Goal: Check status: Check status

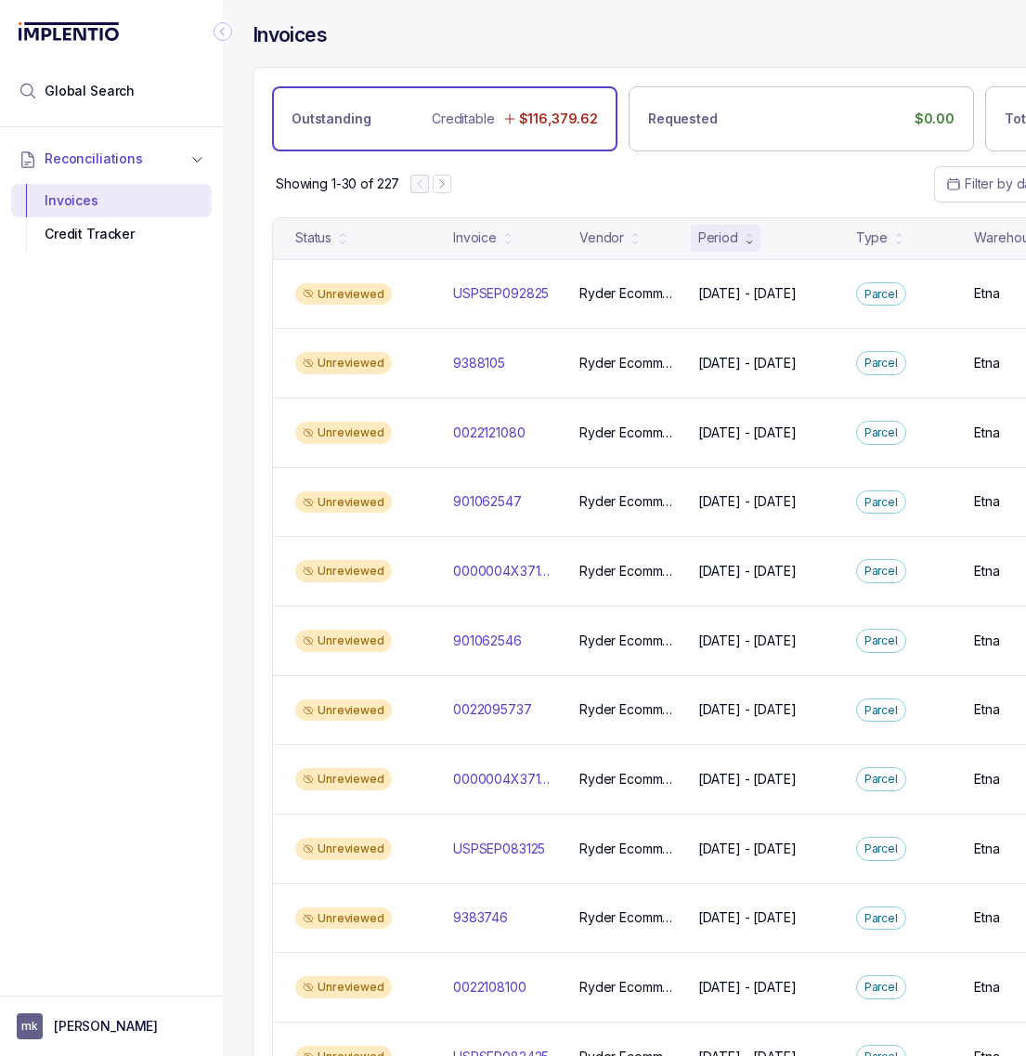
click at [224, 37] on icon "Collapse Icon" at bounding box center [223, 31] width 19 height 19
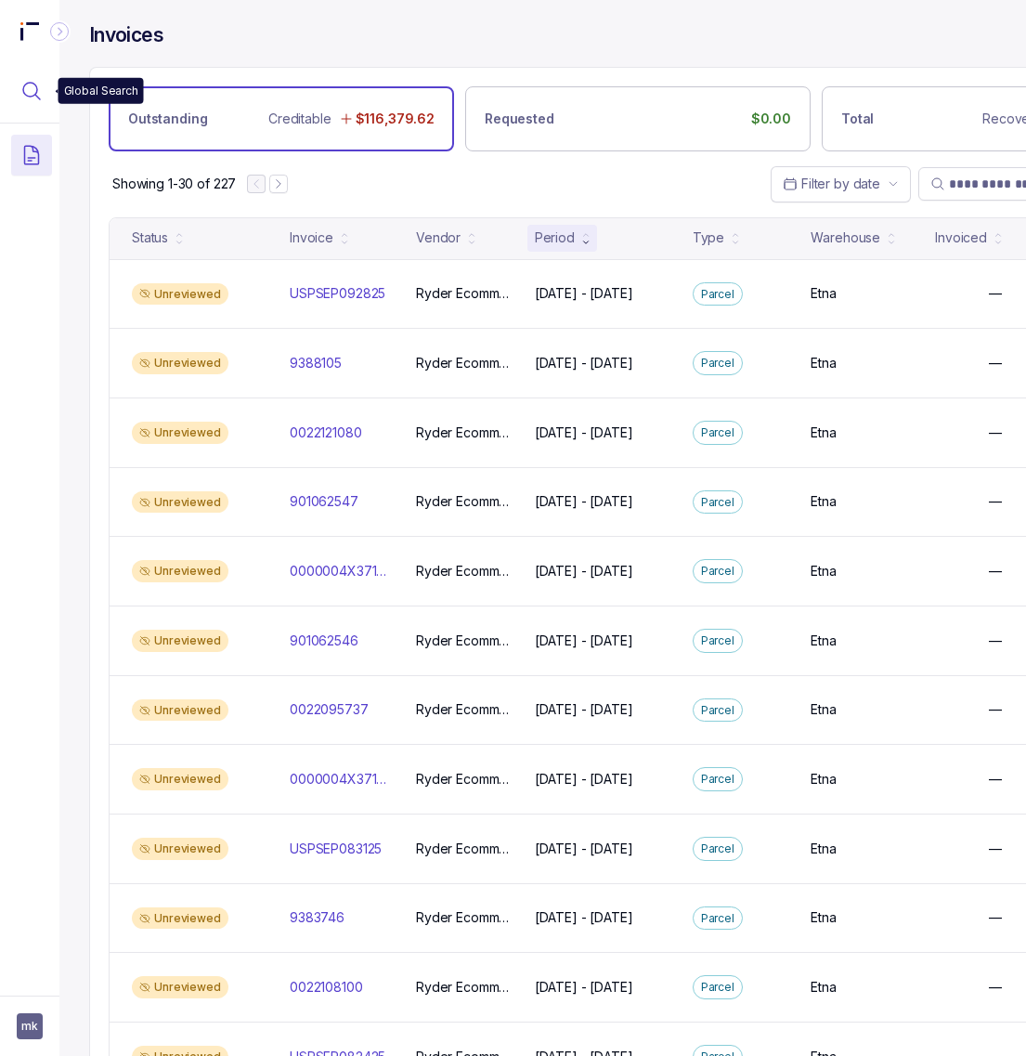
click at [33, 88] on icon "Menu Icon Button MagnifyingGlassIcon" at bounding box center [31, 91] width 22 height 22
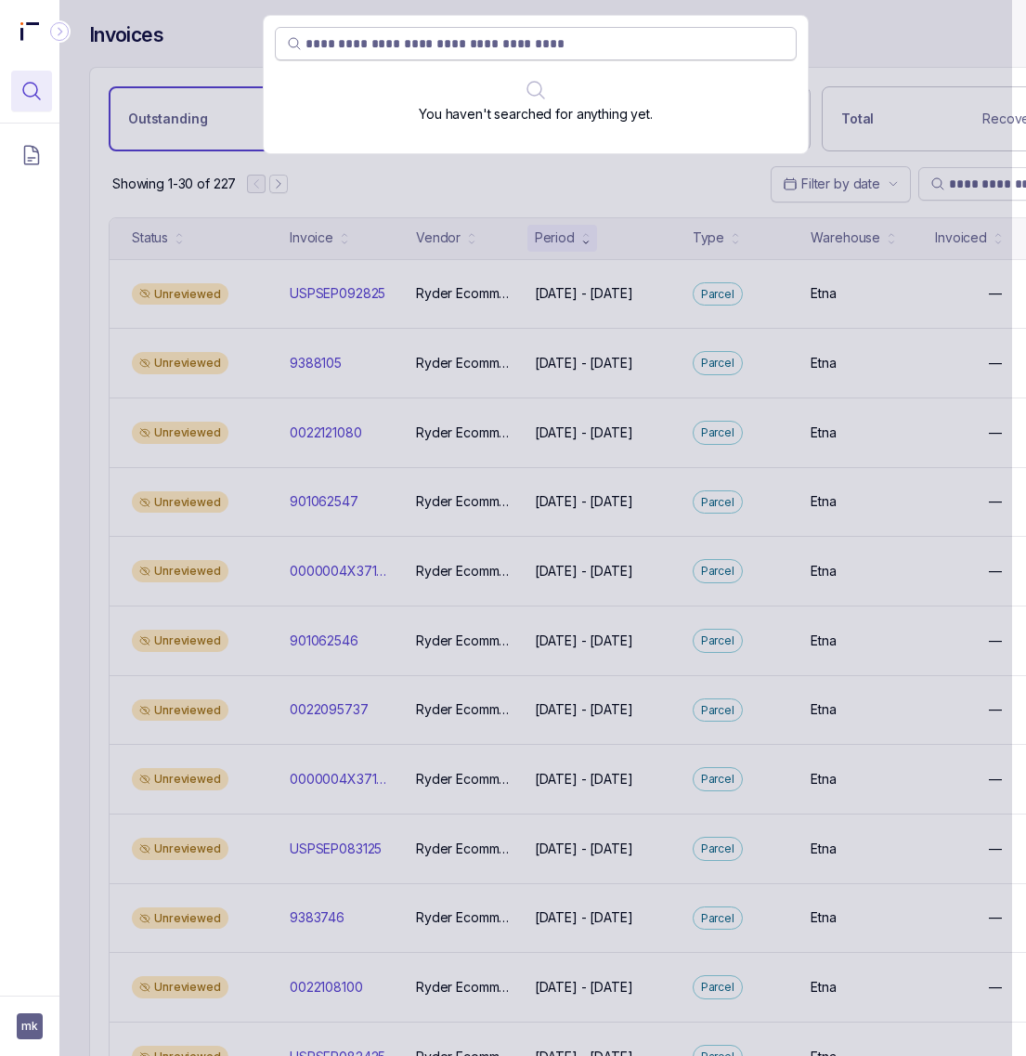
click at [472, 40] on input "search" at bounding box center [545, 43] width 479 height 19
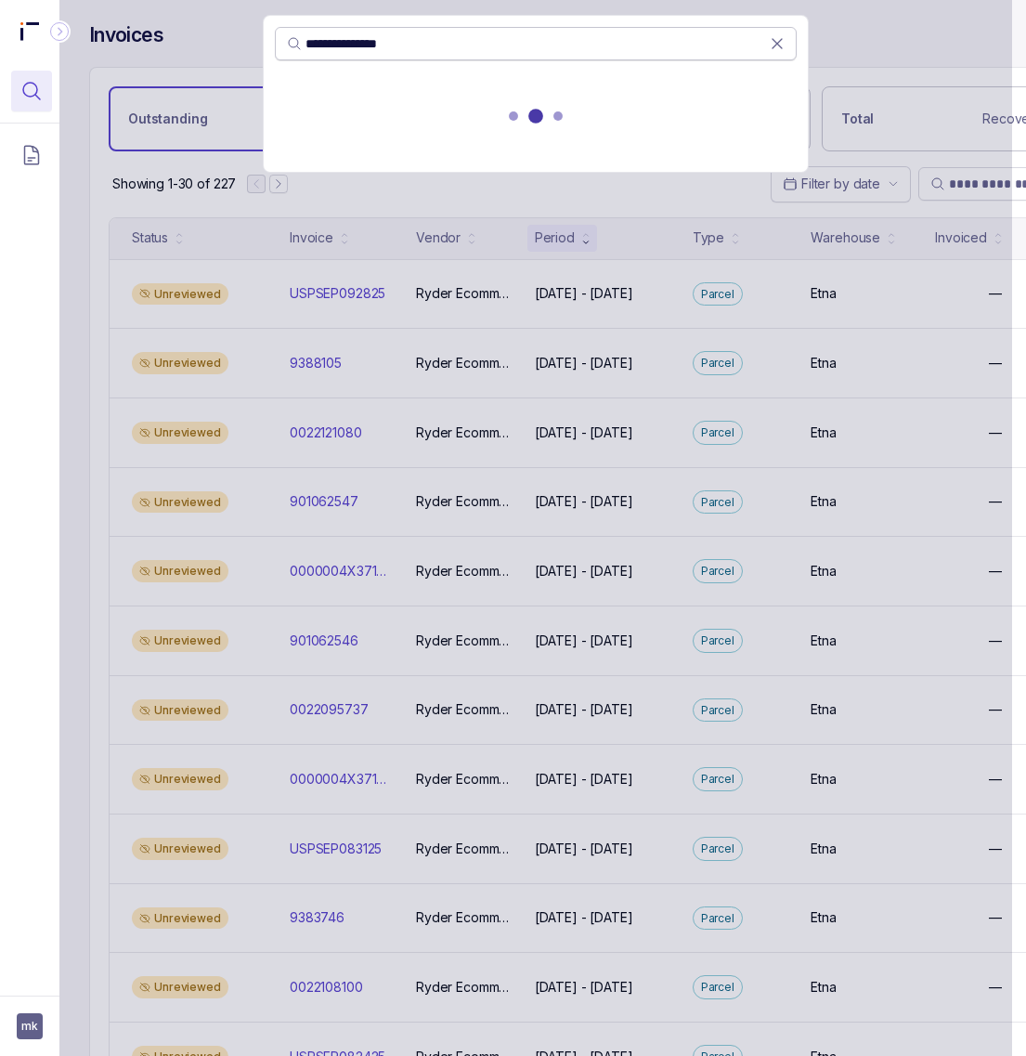
type input "**********"
click at [774, 45] on icon at bounding box center [777, 43] width 9 height 9
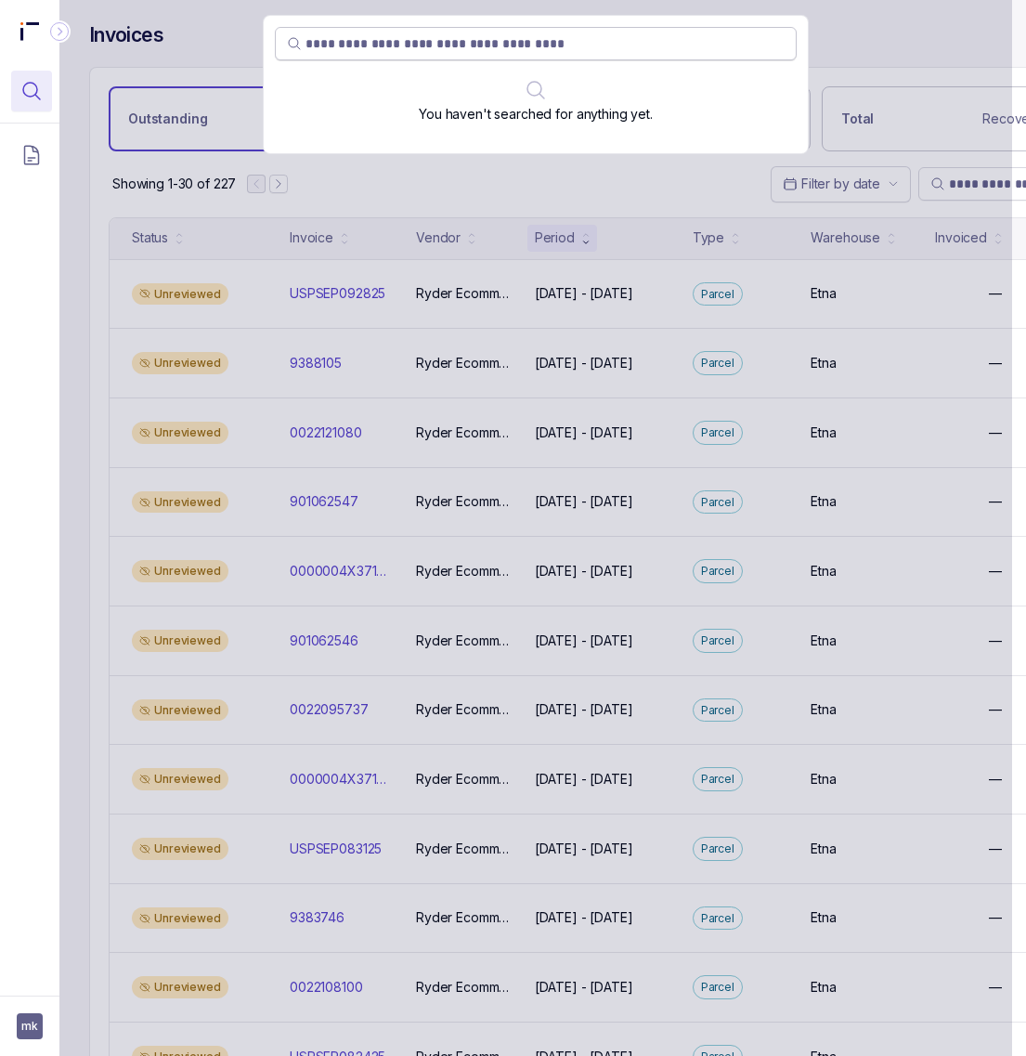
click at [955, 187] on div "You haven't searched for anything yet." at bounding box center [535, 528] width 953 height 1056
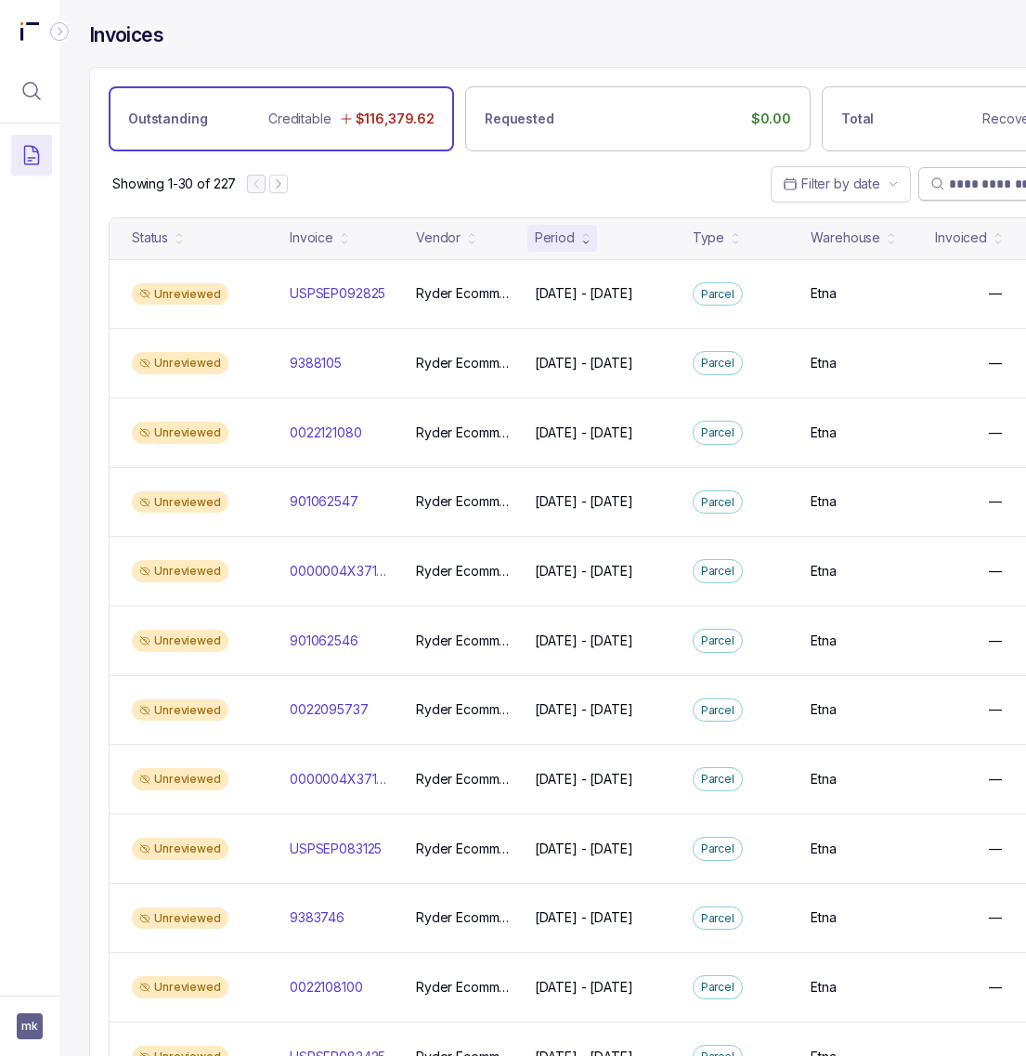
paste input "**********"
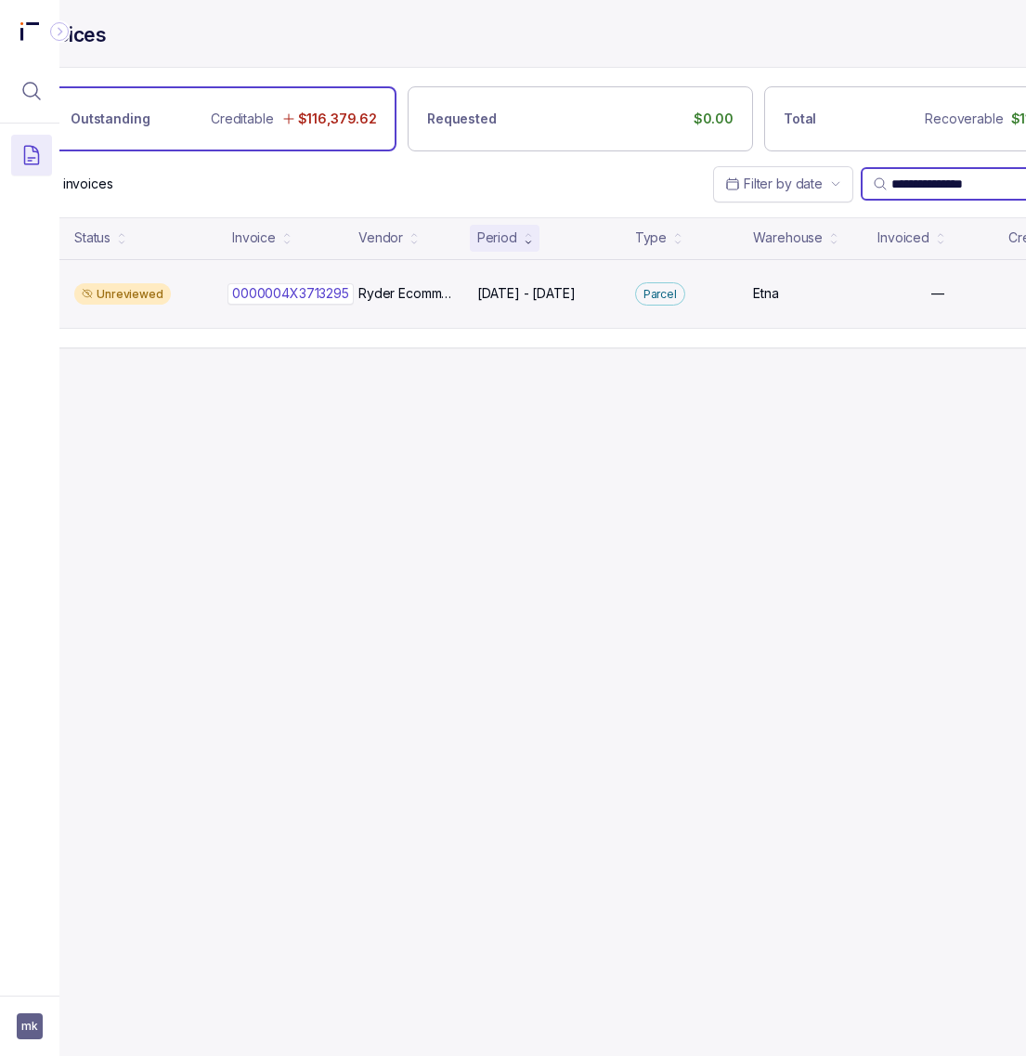
type input "**********"
click at [288, 293] on p "0000004X3713295" at bounding box center [291, 293] width 126 height 20
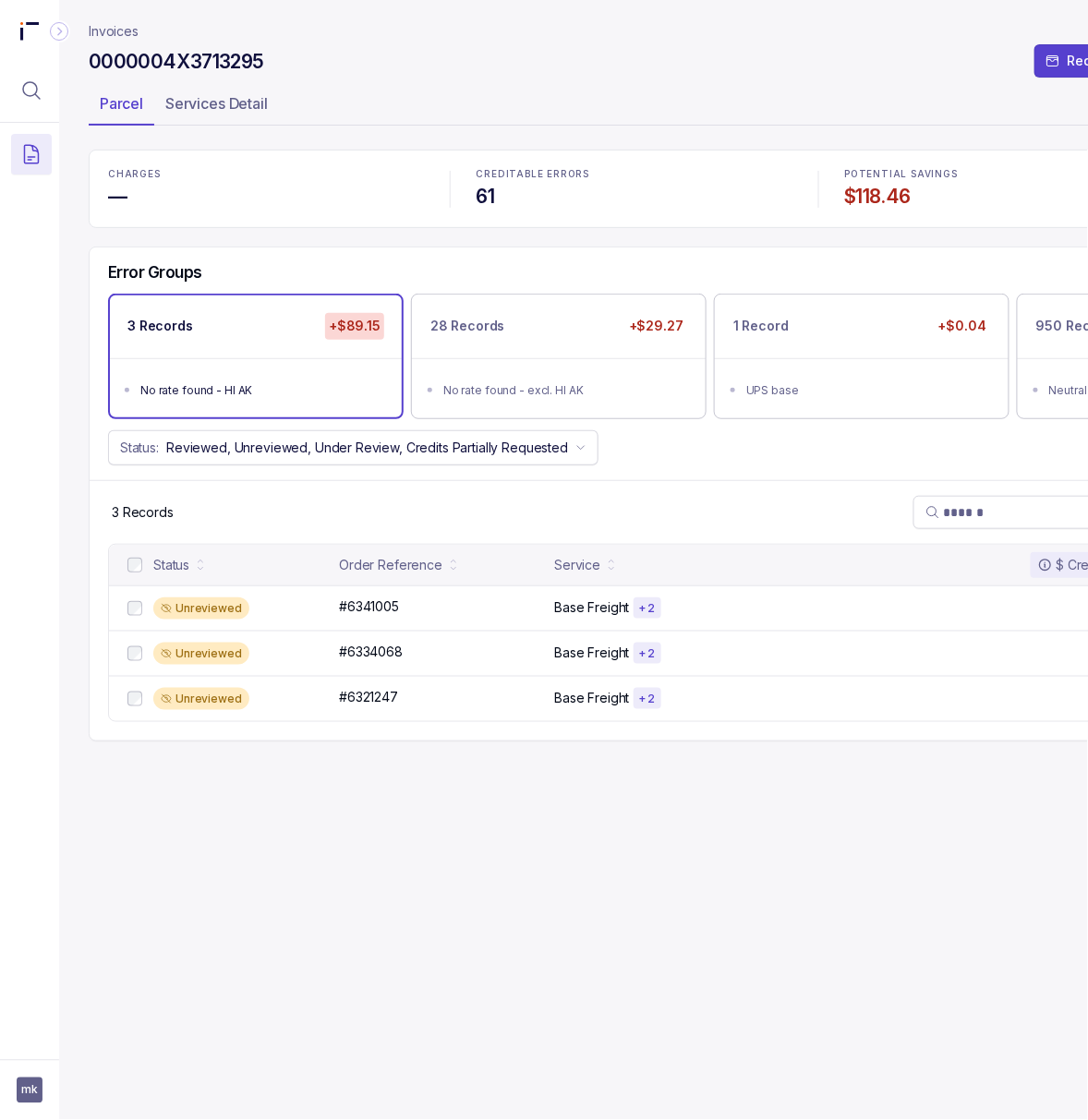
click at [902, 186] on h4 "$118.46" at bounding box center [1003, 197] width 316 height 26
copy h4 "$118.46"
click at [37, 84] on icon "Menu Icon Button MagnifyingGlassIcon" at bounding box center [31, 91] width 22 height 22
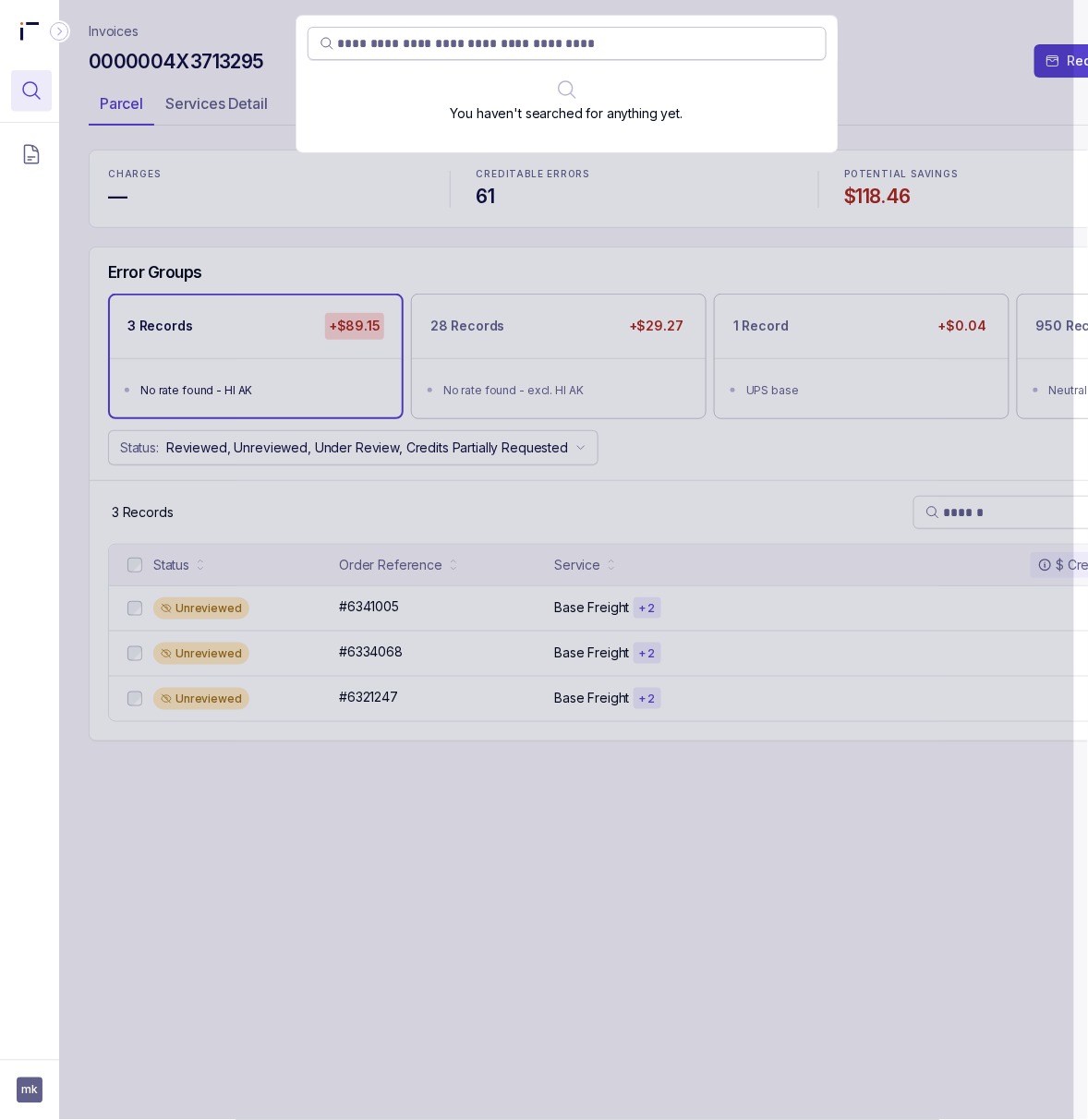
click at [518, 53] on input "search" at bounding box center [576, 43] width 476 height 19
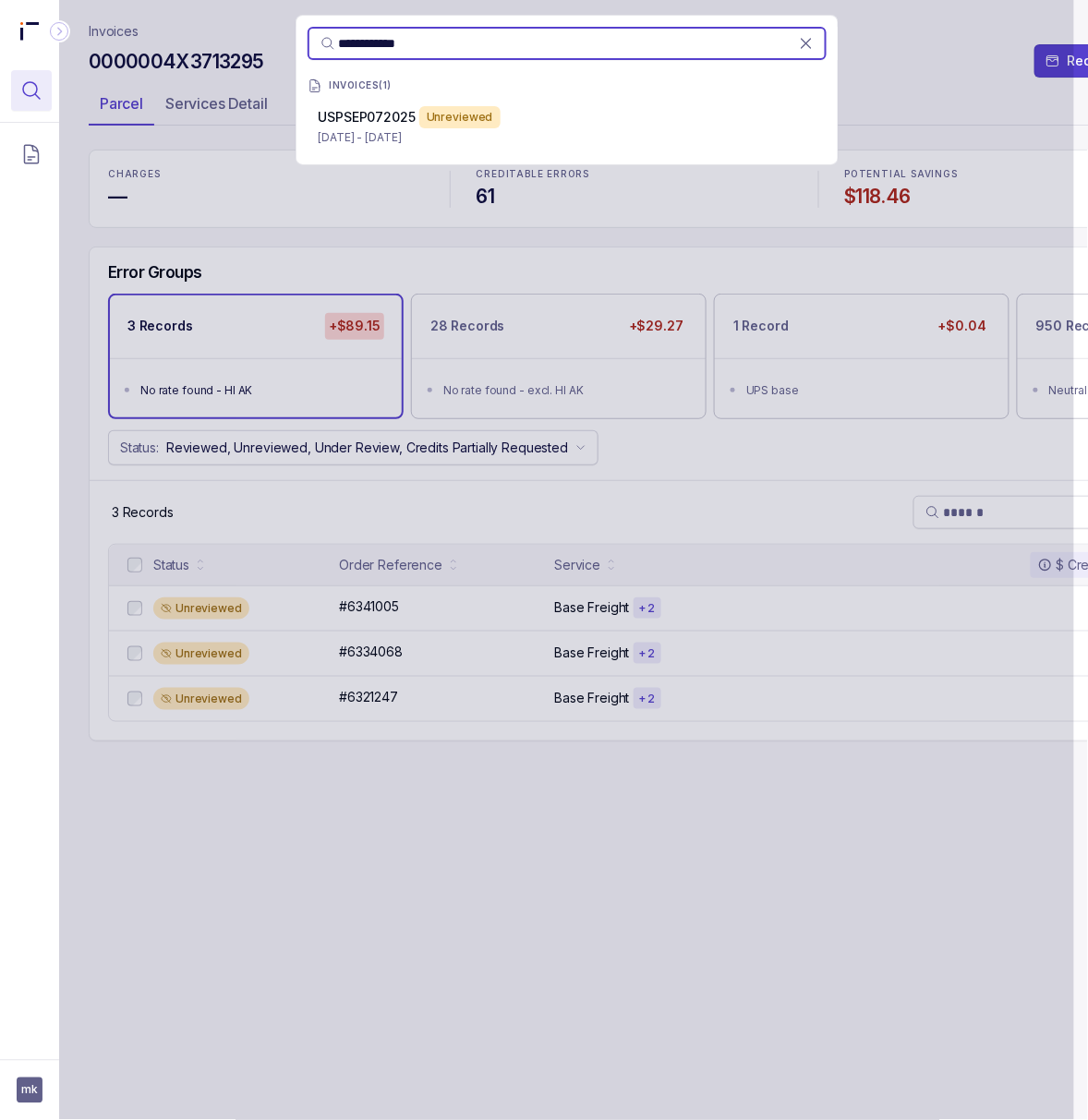
type input "**********"
click at [599, 136] on p "[DATE] - [DATE]" at bounding box center [567, 137] width 497 height 19
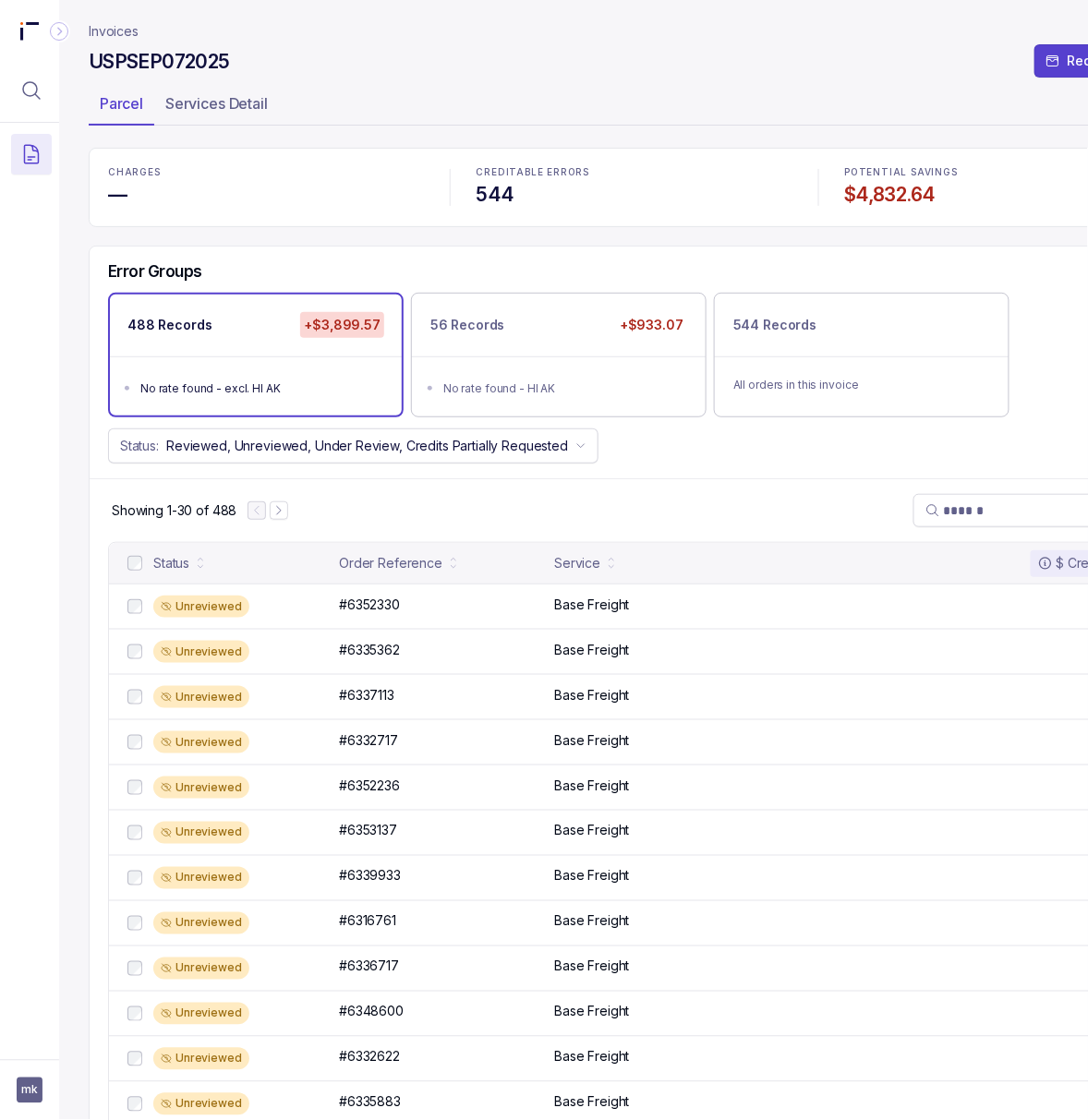
click at [168, 60] on h4 "USPSEP072025" at bounding box center [158, 62] width 140 height 26
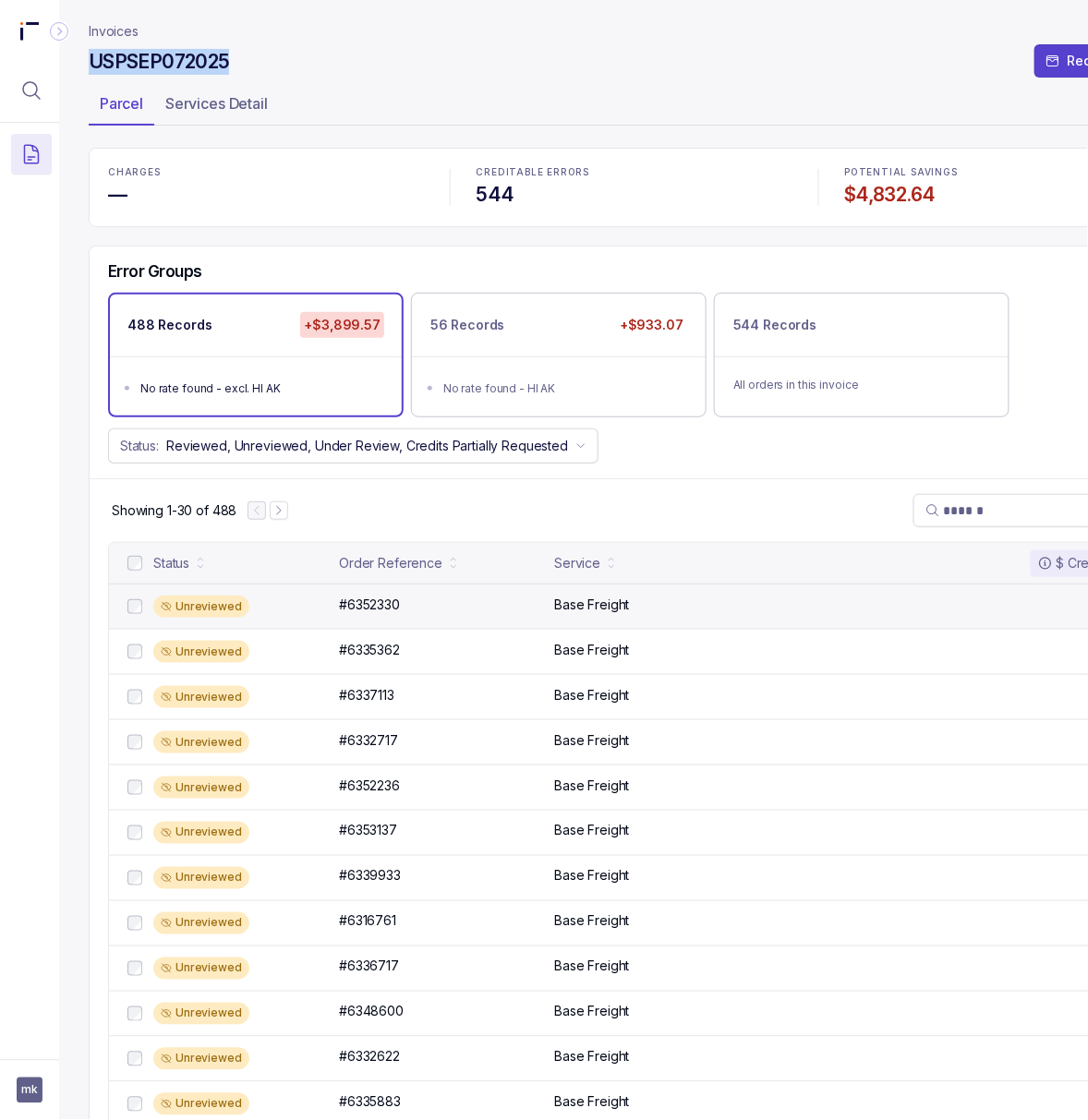
copy h4 "USPSEP072025"
click at [397, 615] on p "#6352330" at bounding box center [369, 605] width 71 height 20
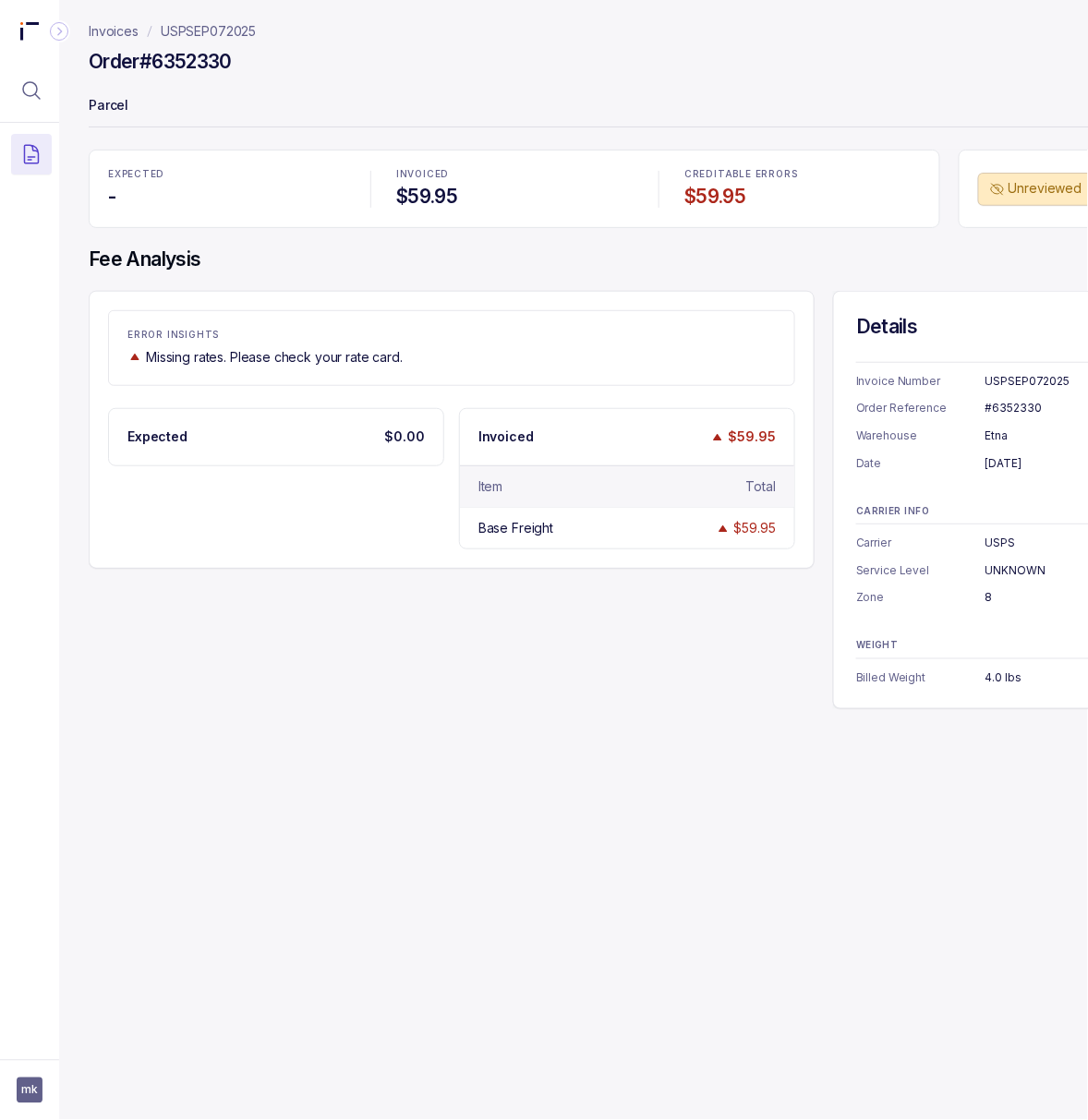
click at [1015, 405] on div "#6352330" at bounding box center [1071, 408] width 172 height 19
copy div "#6352330"
click at [1017, 469] on div "[DATE]" at bounding box center [1071, 464] width 172 height 19
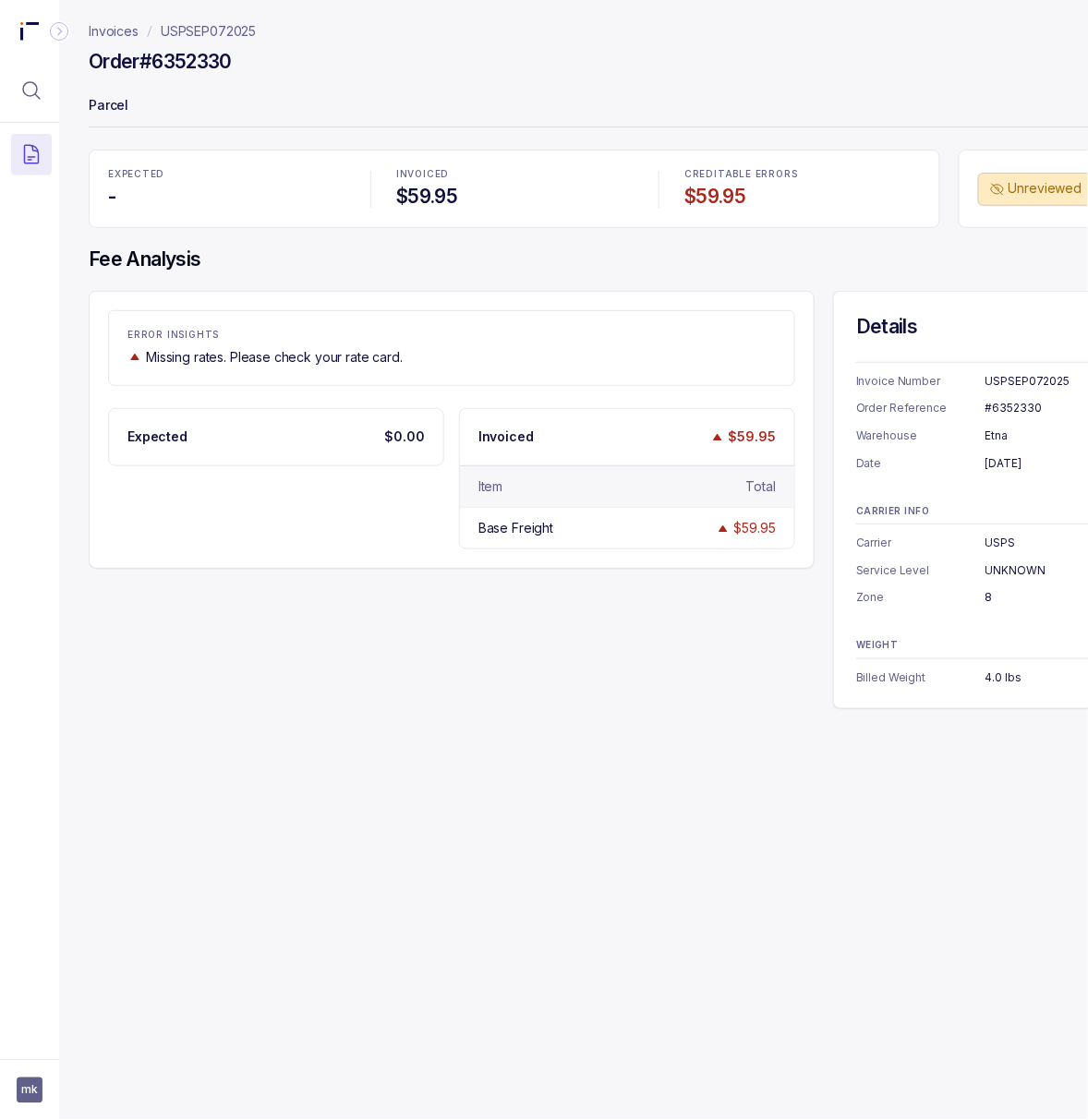
click at [1017, 469] on div "[DATE]" at bounding box center [1071, 464] width 172 height 19
copy div "[DATE]"
click at [1002, 547] on div "USPS" at bounding box center [1071, 543] width 172 height 19
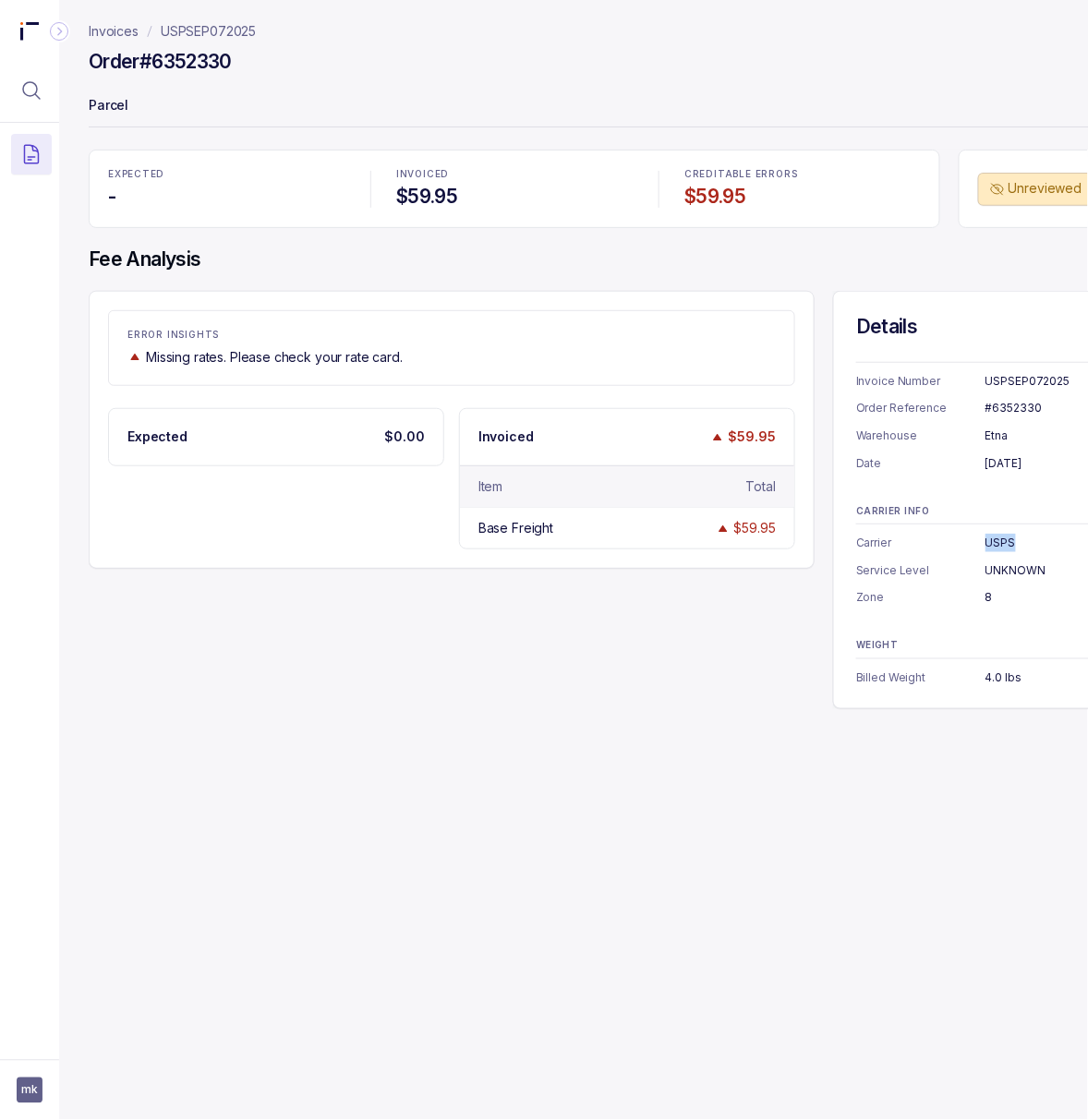
copy div "USPS"
click at [987, 570] on div "UNKNOWN" at bounding box center [1071, 571] width 172 height 19
copy div "UNKNOWN"
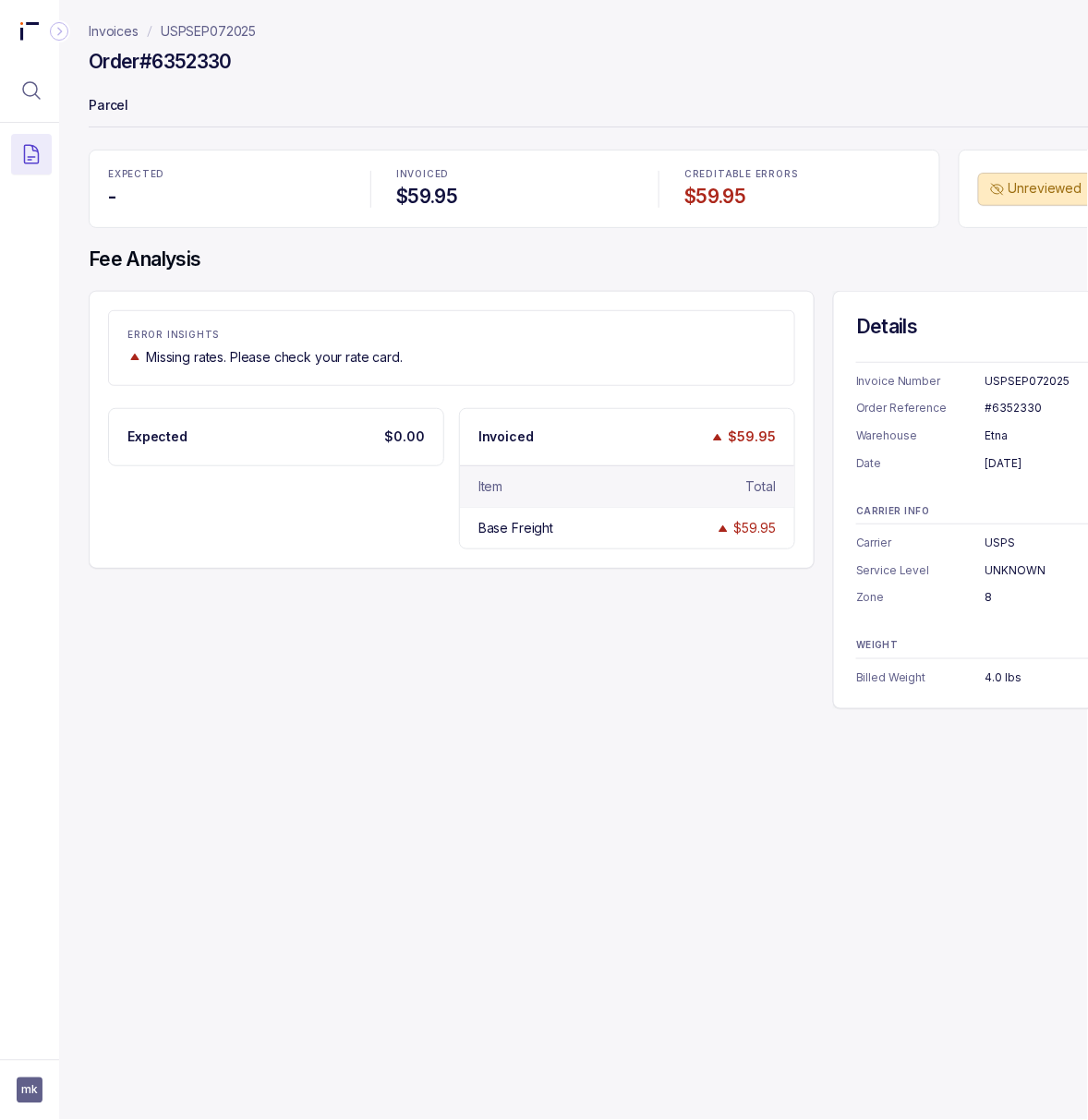
click at [988, 601] on div "8" at bounding box center [1071, 598] width 172 height 19
copy div "8"
click at [994, 685] on div "4.0 lbs" at bounding box center [1071, 677] width 172 height 19
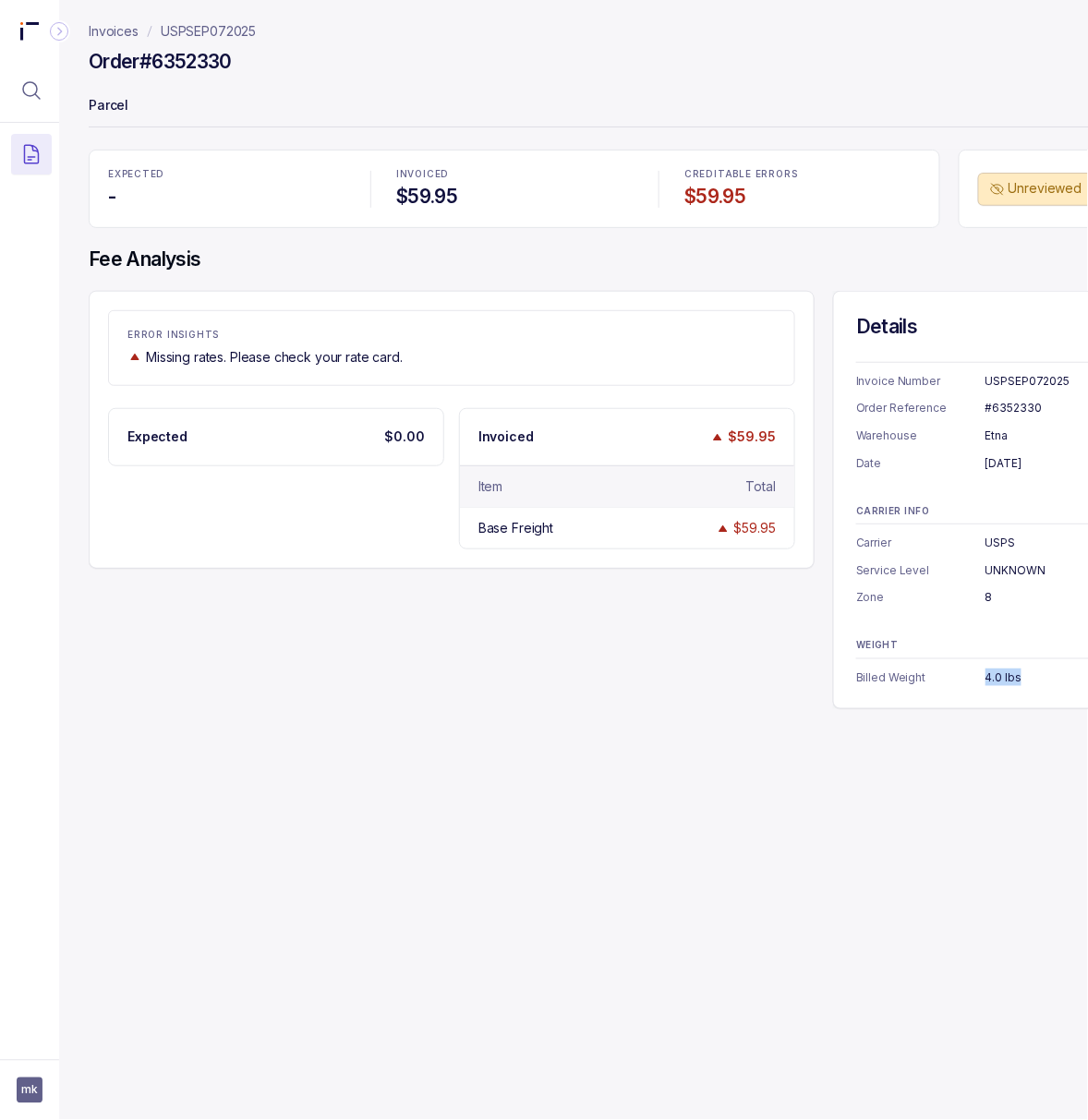
click at [994, 685] on div "4.0 lbs" at bounding box center [1071, 677] width 172 height 19
copy div "4.0 lbs"
click at [208, 34] on p "USPSEP072025" at bounding box center [209, 31] width 95 height 19
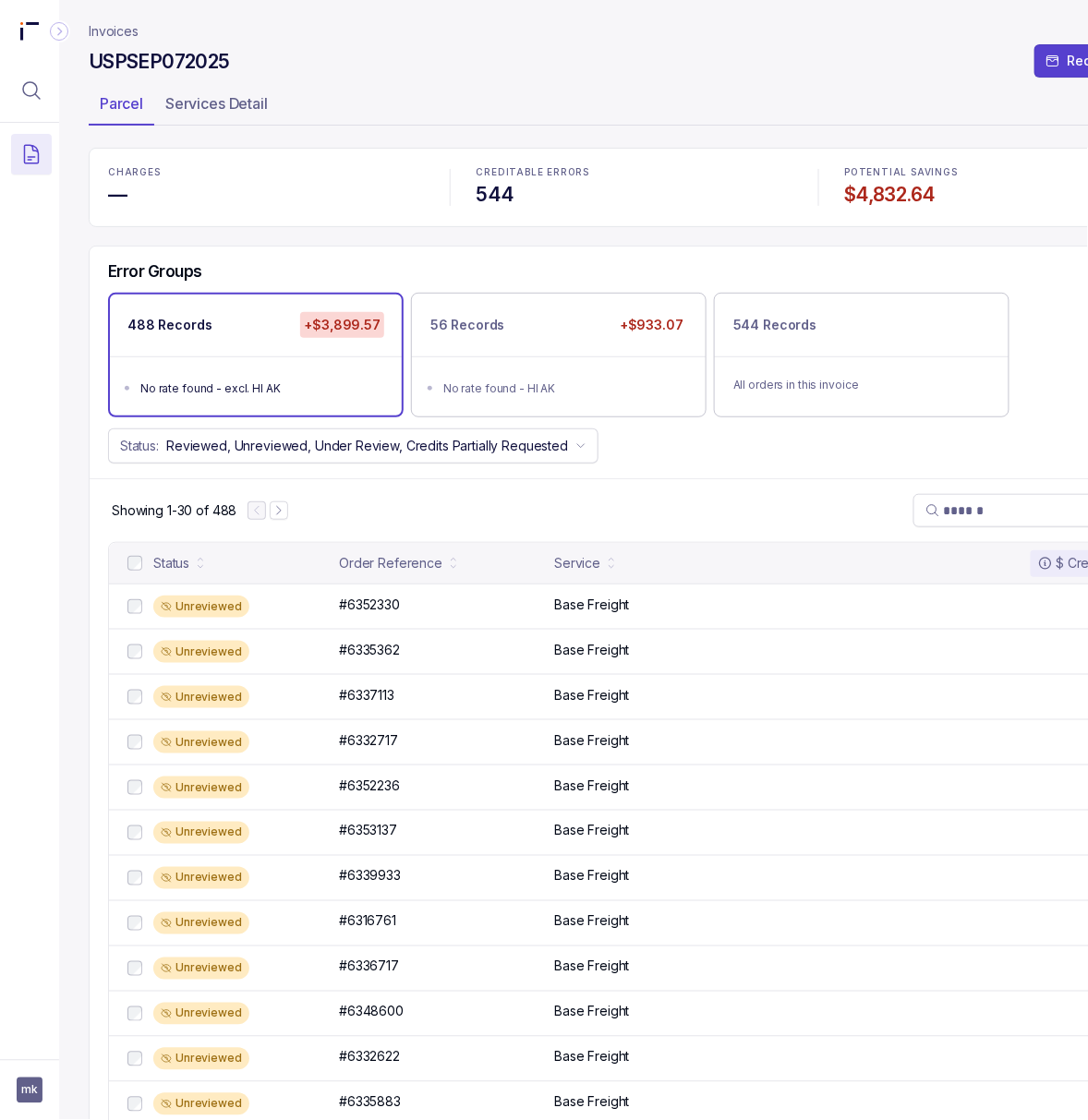
scroll to position [123, 0]
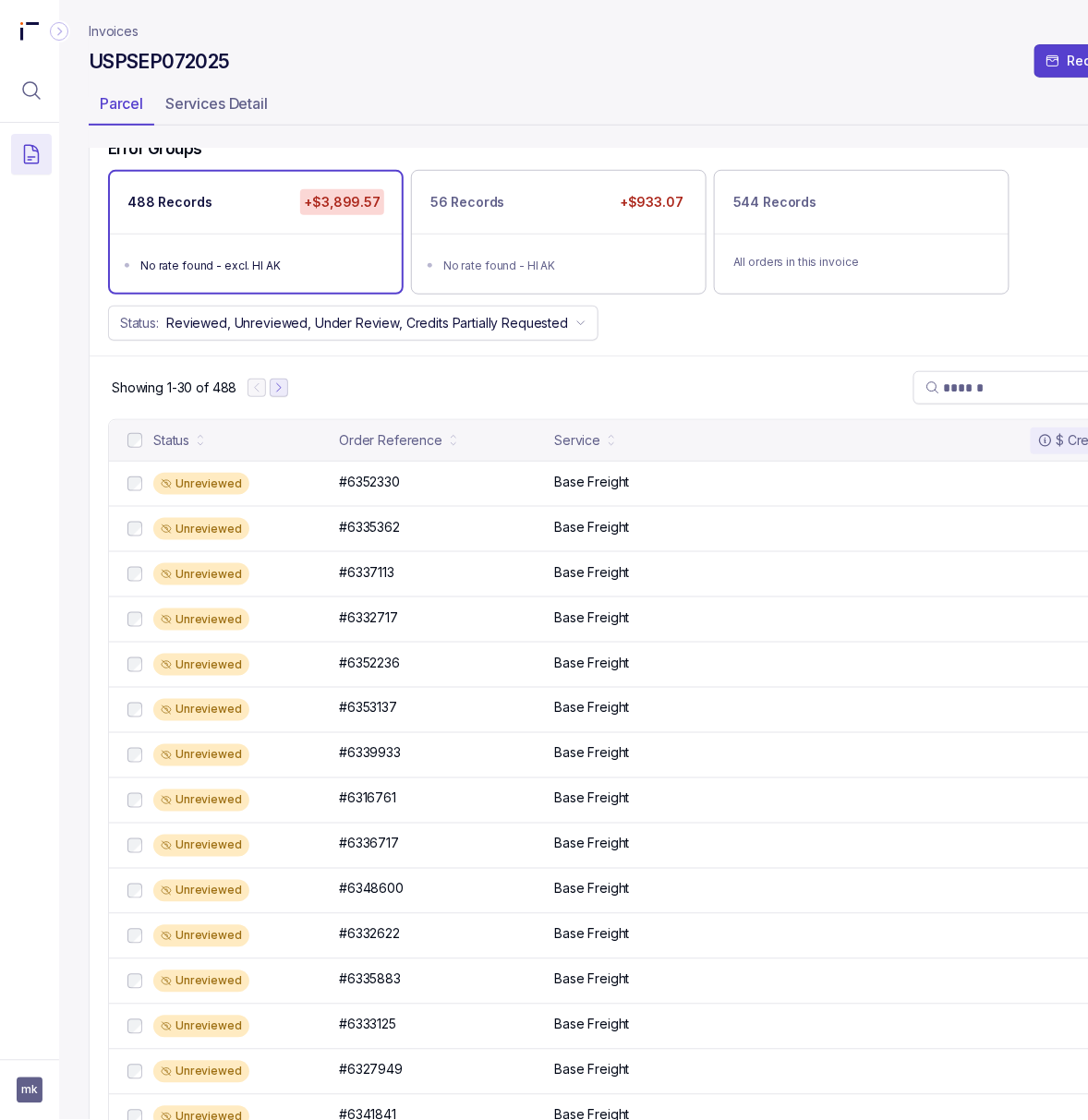
click at [285, 395] on icon "Next Page" at bounding box center [278, 388] width 13 height 13
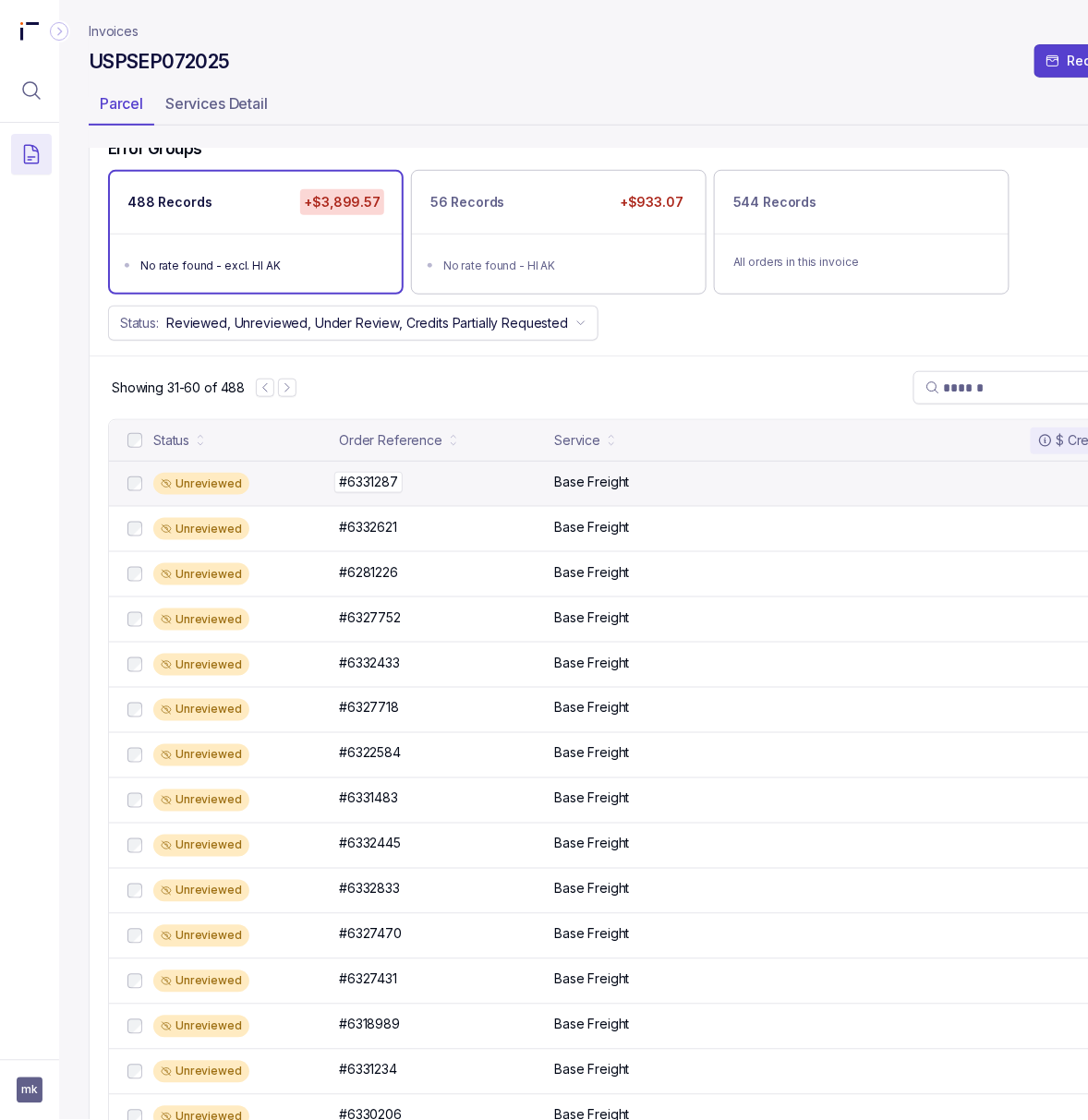
click at [378, 489] on p "#6331287" at bounding box center [368, 482] width 69 height 20
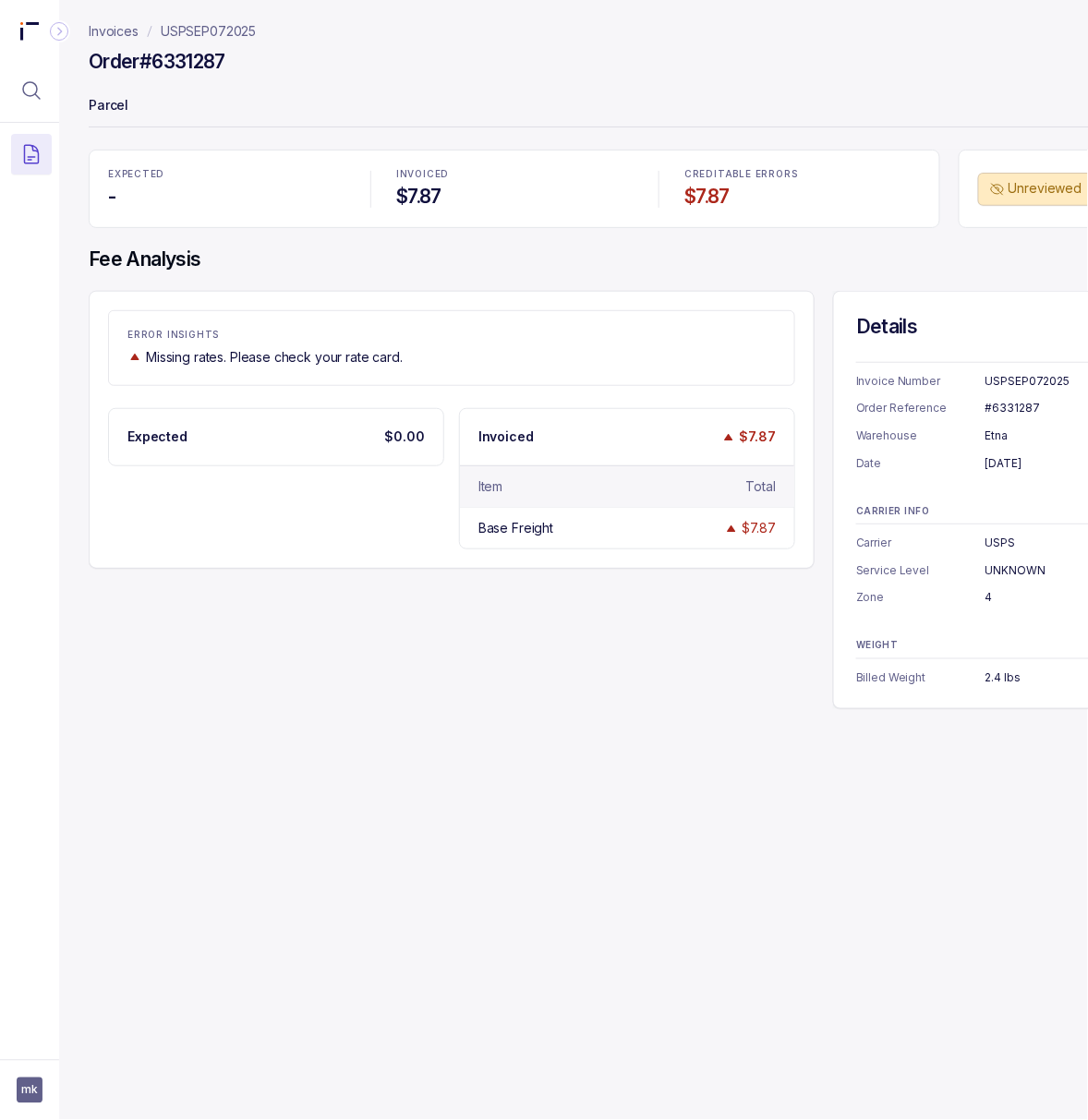
click at [1017, 408] on div "#6331287" at bounding box center [1071, 408] width 172 height 19
copy div "#6331287"
click at [1014, 466] on div "[DATE]" at bounding box center [1071, 464] width 172 height 19
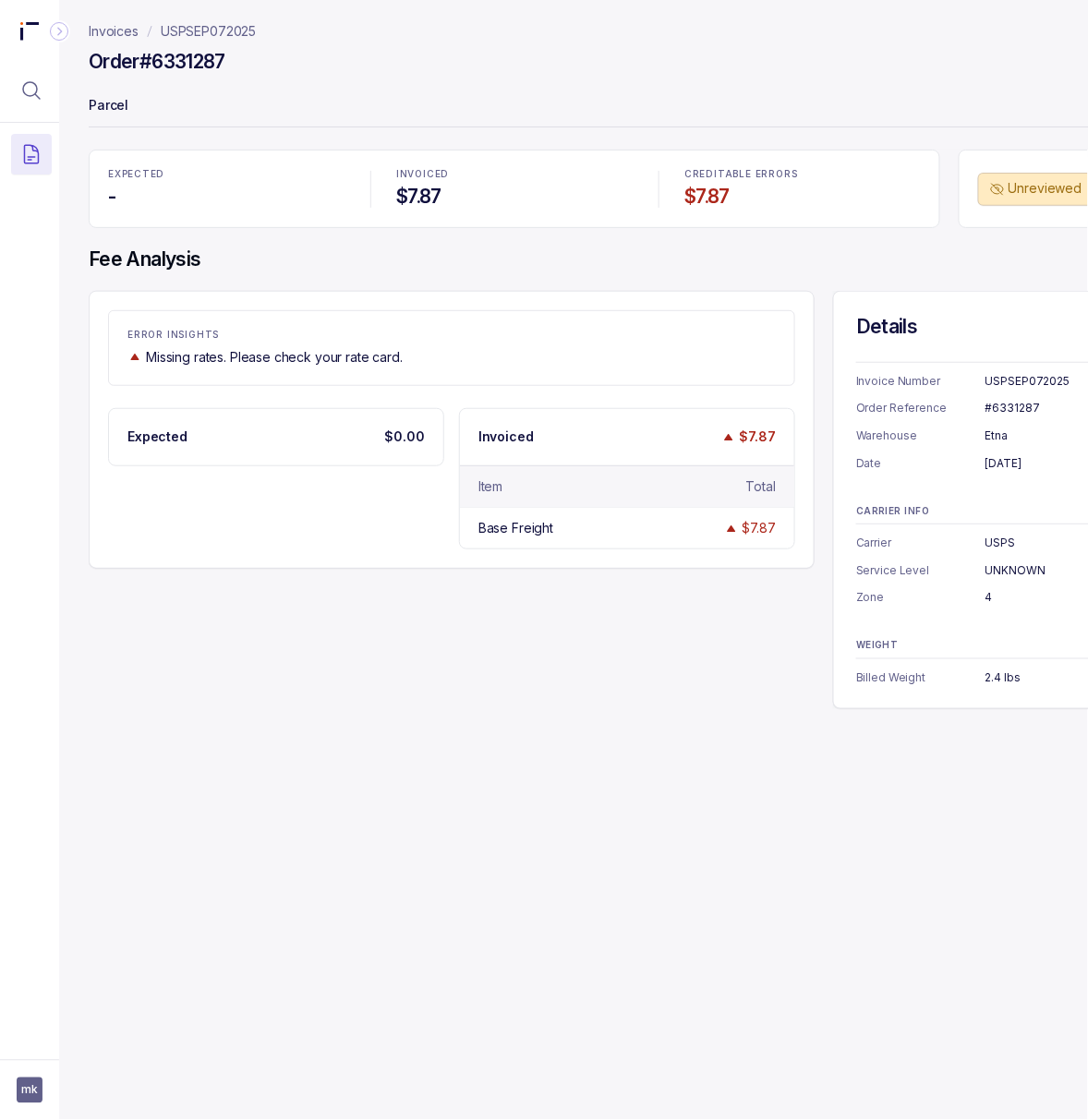
click at [1014, 466] on div "[DATE]" at bounding box center [1071, 464] width 172 height 19
copy div "[DATE]"
click at [986, 597] on div "4" at bounding box center [1071, 598] width 172 height 19
click at [992, 596] on div "4" at bounding box center [1071, 598] width 172 height 19
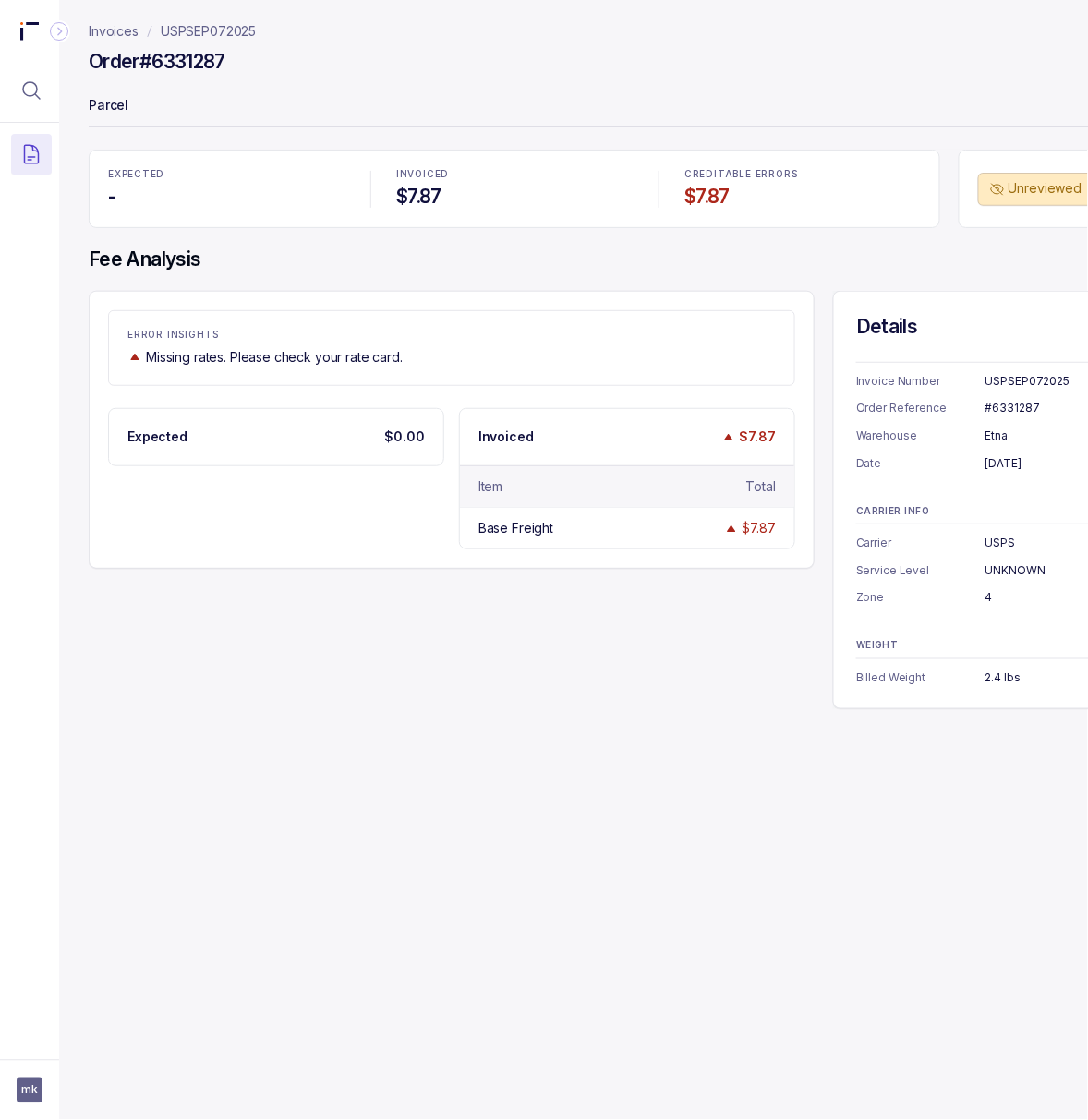
click at [992, 596] on div "4" at bounding box center [1071, 598] width 172 height 19
click at [1006, 677] on div "2.4 lbs" at bounding box center [1071, 677] width 172 height 19
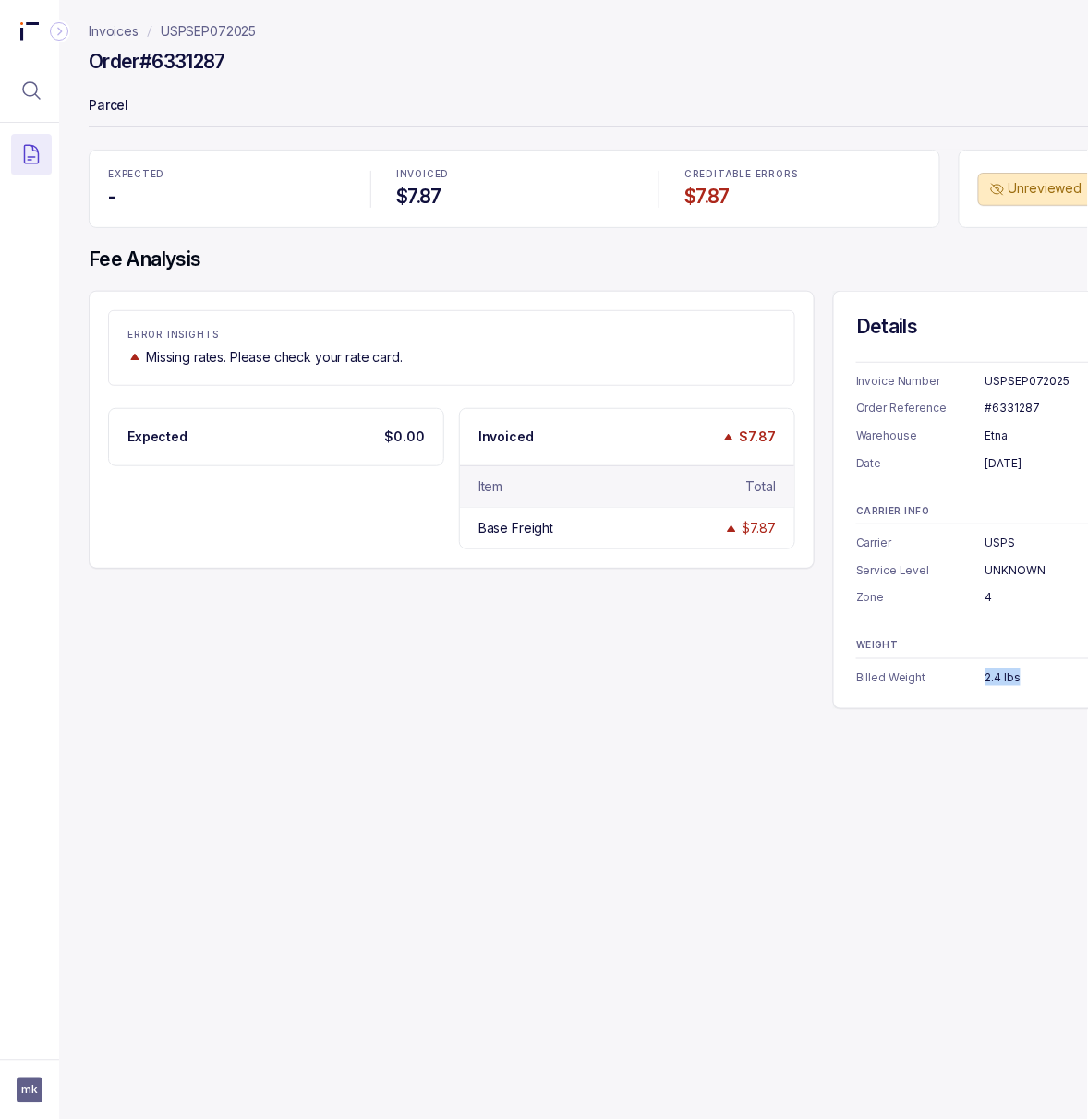
click at [1006, 677] on div "2.4 lbs" at bounding box center [1071, 677] width 172 height 19
click at [241, 38] on p "USPSEP072025" at bounding box center [209, 31] width 95 height 19
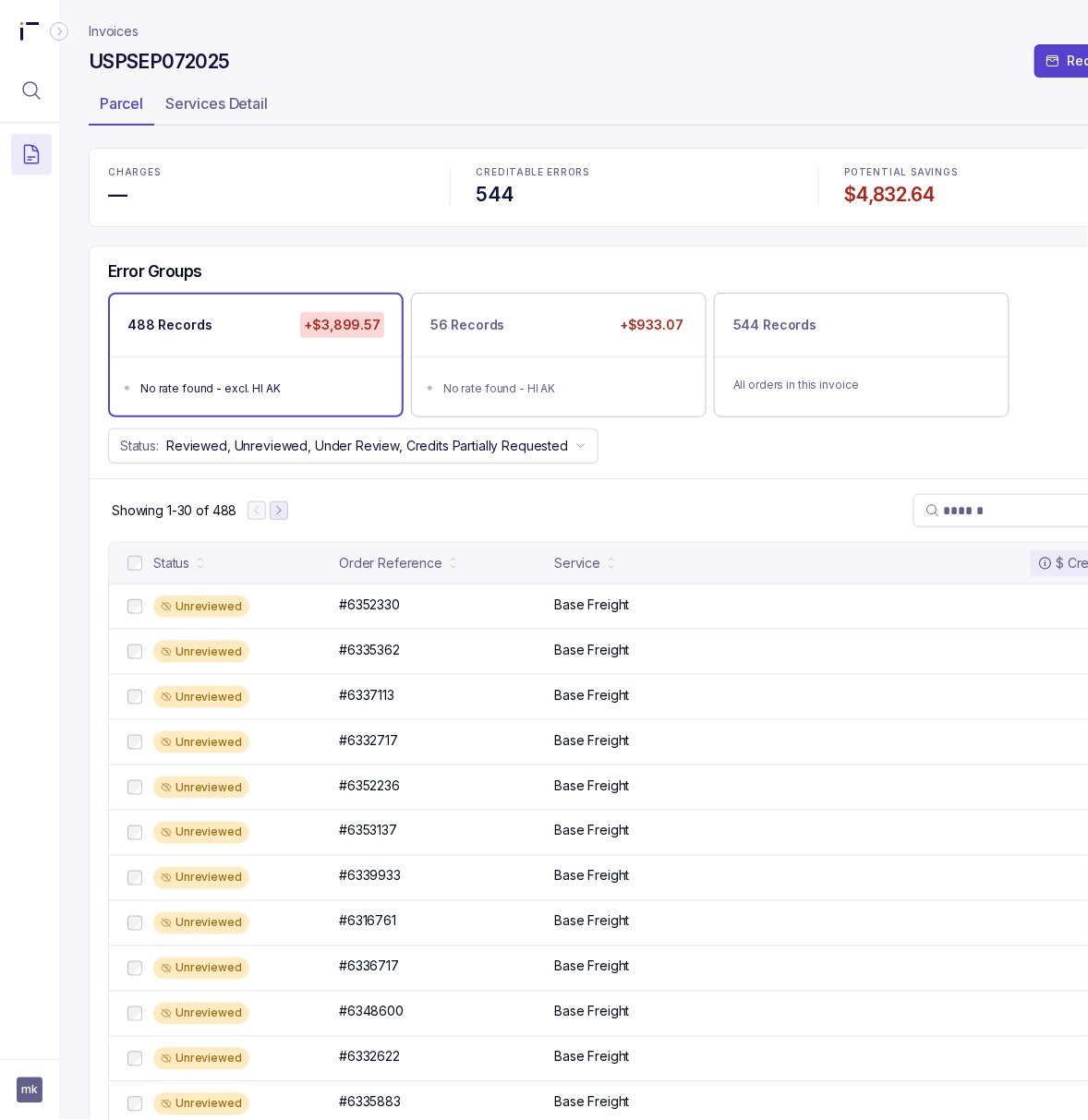
click at [278, 517] on icon "Next Page" at bounding box center [278, 510] width 13 height 13
click at [289, 517] on icon "Next Page" at bounding box center [286, 510] width 13 height 13
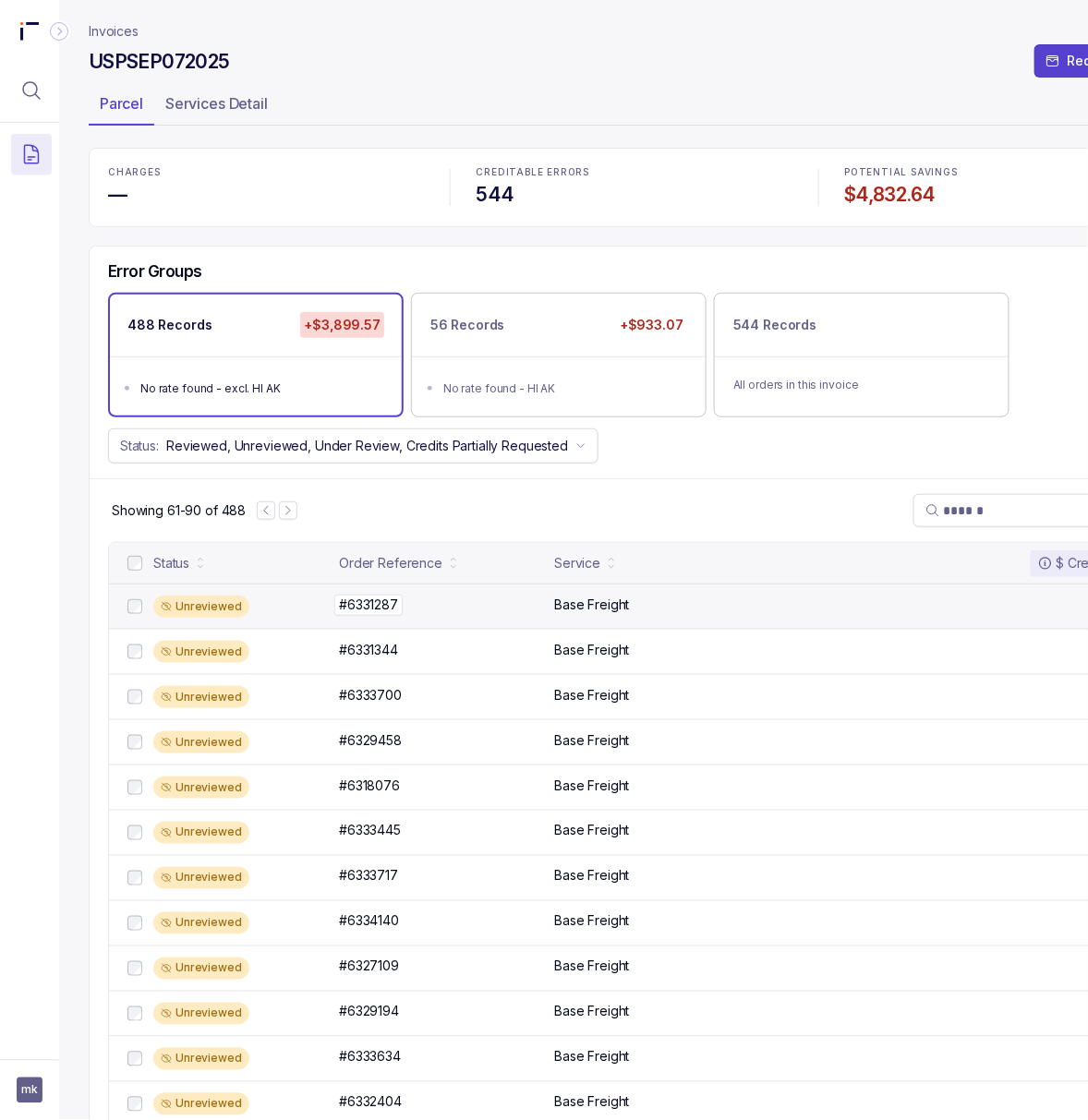
click at [356, 606] on p "#6331287" at bounding box center [368, 605] width 69 height 20
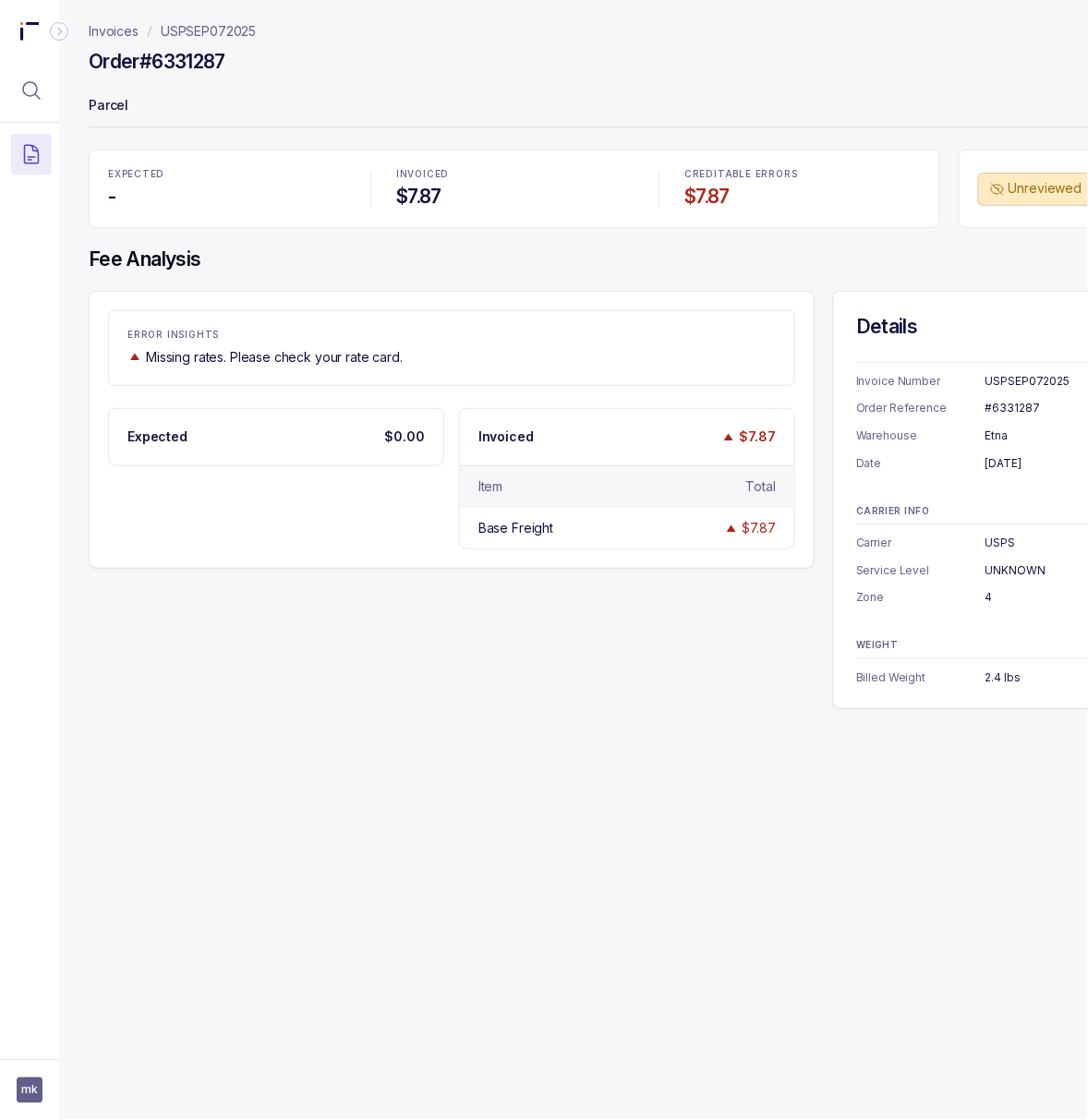
click at [1002, 404] on div "#6331287" at bounding box center [1071, 408] width 172 height 19
click at [204, 34] on p "USPSEP072025" at bounding box center [209, 31] width 95 height 19
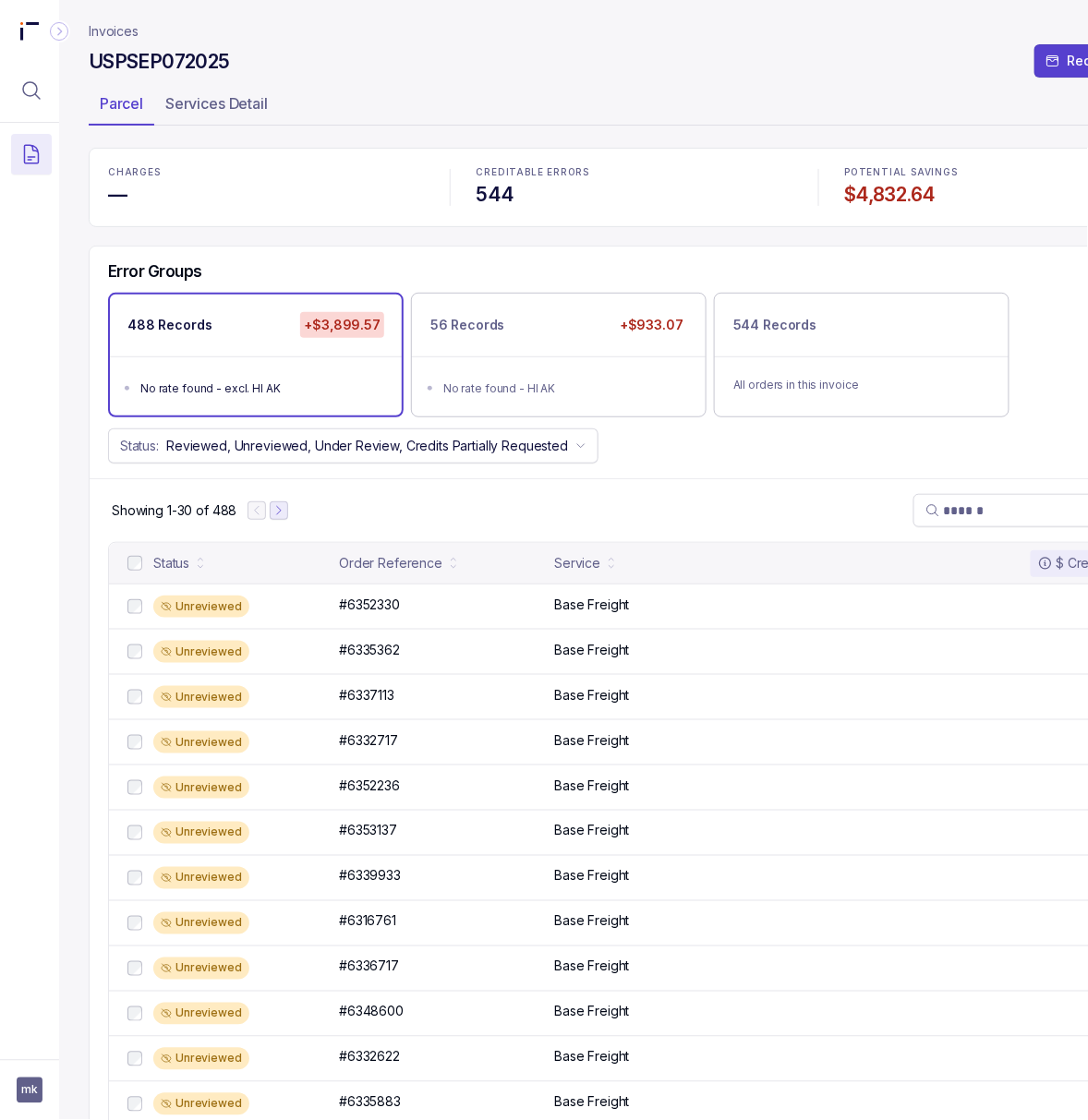
click at [280, 517] on icon "Next Page" at bounding box center [278, 510] width 13 height 13
click at [288, 511] on icon "Next Page" at bounding box center [286, 510] width 13 height 13
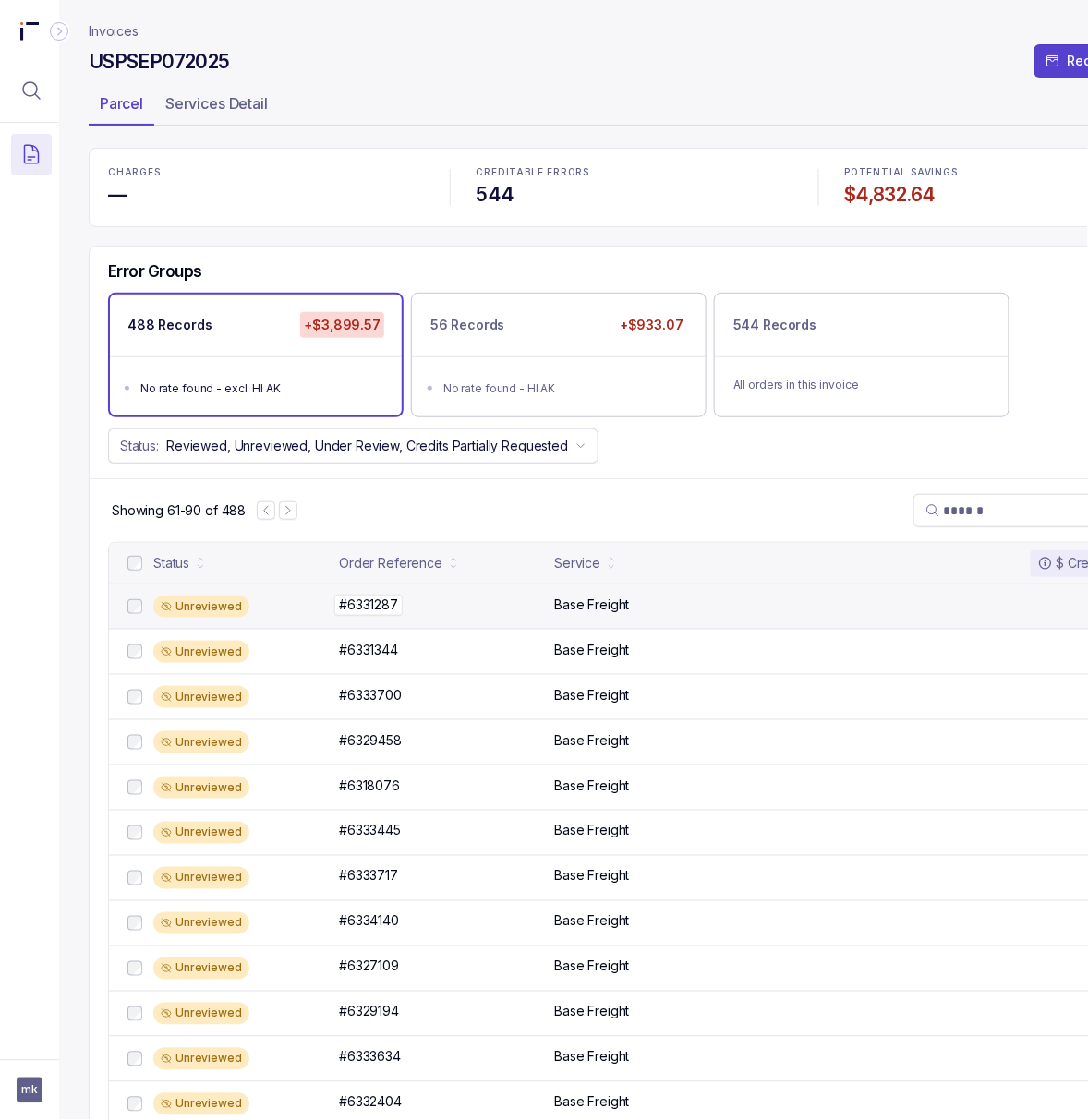
click at [394, 611] on p "#6331287" at bounding box center [368, 605] width 69 height 20
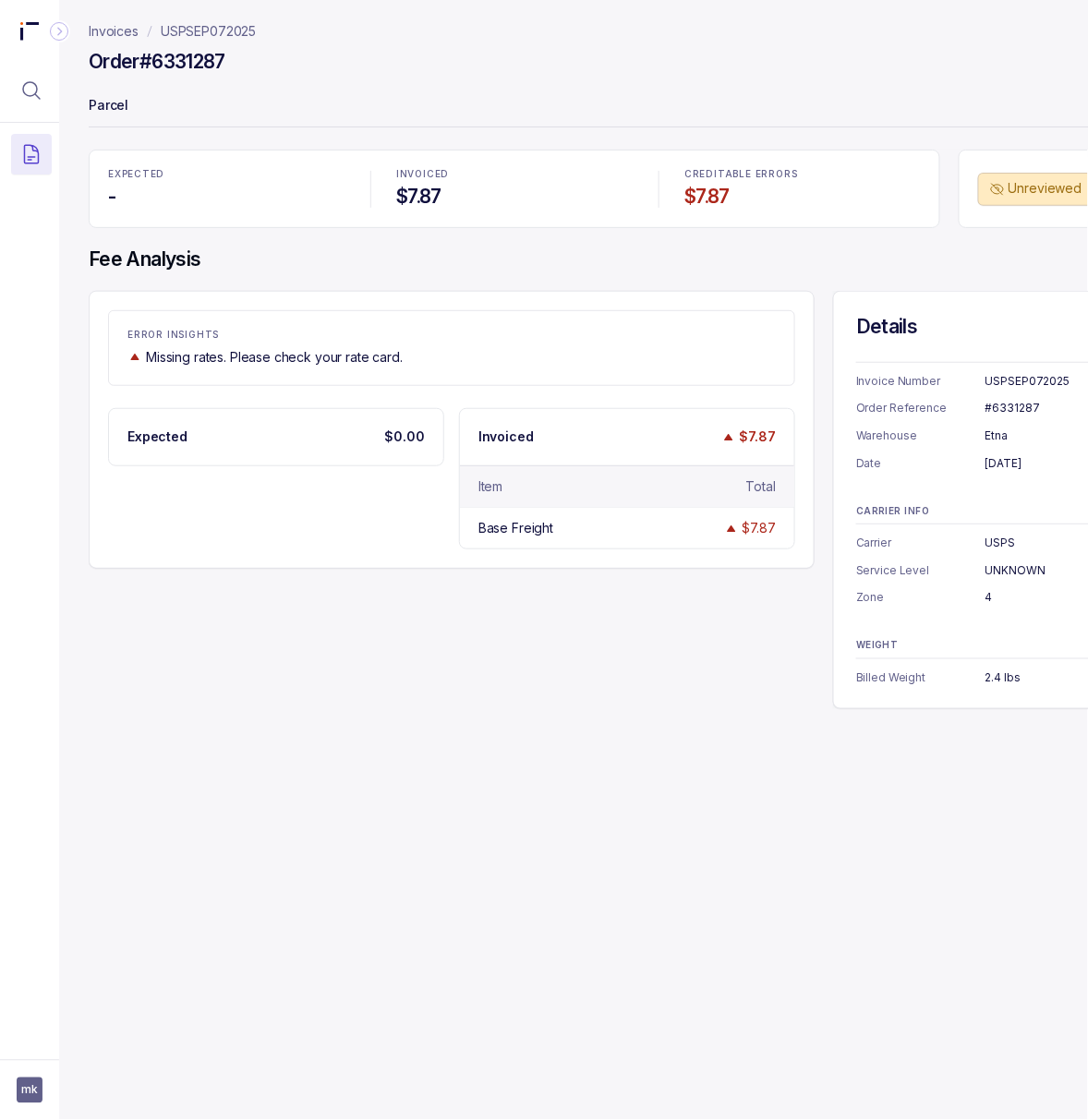
click at [1009, 411] on div "#6331287" at bounding box center [1071, 408] width 172 height 19
click at [197, 33] on p "USPSEP072025" at bounding box center [209, 31] width 95 height 19
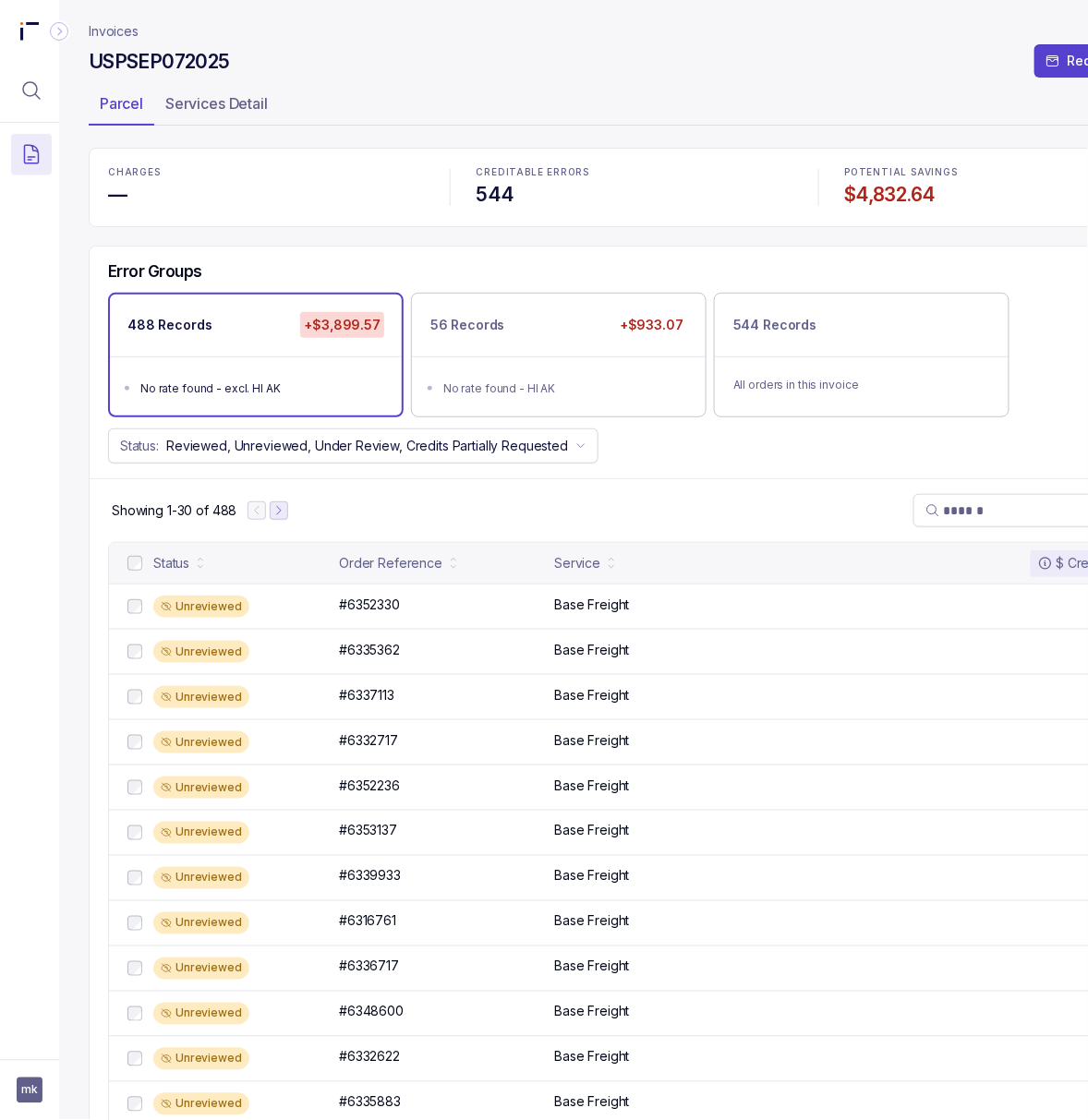
click at [281, 504] on button "Next Page" at bounding box center [278, 510] width 19 height 19
click at [286, 514] on icon "Next Page" at bounding box center [286, 510] width 13 height 13
click at [272, 517] on icon "Previous Page" at bounding box center [266, 510] width 13 height 13
click at [288, 517] on icon "Next Page" at bounding box center [286, 510] width 13 height 13
click at [288, 517] on icon "Next Page" at bounding box center [287, 510] width 13 height 13
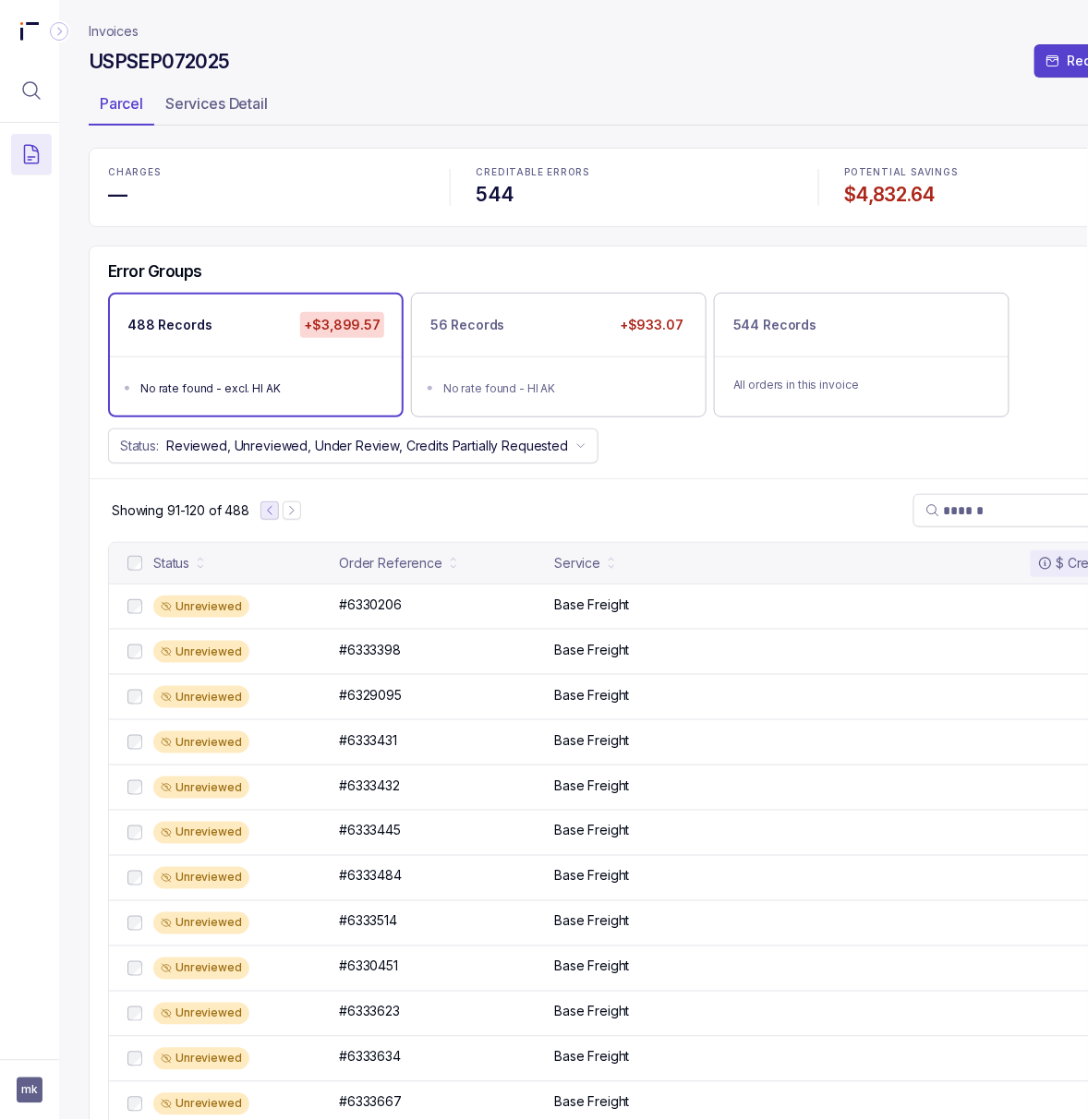
click at [268, 517] on icon "Previous Page" at bounding box center [270, 510] width 13 height 13
click at [992, 519] on input "search" at bounding box center [1044, 510] width 201 height 19
paste input "********"
type input "********"
click at [278, 520] on button "Next Page" at bounding box center [278, 510] width 19 height 19
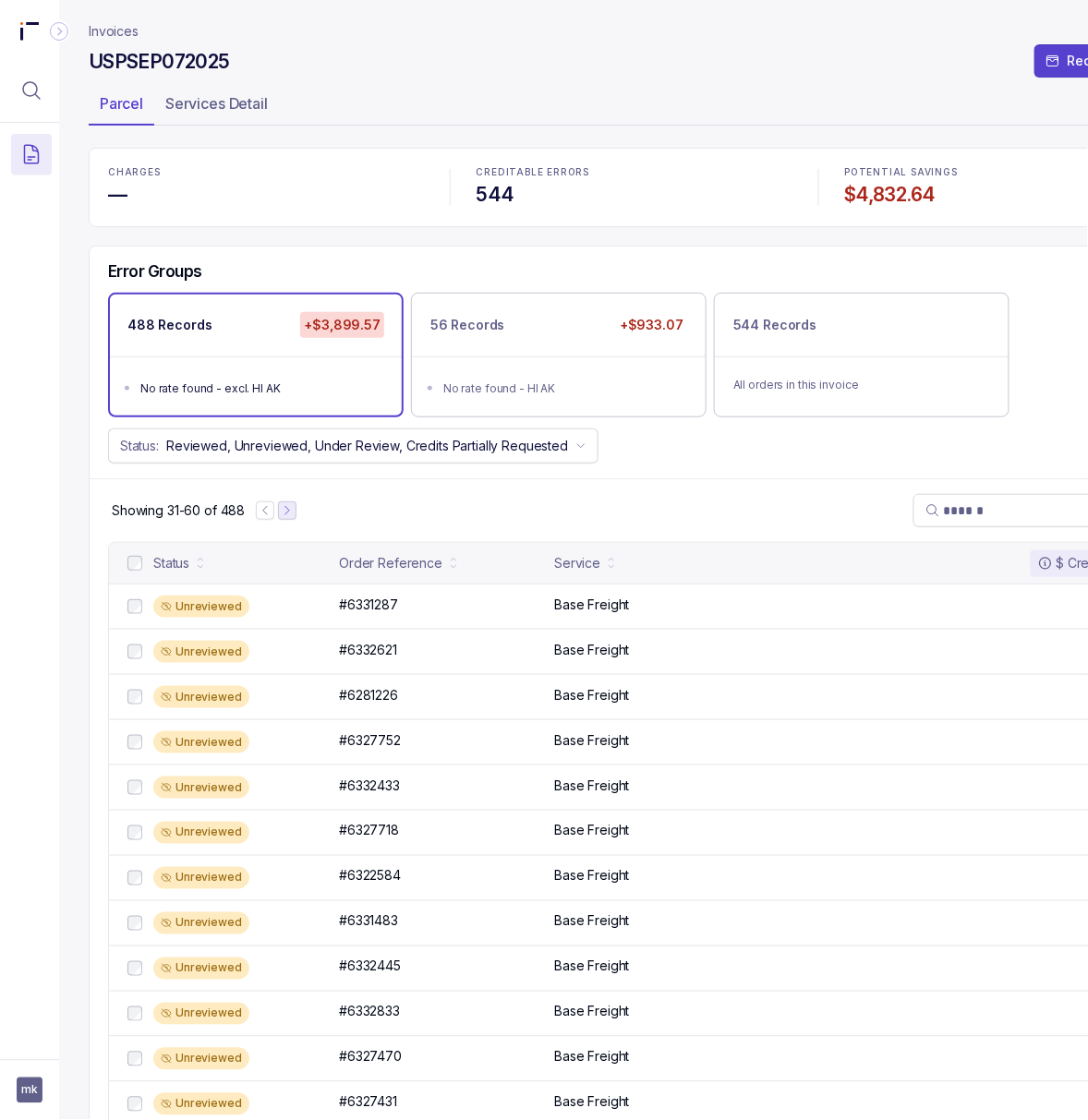
click at [285, 514] on icon "Next Page" at bounding box center [286, 510] width 13 height 13
click at [268, 517] on icon "Previous Page" at bounding box center [266, 510] width 13 height 13
click at [285, 511] on icon "Next Page" at bounding box center [286, 510] width 13 height 13
click at [291, 517] on icon "Next Page" at bounding box center [287, 510] width 13 height 13
click at [291, 515] on icon "Next Page" at bounding box center [292, 511] width 4 height 8
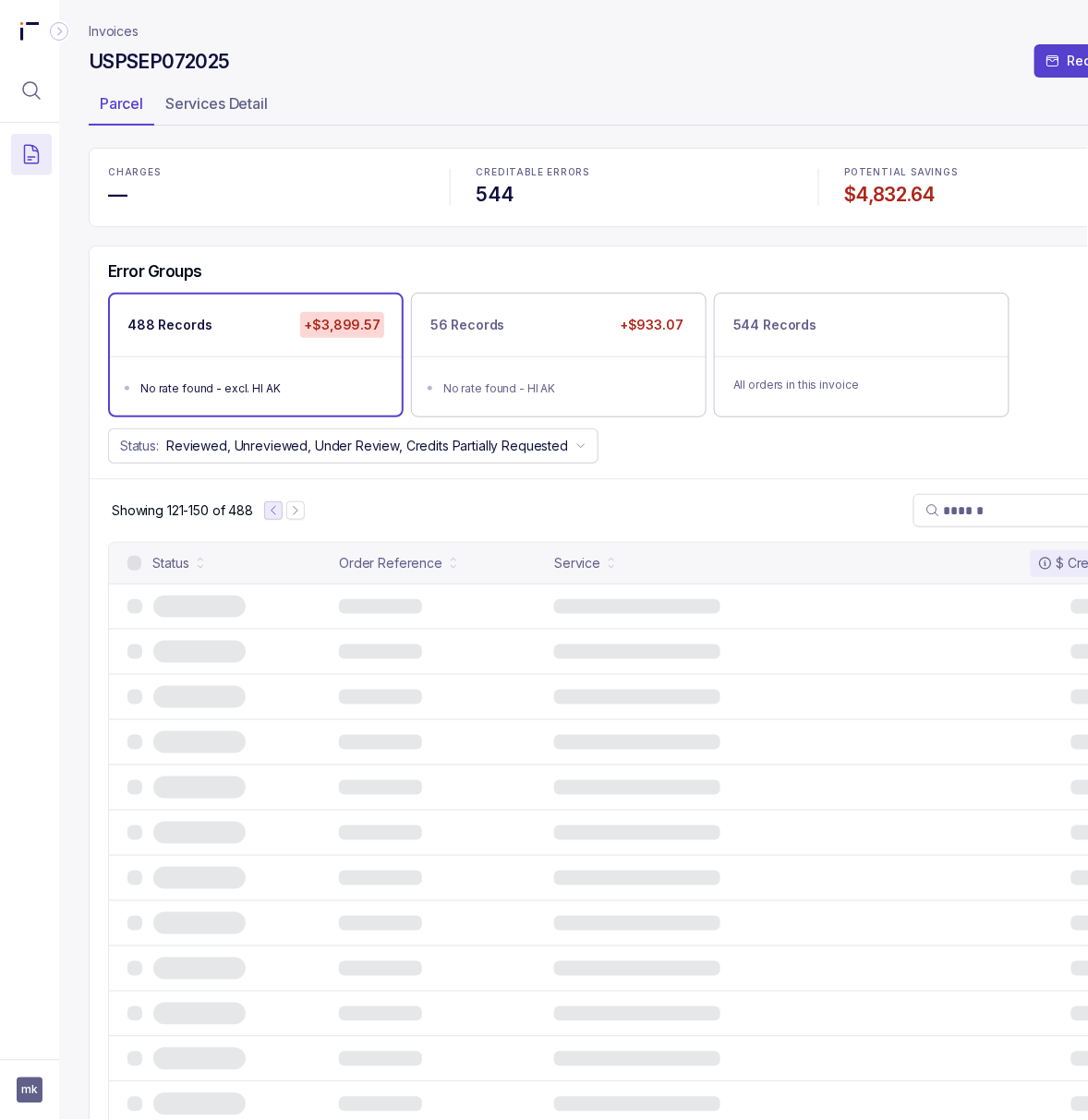
click at [277, 515] on icon "Previous Page" at bounding box center [272, 510] width 13 height 13
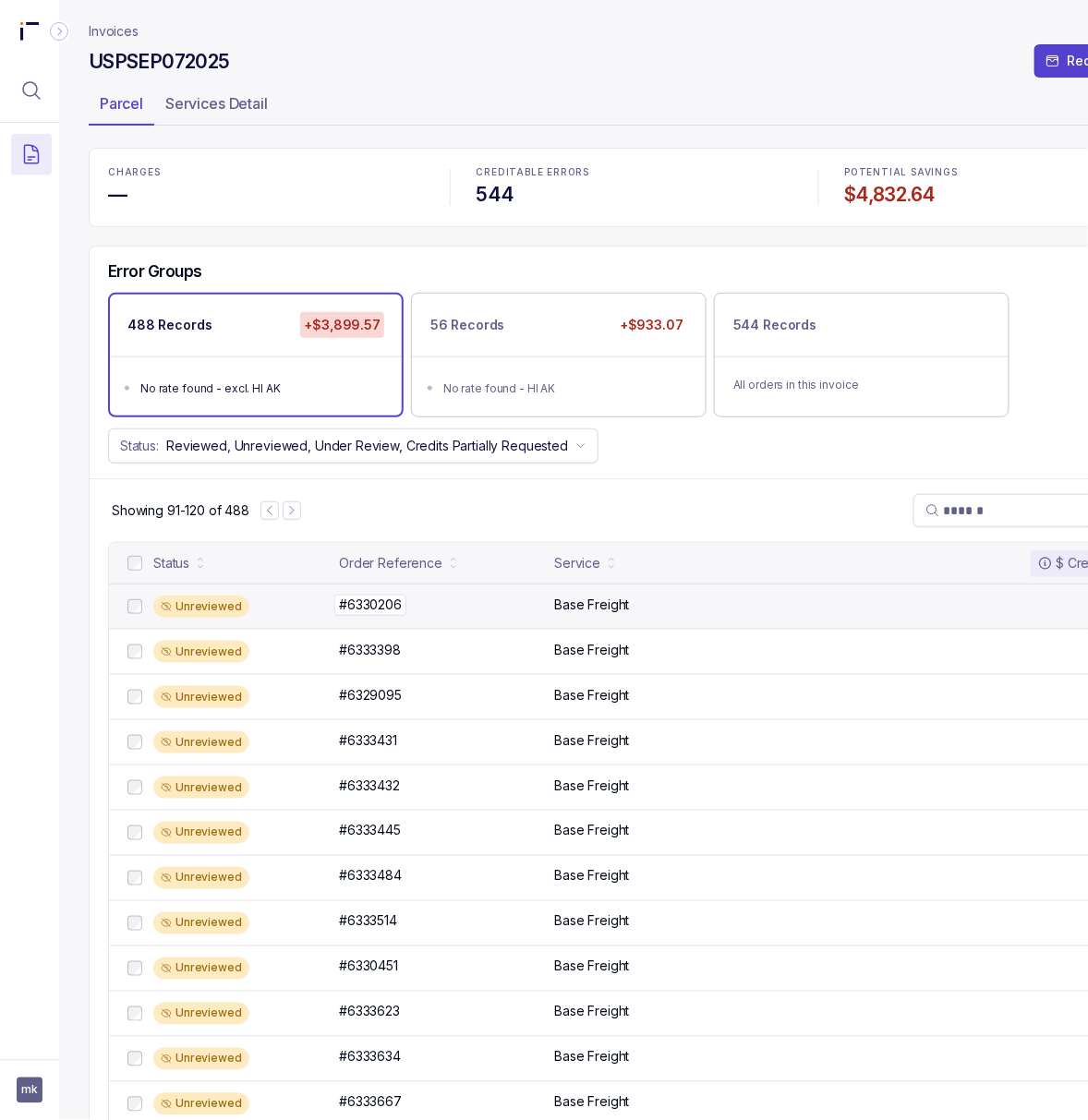
click at [360, 611] on p "#6330206" at bounding box center [370, 605] width 72 height 20
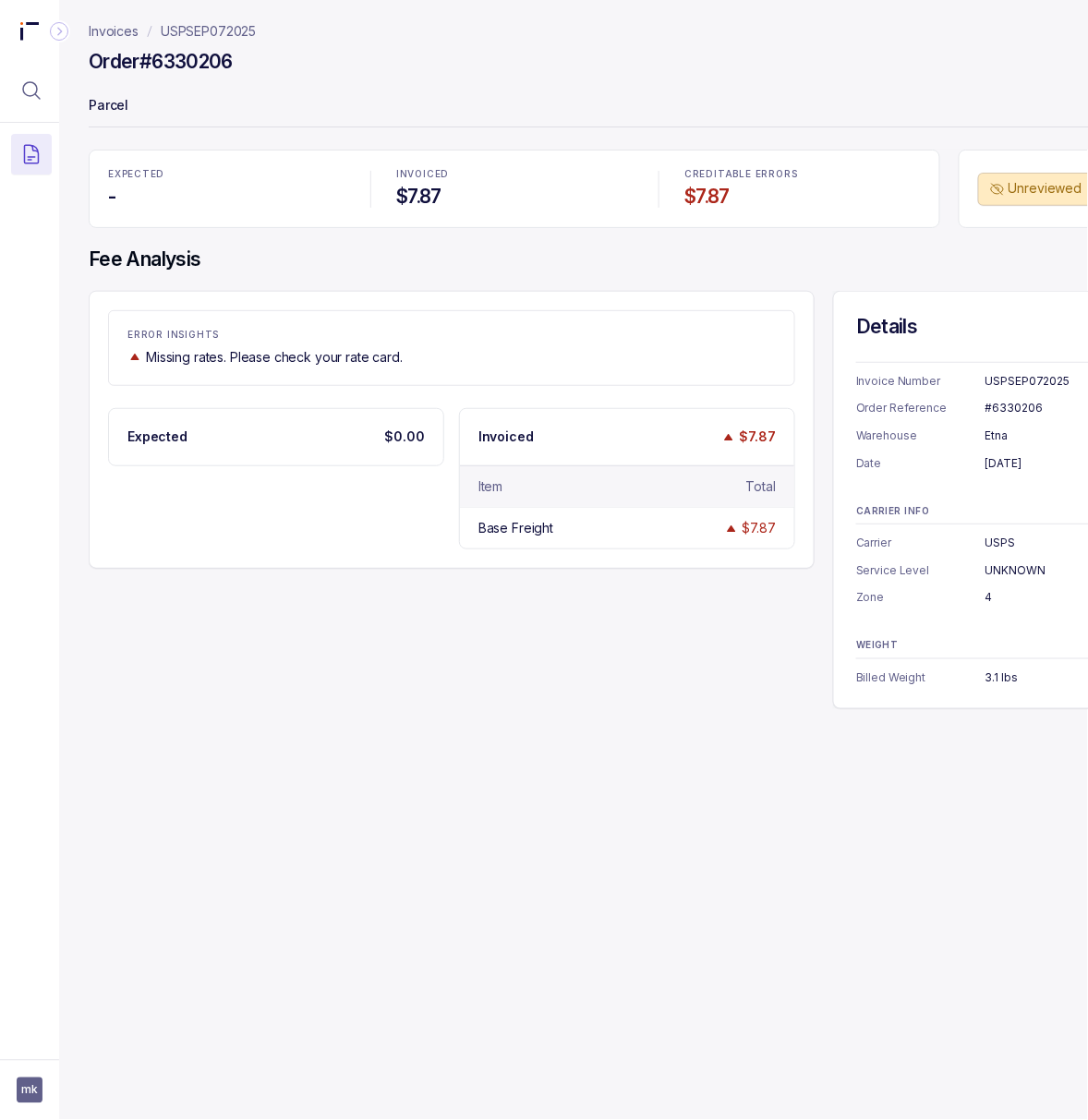
click at [1013, 404] on div "#6330206" at bounding box center [1071, 408] width 172 height 19
click at [1005, 681] on div "3.1 lbs" at bounding box center [1071, 677] width 172 height 19
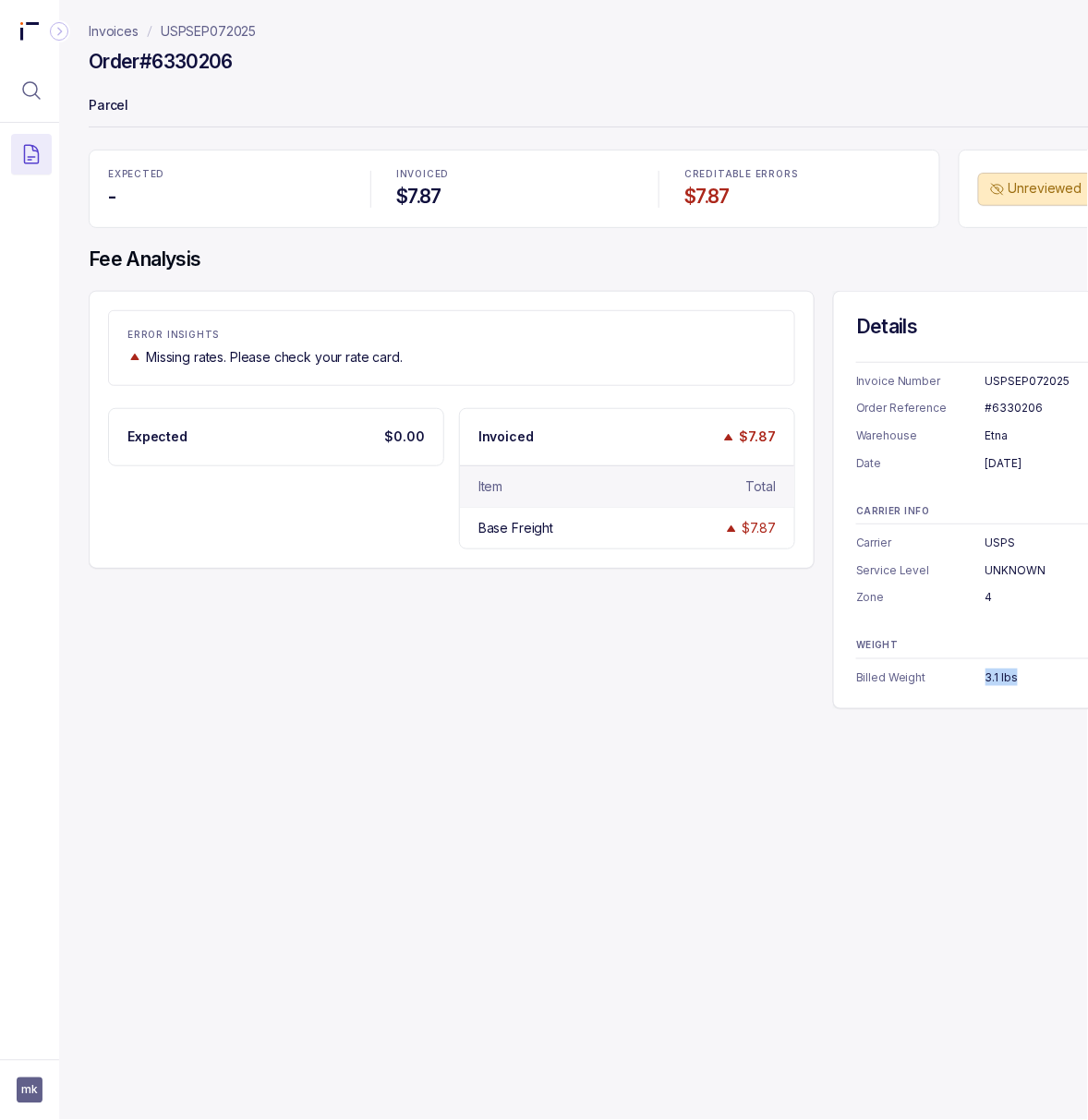
click at [1005, 681] on div "3.1 lbs" at bounding box center [1071, 677] width 172 height 19
click at [219, 26] on p "USPSEP072025" at bounding box center [209, 31] width 95 height 19
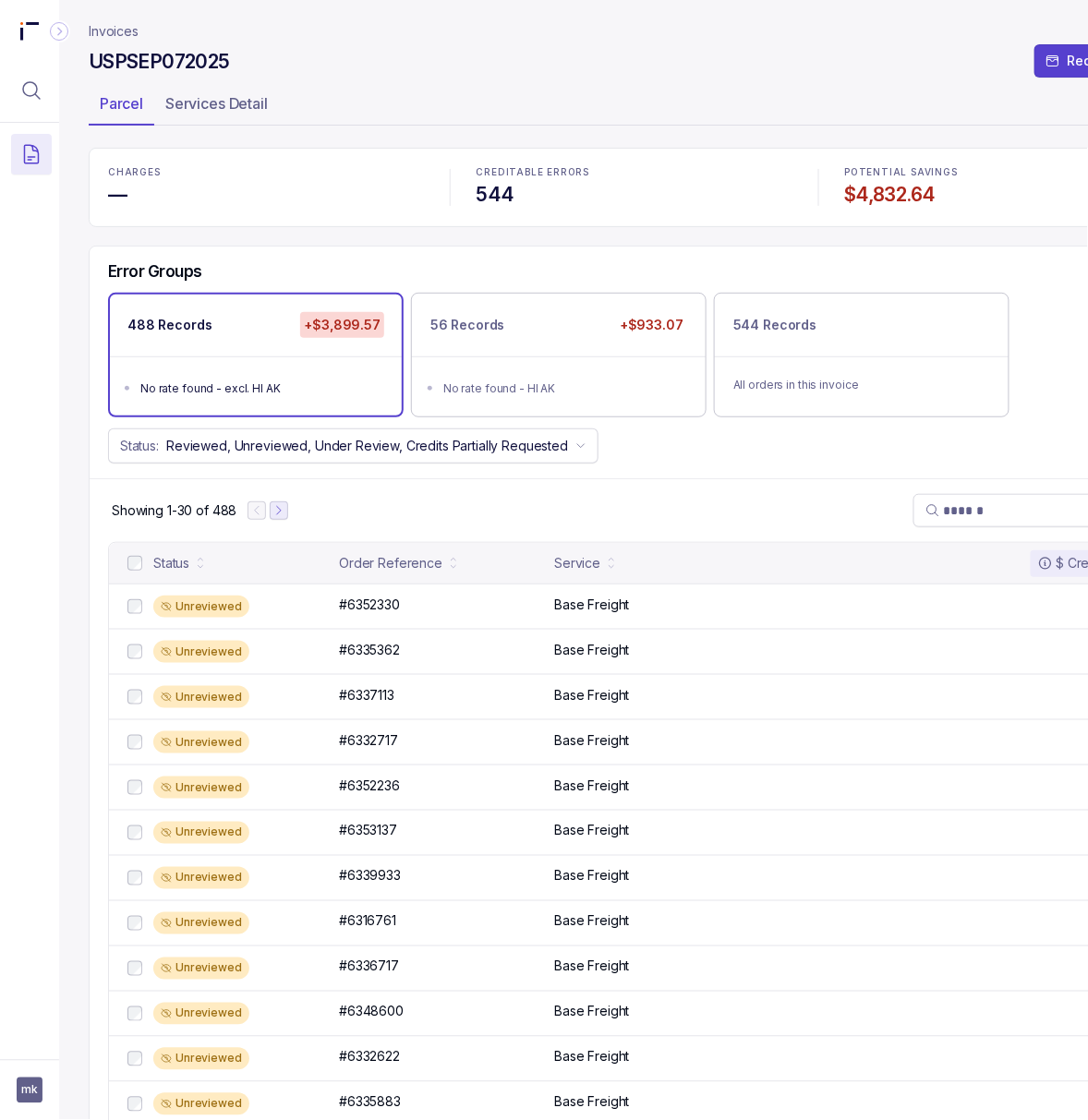
click at [286, 517] on button "Next Page" at bounding box center [278, 510] width 19 height 19
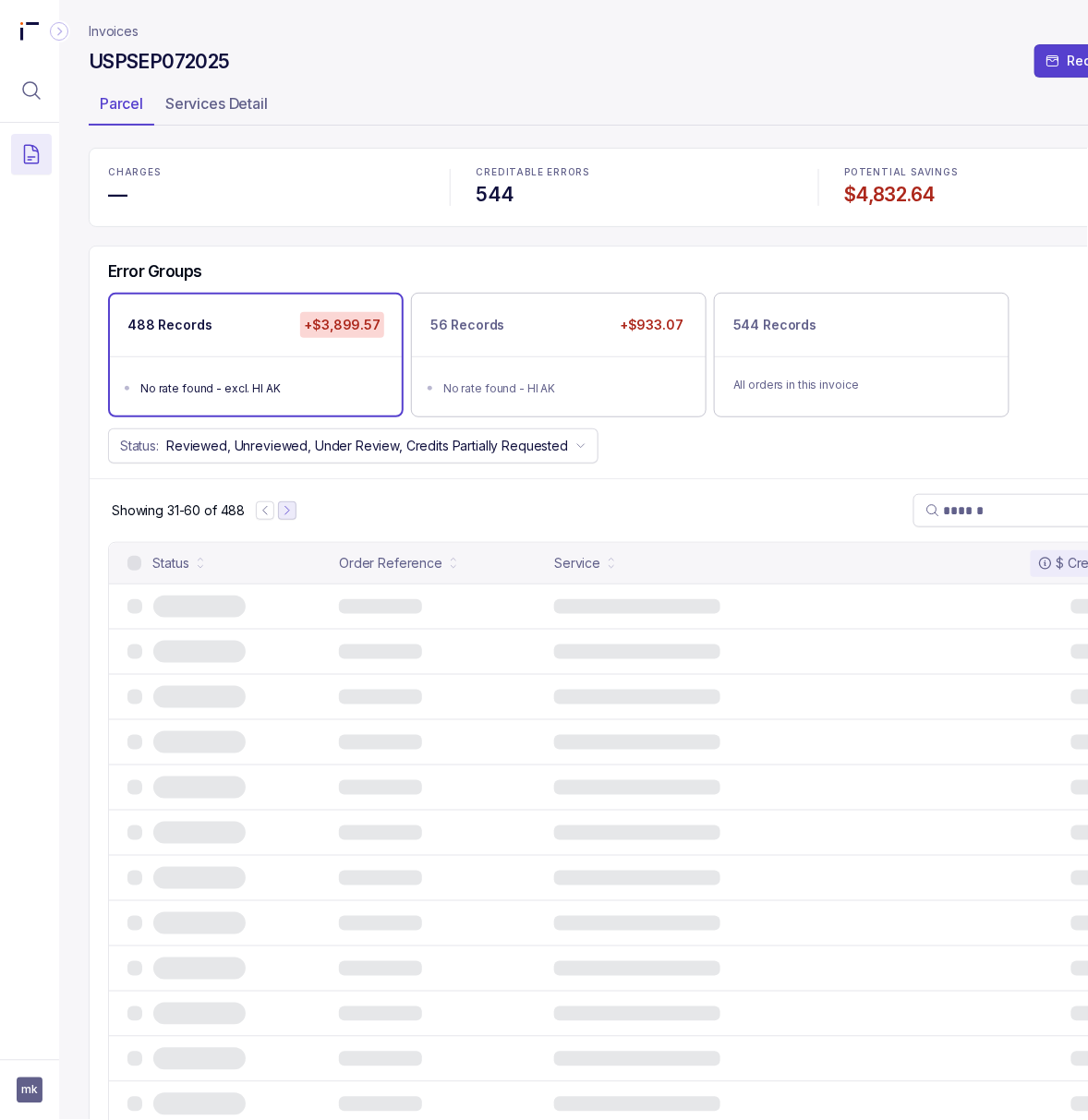
click at [286, 515] on icon "Next Page" at bounding box center [287, 511] width 4 height 8
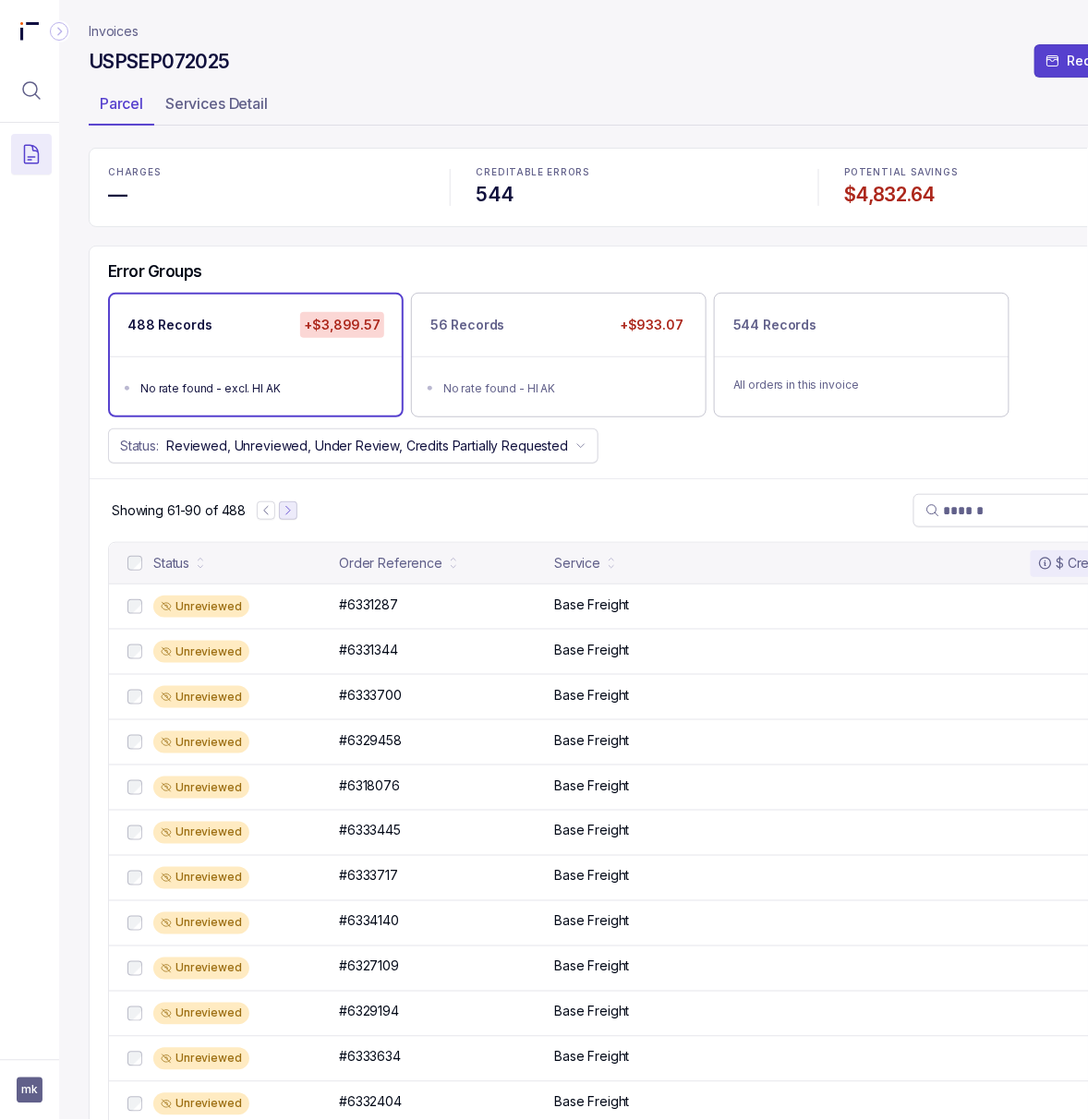
click at [286, 515] on icon "Next Page" at bounding box center [288, 511] width 4 height 8
click at [286, 517] on icon "Next Page" at bounding box center [291, 510] width 13 height 13
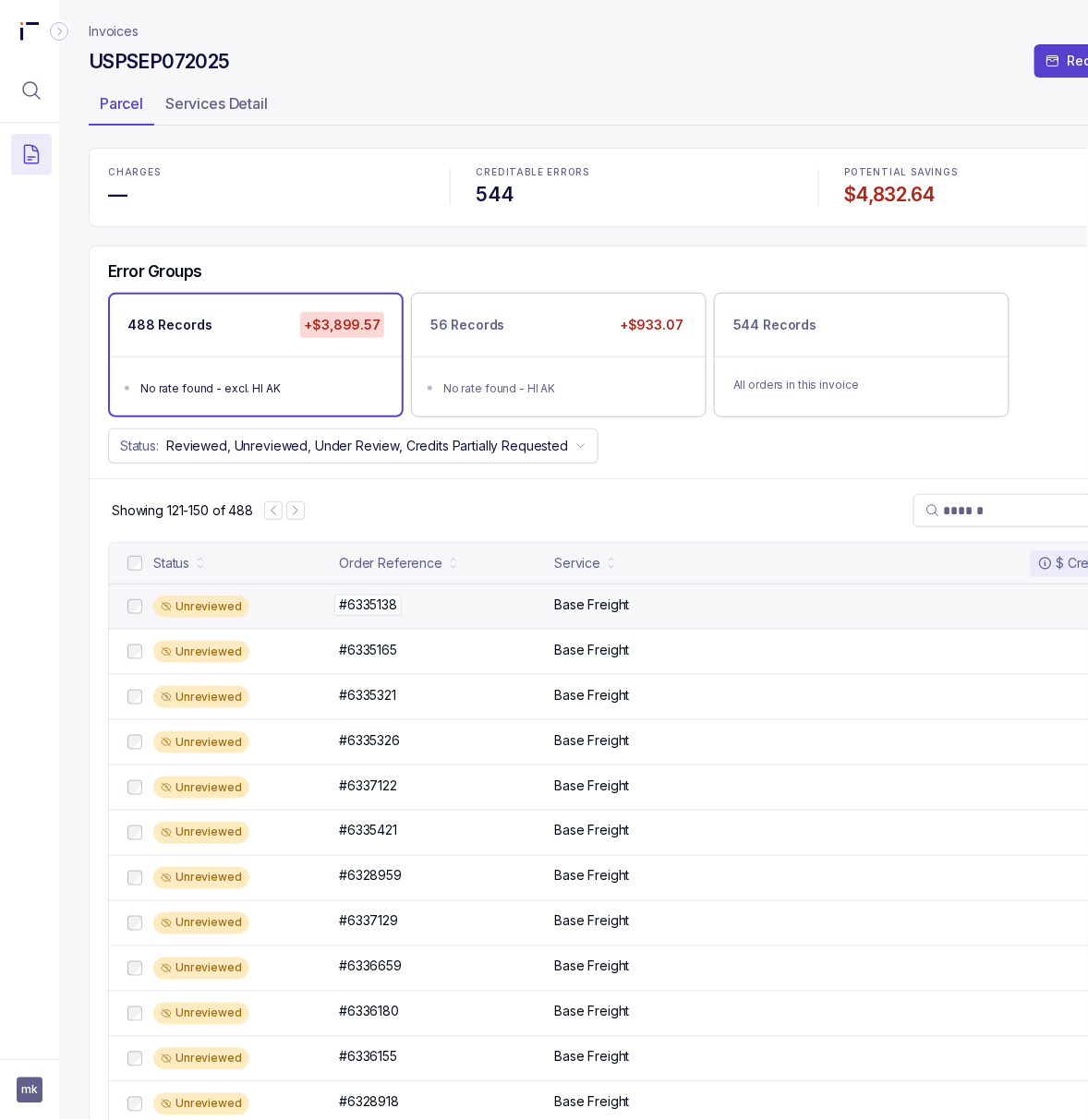
click at [367, 611] on p "#6335138" at bounding box center [368, 605] width 68 height 20
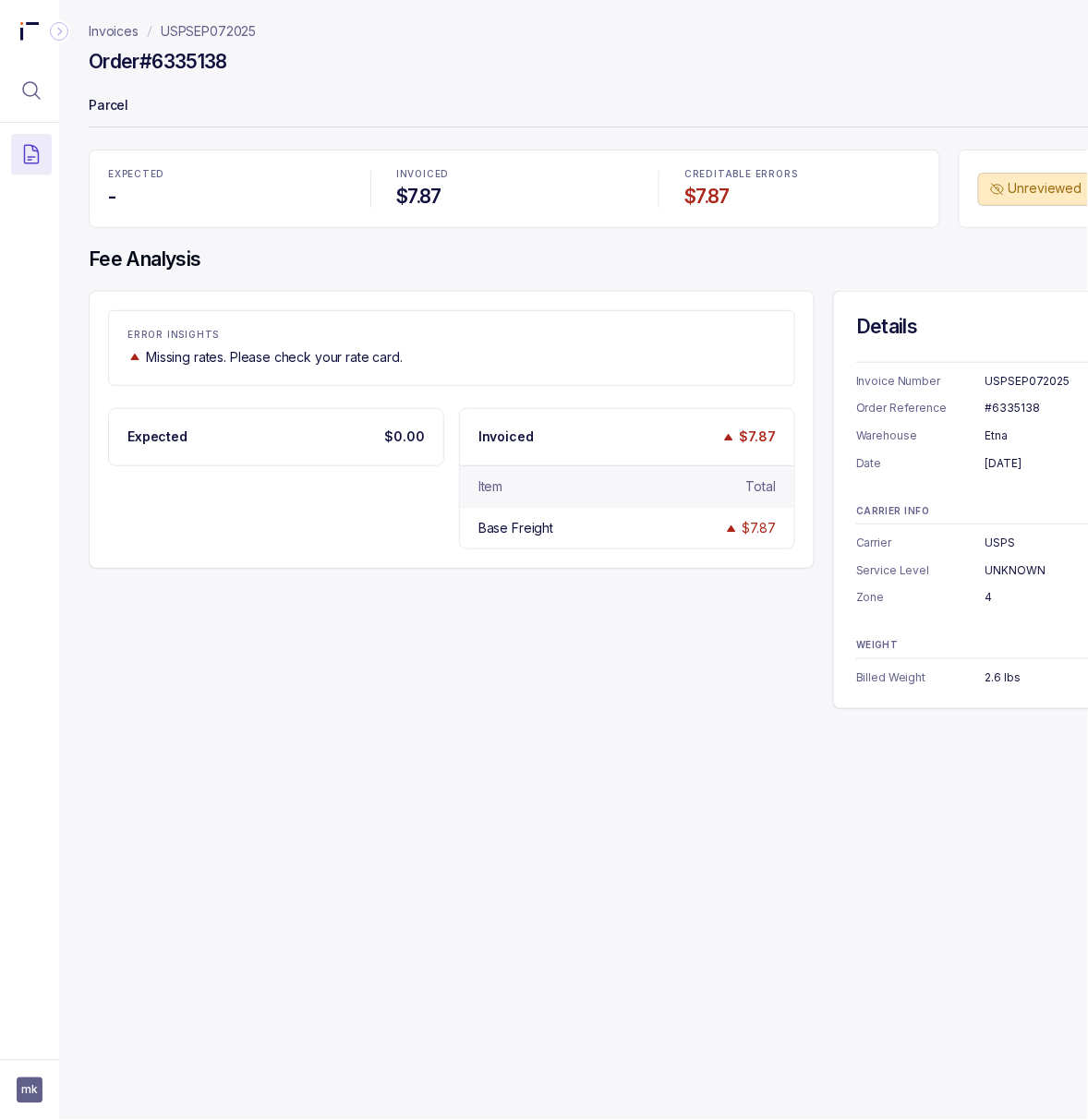
click at [994, 408] on div "#6335138" at bounding box center [1071, 408] width 172 height 19
click at [1010, 679] on div "2.6 lbs" at bounding box center [1071, 677] width 172 height 19
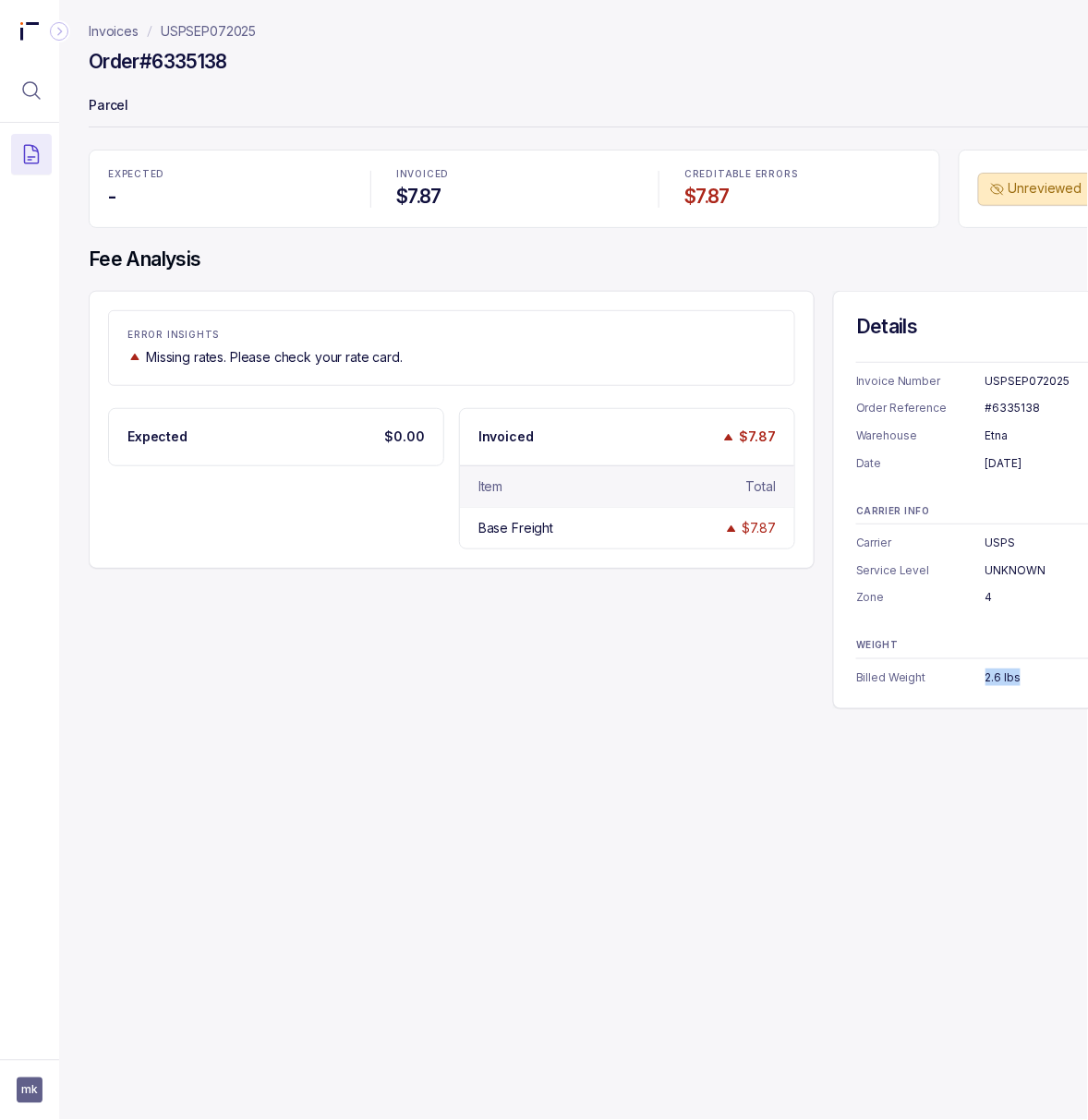
click at [1010, 679] on div "2.6 lbs" at bounding box center [1071, 677] width 172 height 19
click at [215, 35] on p "USPSEP072025" at bounding box center [209, 31] width 95 height 19
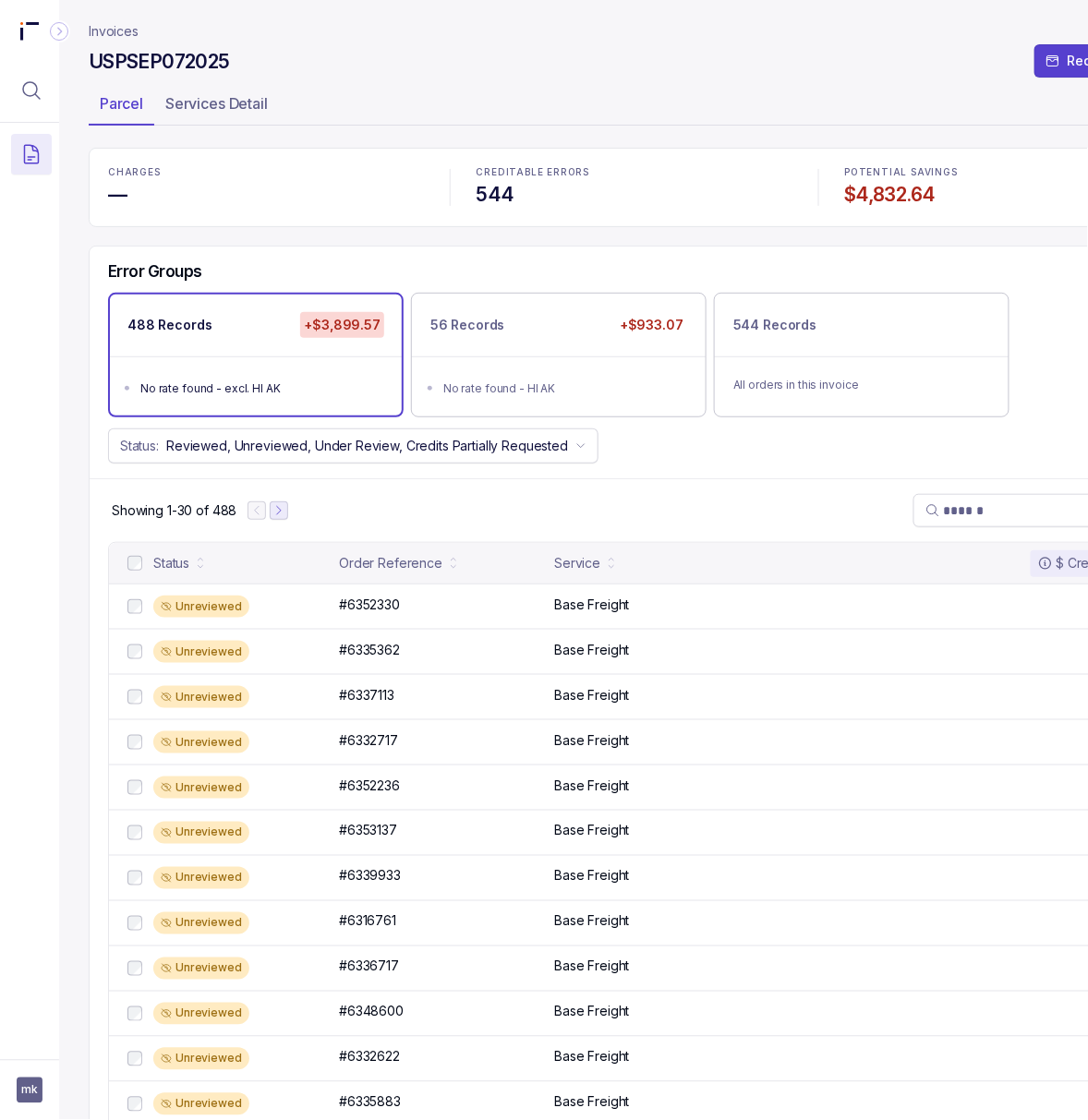
click at [274, 515] on icon "Next Page" at bounding box center [278, 510] width 13 height 13
click at [286, 515] on icon "Next Page" at bounding box center [286, 510] width 13 height 13
click at [286, 515] on icon "Next Page" at bounding box center [287, 510] width 13 height 13
click at [286, 515] on icon "Next Page" at bounding box center [291, 510] width 13 height 13
click at [299, 515] on icon "Next Page" at bounding box center [295, 510] width 13 height 13
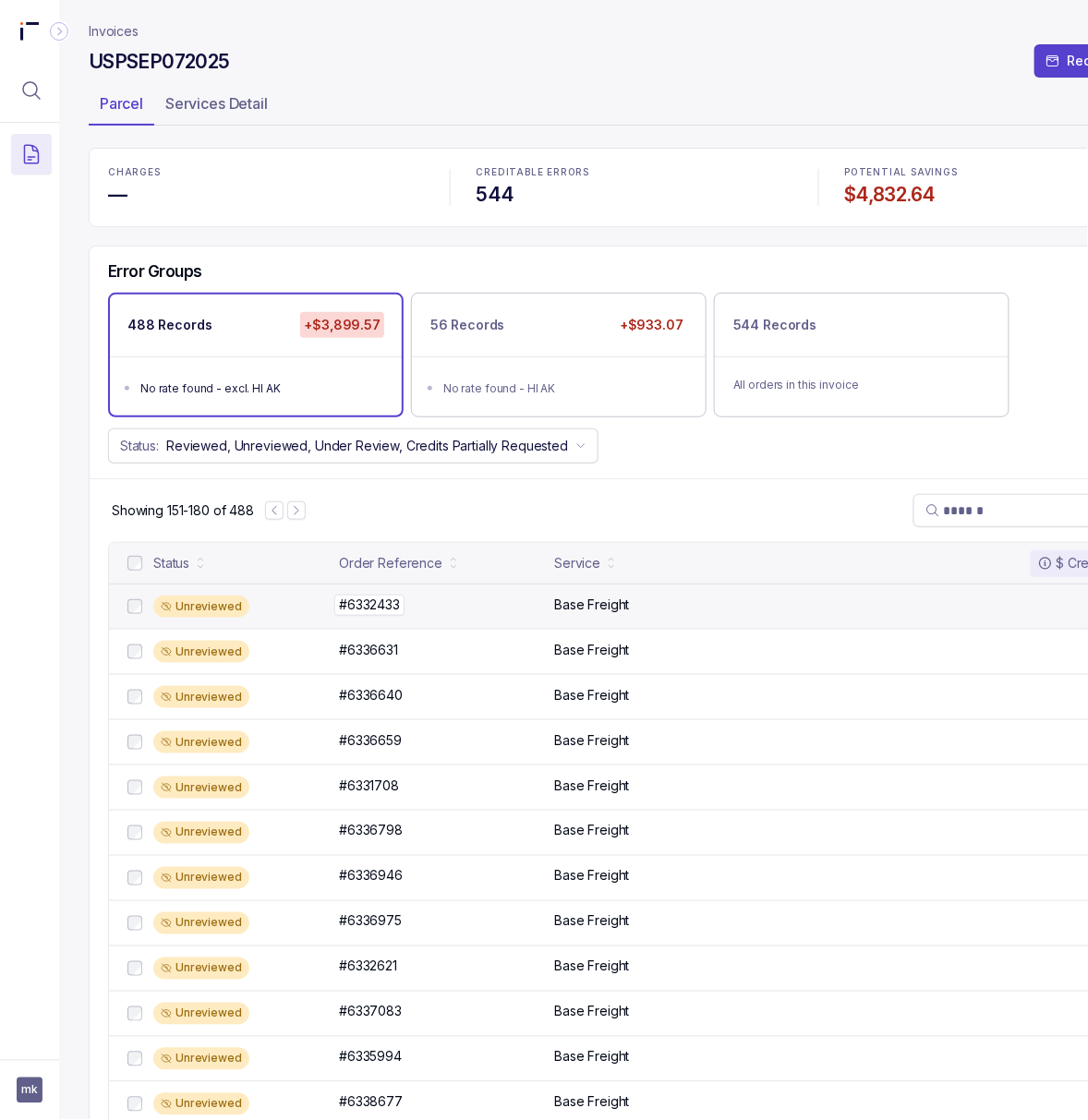
click at [374, 615] on p "#6332433" at bounding box center [369, 605] width 71 height 20
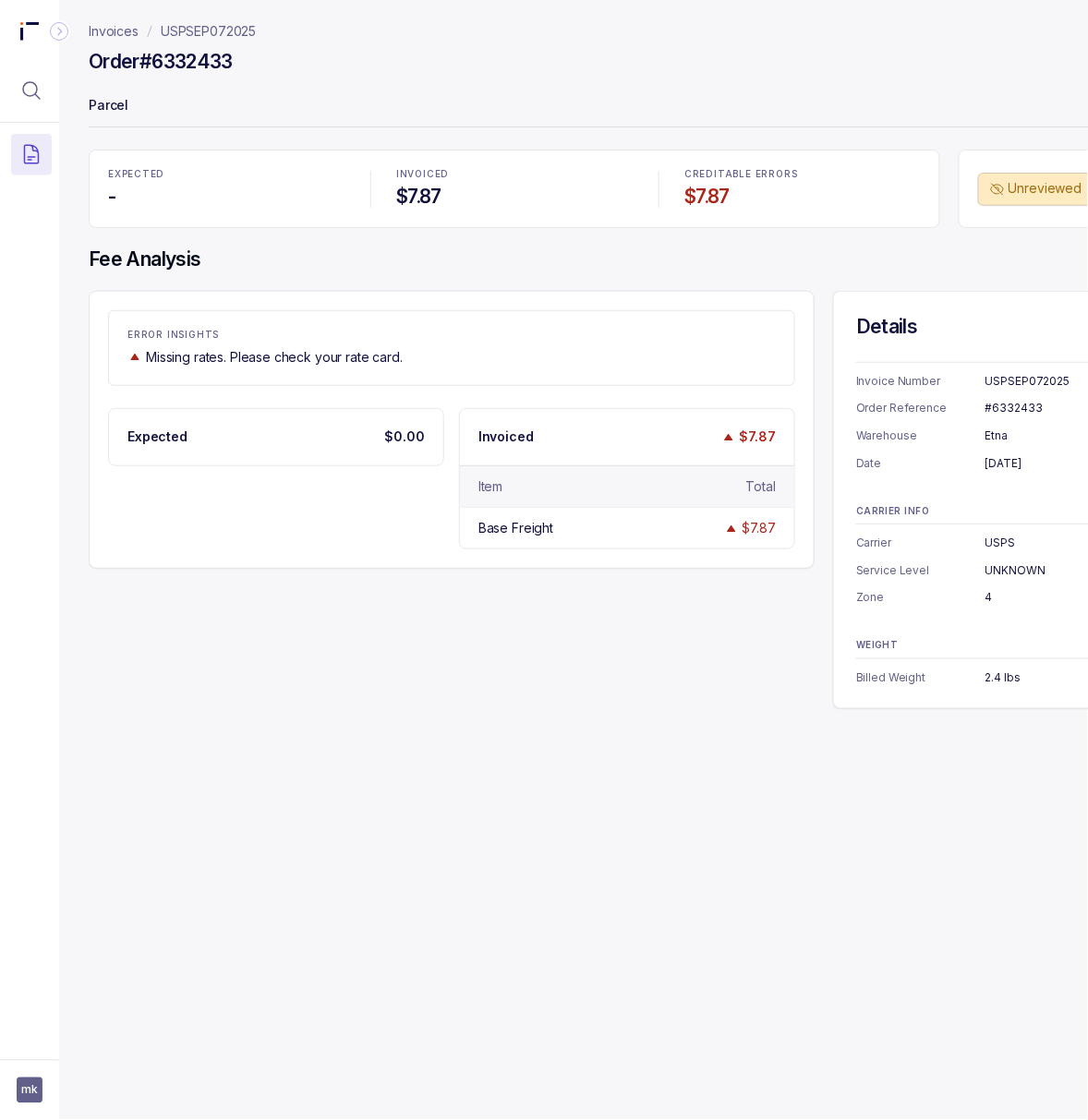
click at [999, 405] on div "#6332433" at bounding box center [1071, 408] width 172 height 19
click at [1008, 673] on div "2.4 lbs" at bounding box center [1071, 677] width 172 height 19
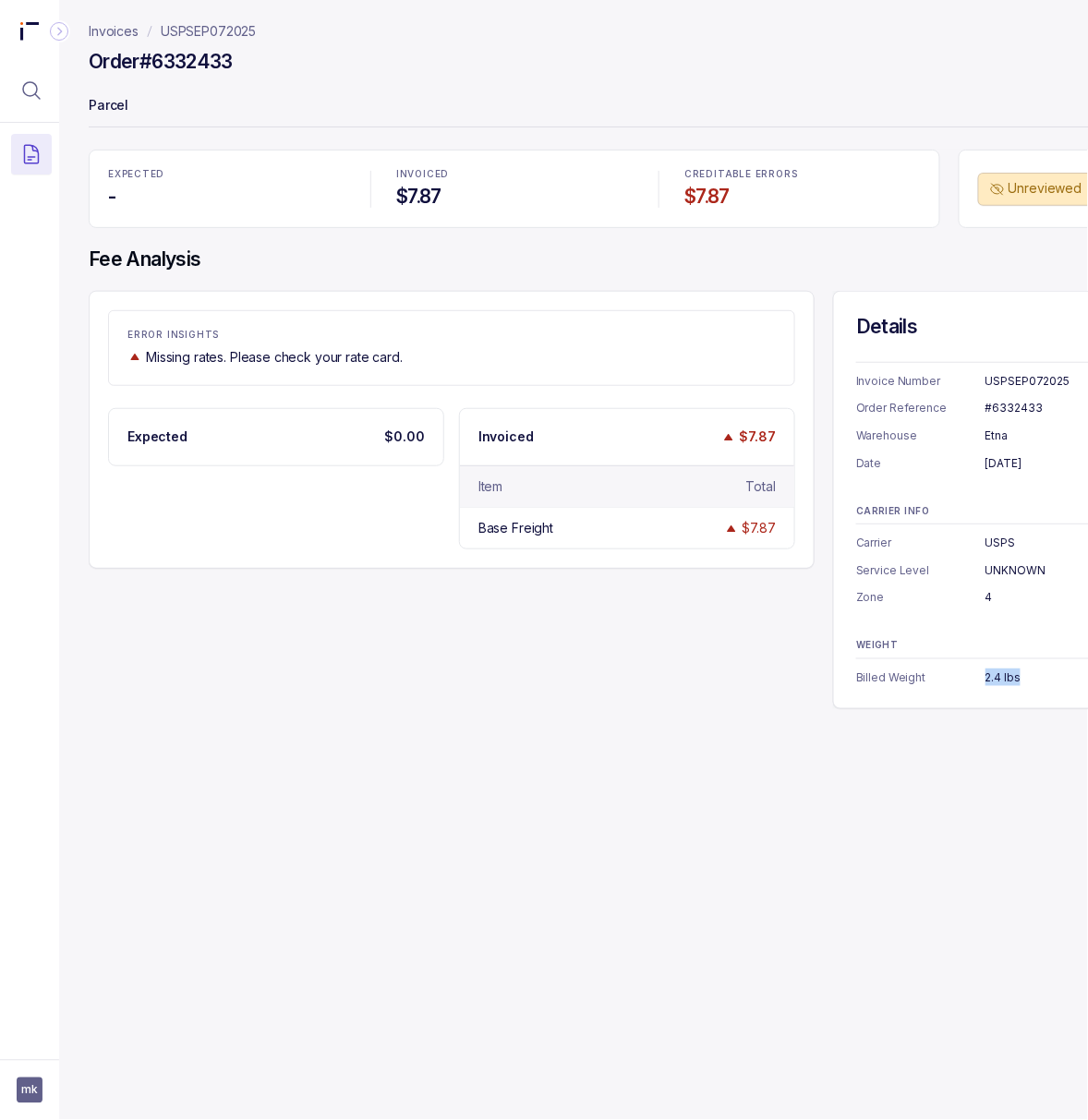
click at [1008, 673] on div "2.4 lbs" at bounding box center [1071, 677] width 172 height 19
click at [183, 27] on p "USPSEP072025" at bounding box center [209, 31] width 95 height 19
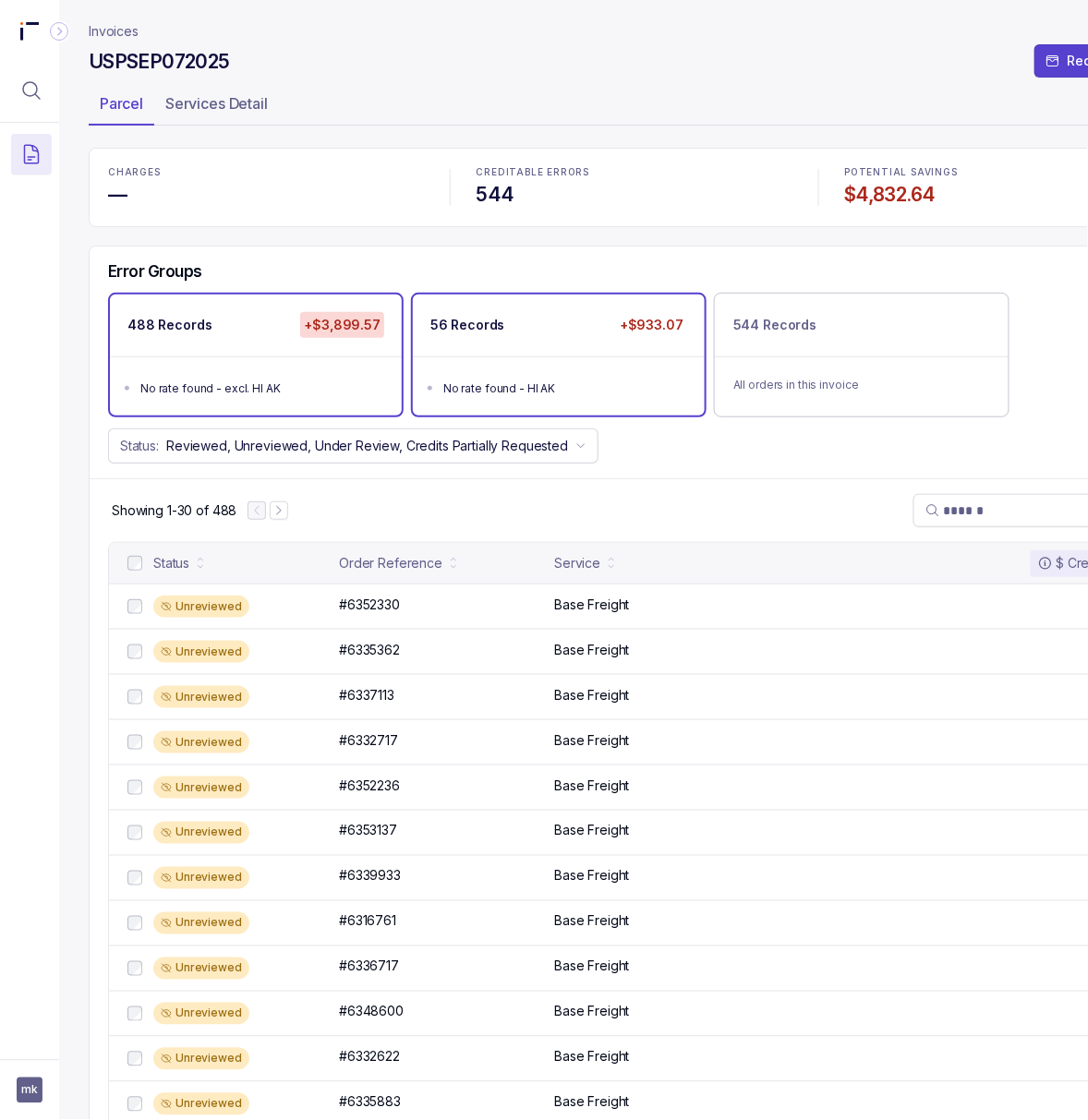
click at [530, 353] on div "56 Records +$933.07" at bounding box center [558, 325] width 291 height 62
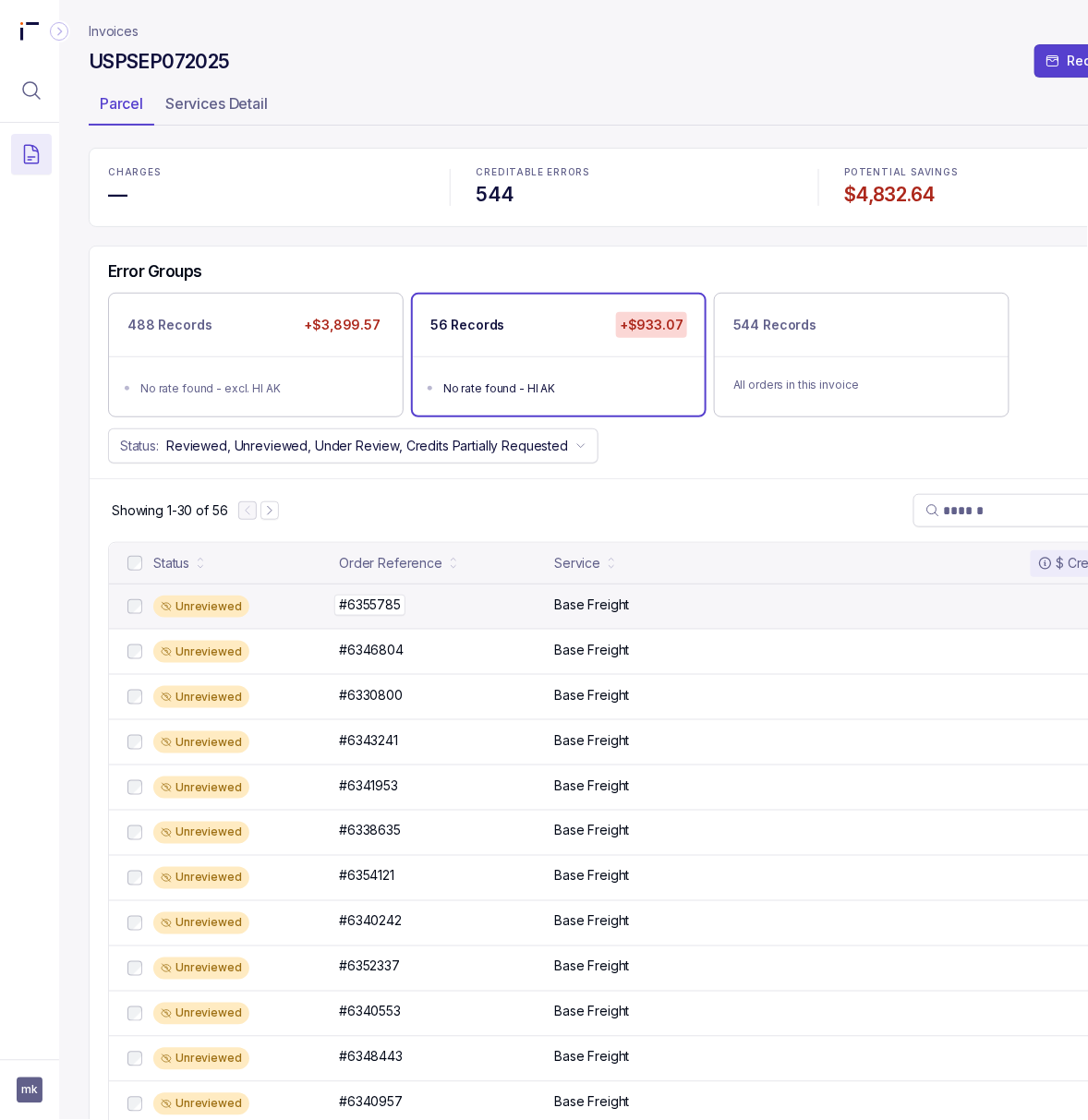
click at [356, 601] on p "#6355785" at bounding box center [370, 605] width 72 height 20
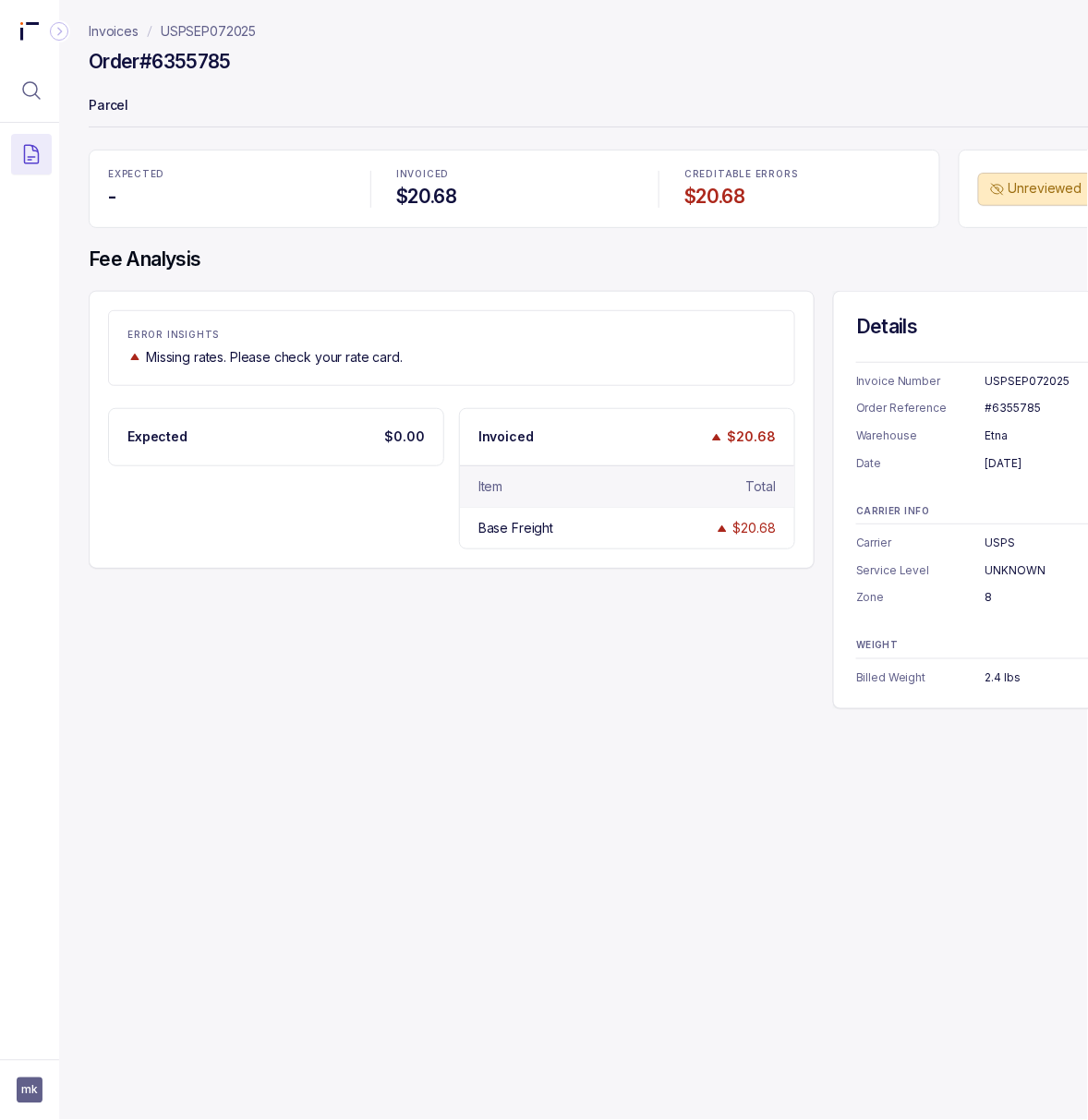
click at [1001, 410] on div "#6355785" at bounding box center [1071, 408] width 172 height 19
click at [1017, 459] on div "[DATE]" at bounding box center [1071, 464] width 172 height 19
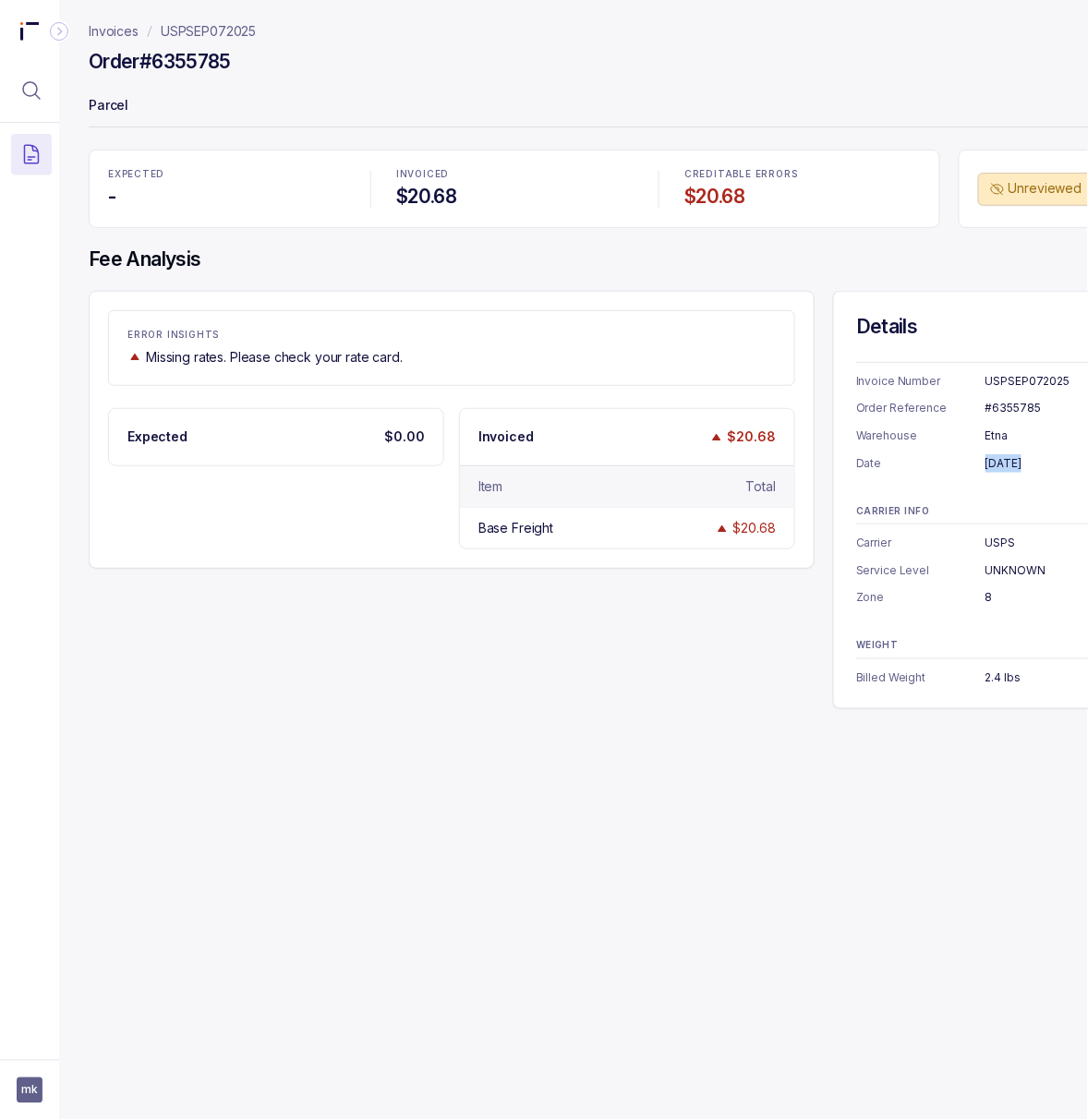
click at [1017, 459] on div "[DATE]" at bounding box center [1071, 464] width 172 height 19
click at [988, 595] on div "8" at bounding box center [1071, 598] width 172 height 19
click at [1008, 684] on div "2.4 lbs" at bounding box center [1071, 677] width 172 height 19
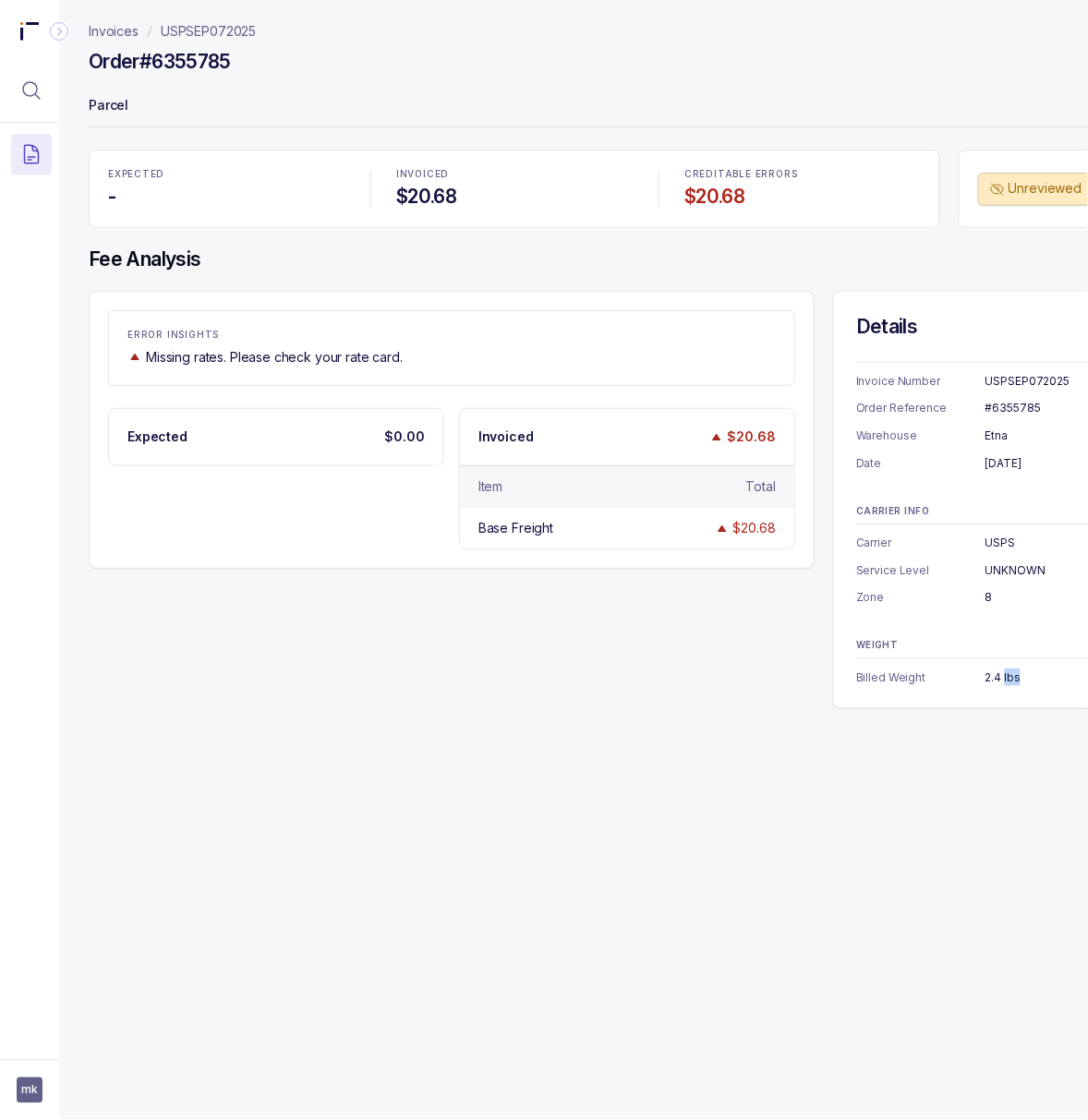
click at [1008, 684] on div "2.4 lbs" at bounding box center [1071, 677] width 172 height 19
drag, startPoint x: 274, startPoint y: 35, endPoint x: 218, endPoint y: 35, distance: 56.0
click at [218, 35] on nav "Invoices USPSEP072025" at bounding box center [635, 31] width 1092 height 19
click at [996, 405] on div "#6355785" at bounding box center [1071, 408] width 172 height 19
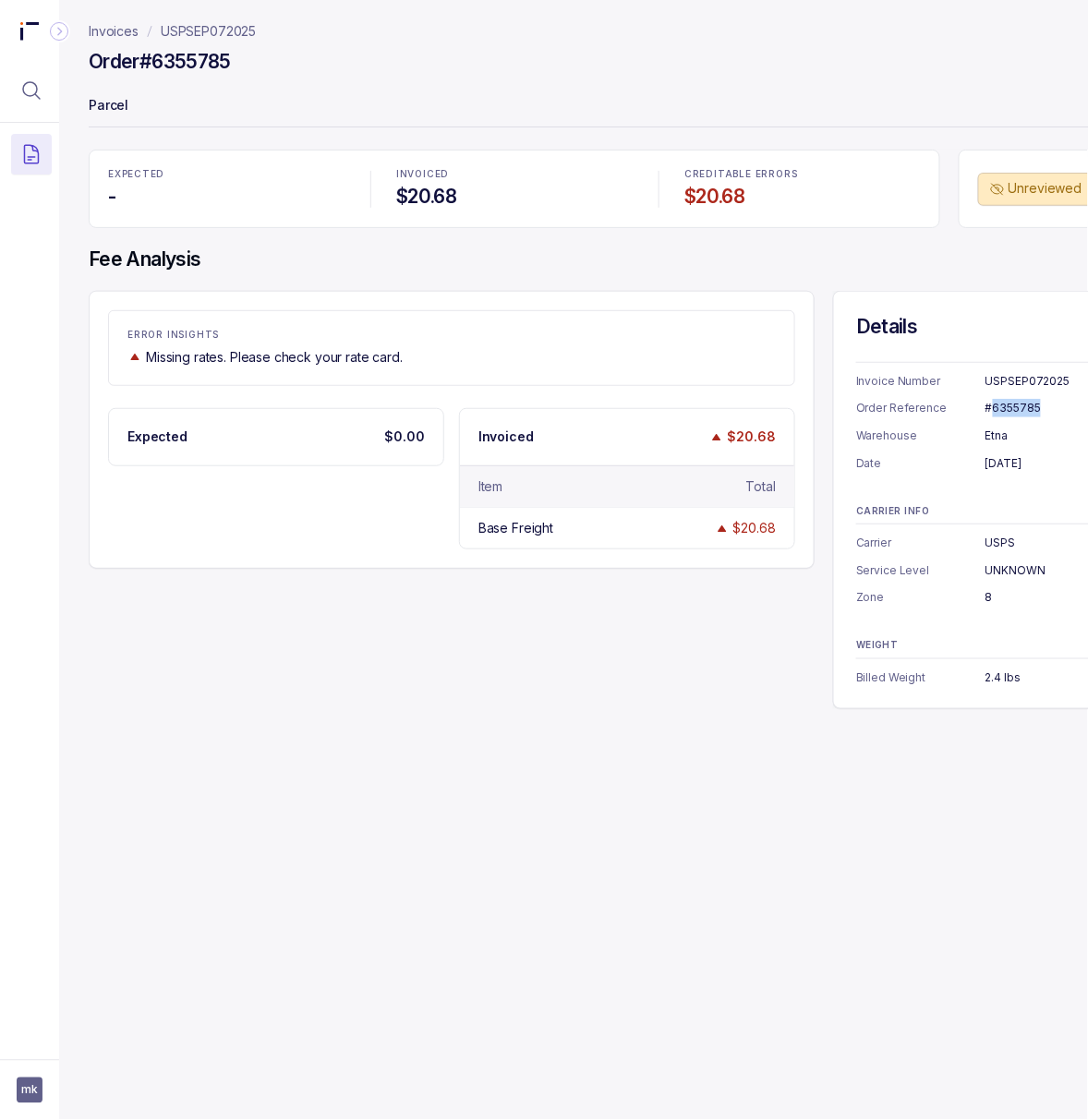
click at [996, 405] on div "#6355785" at bounding box center [1071, 408] width 172 height 19
click at [204, 34] on p "USPSEP072025" at bounding box center [209, 31] width 95 height 19
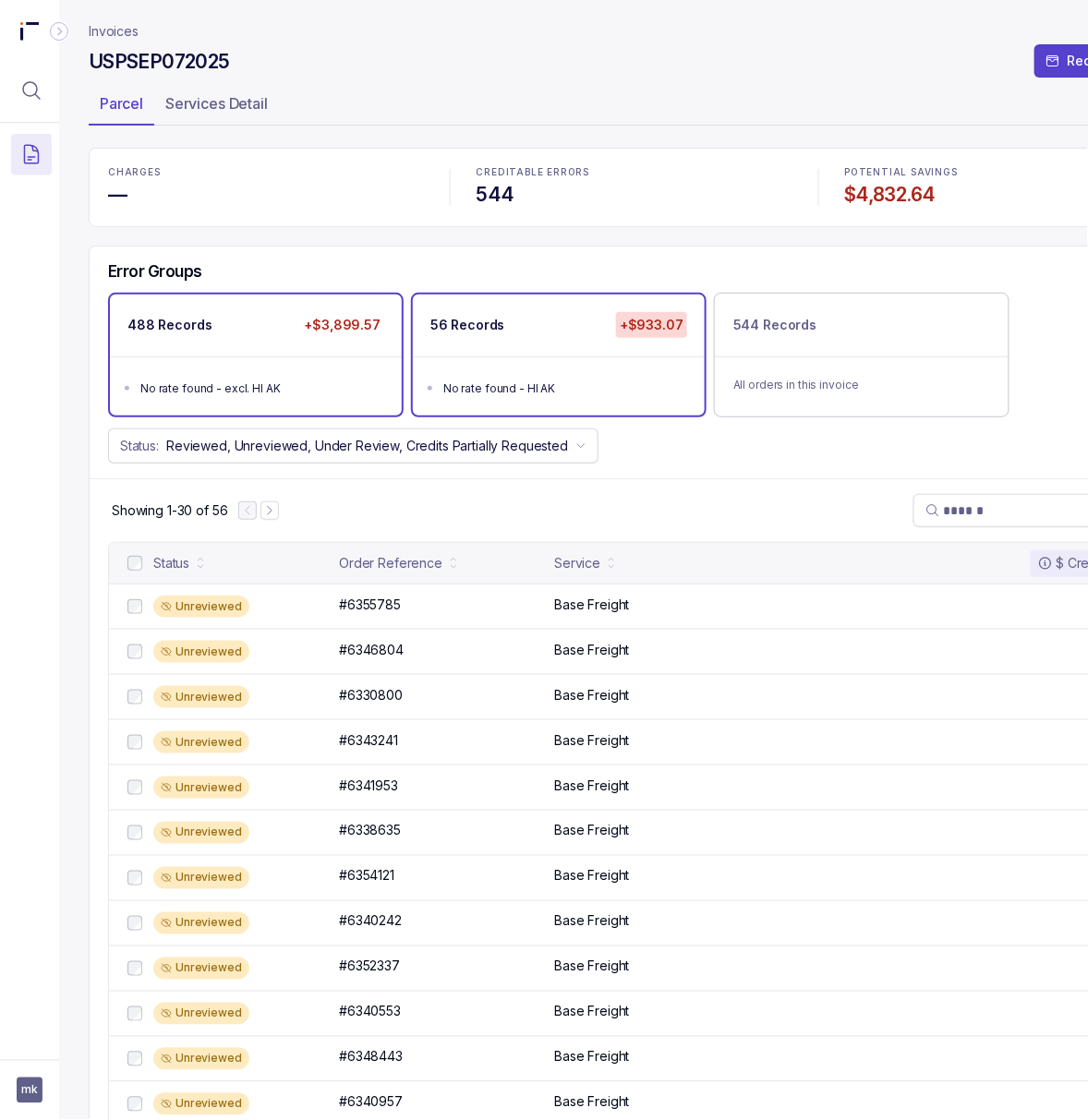
click at [290, 398] on li "No rate found - excl. HI AK" at bounding box center [269, 387] width 257 height 22
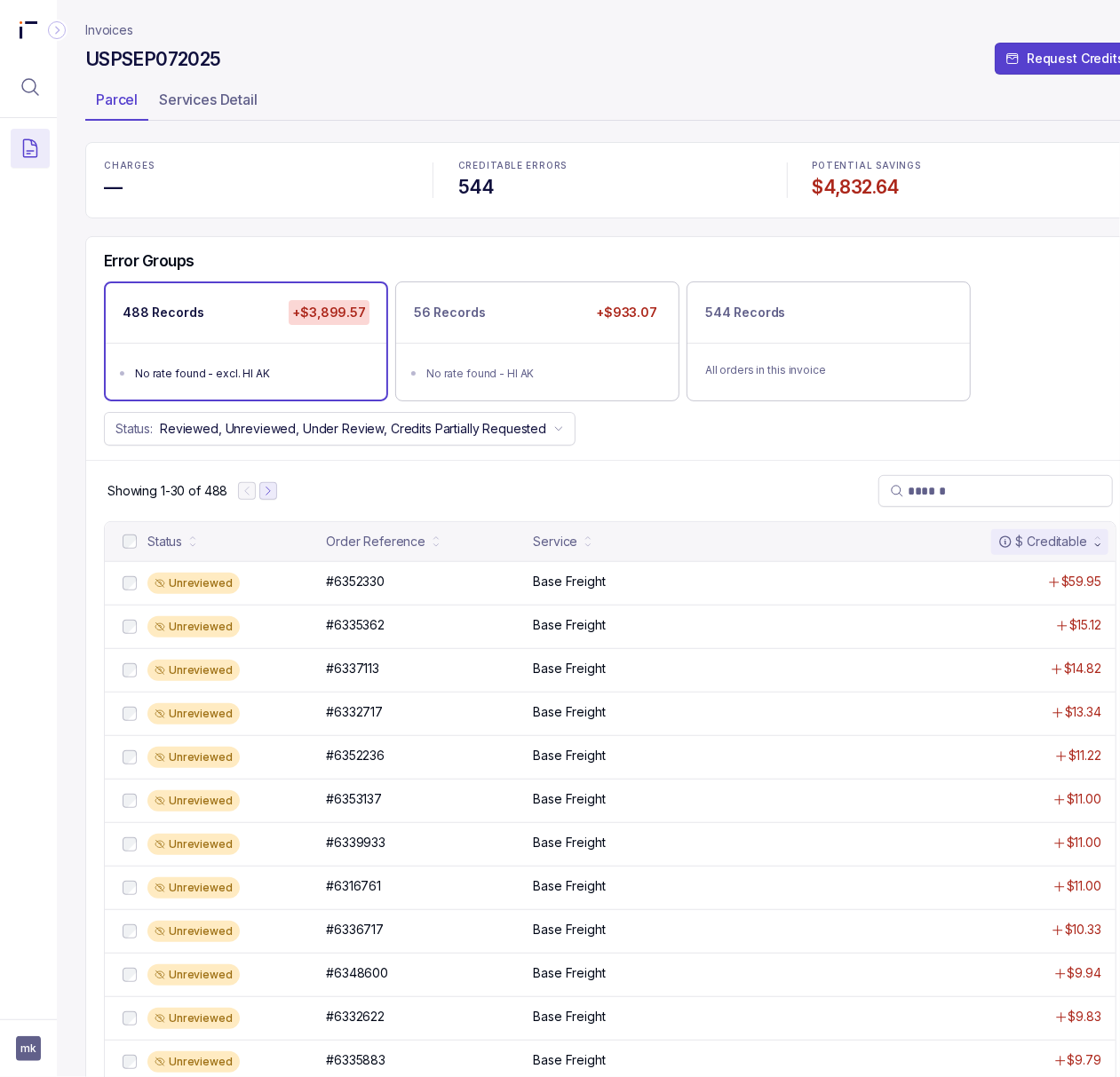
click at [271, 497] on icon "Next Page" at bounding box center [268, 491] width 12 height 12
click at [858, 193] on h4 "$4,832.64" at bounding box center [965, 187] width 304 height 25
click at [21, 1007] on span "mk" at bounding box center [29, 1049] width 25 height 25
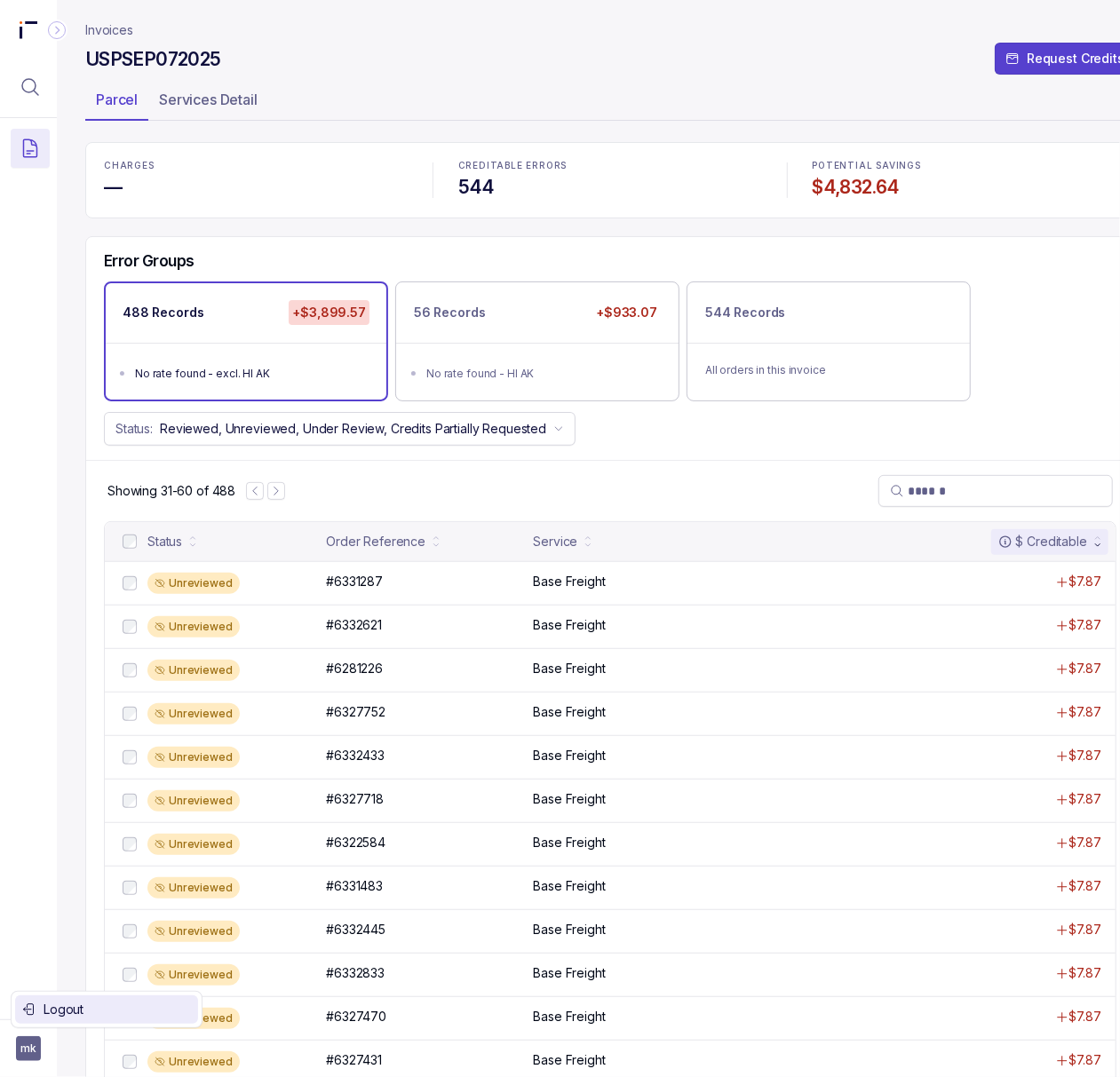
click at [44, 1007] on p "Logout" at bounding box center [118, 1010] width 147 height 18
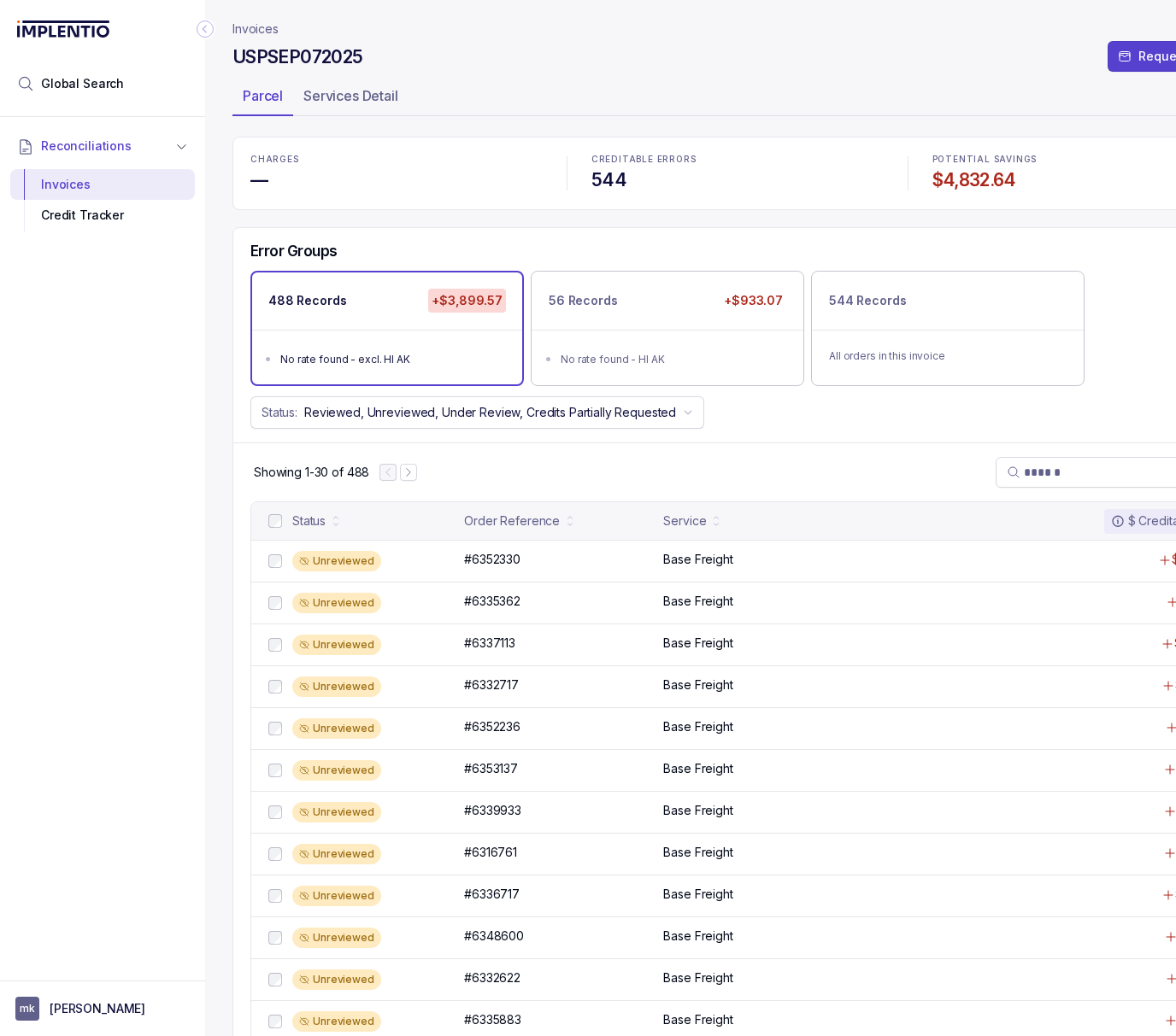
click at [210, 29] on icon "Collapse Icon" at bounding box center [205, 29] width 17 height 17
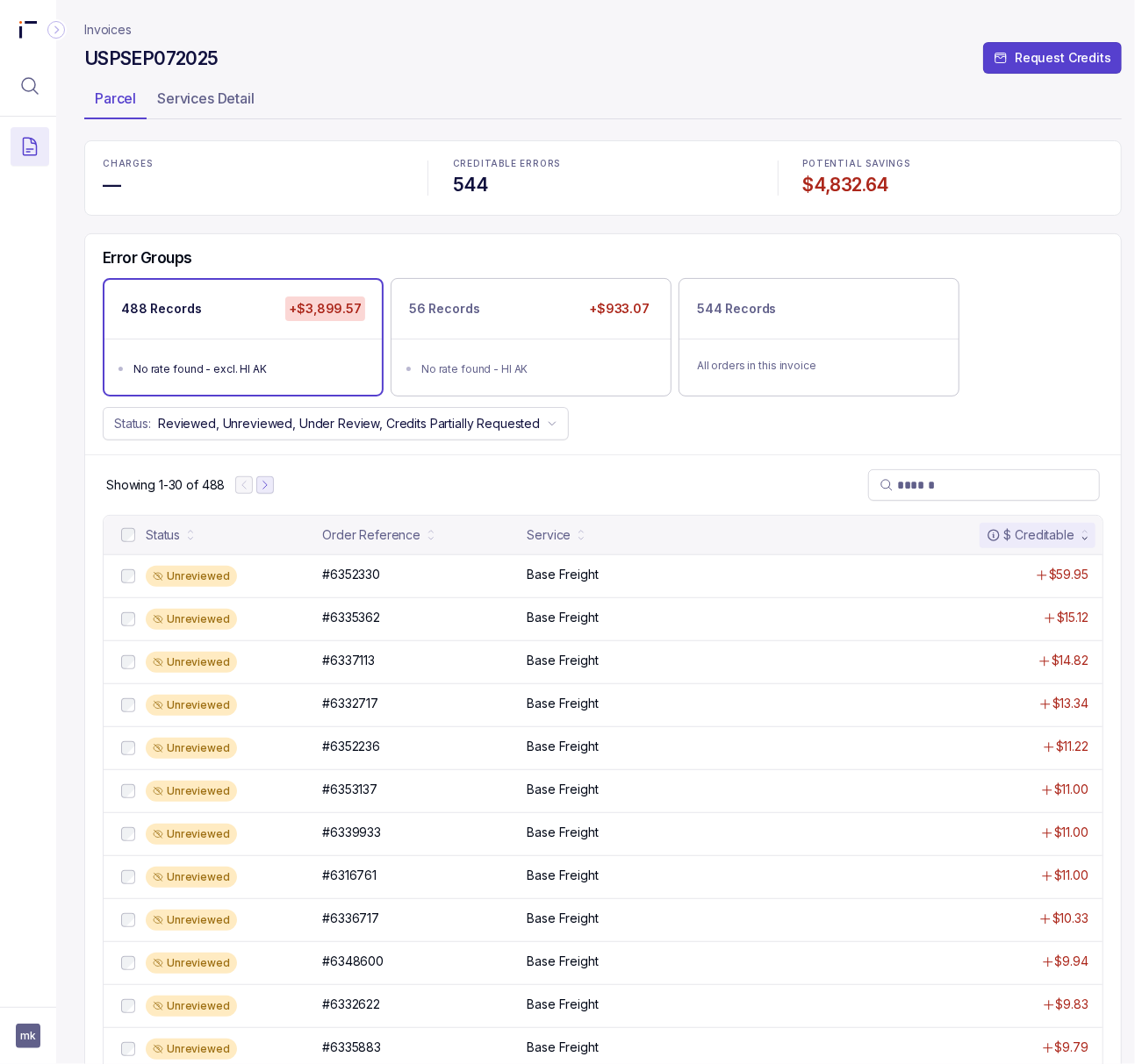
click at [264, 494] on button "Next Page" at bounding box center [265, 485] width 18 height 18
click at [271, 491] on icon "Next Page" at bounding box center [272, 485] width 12 height 12
